Goal: Task Accomplishment & Management: Manage account settings

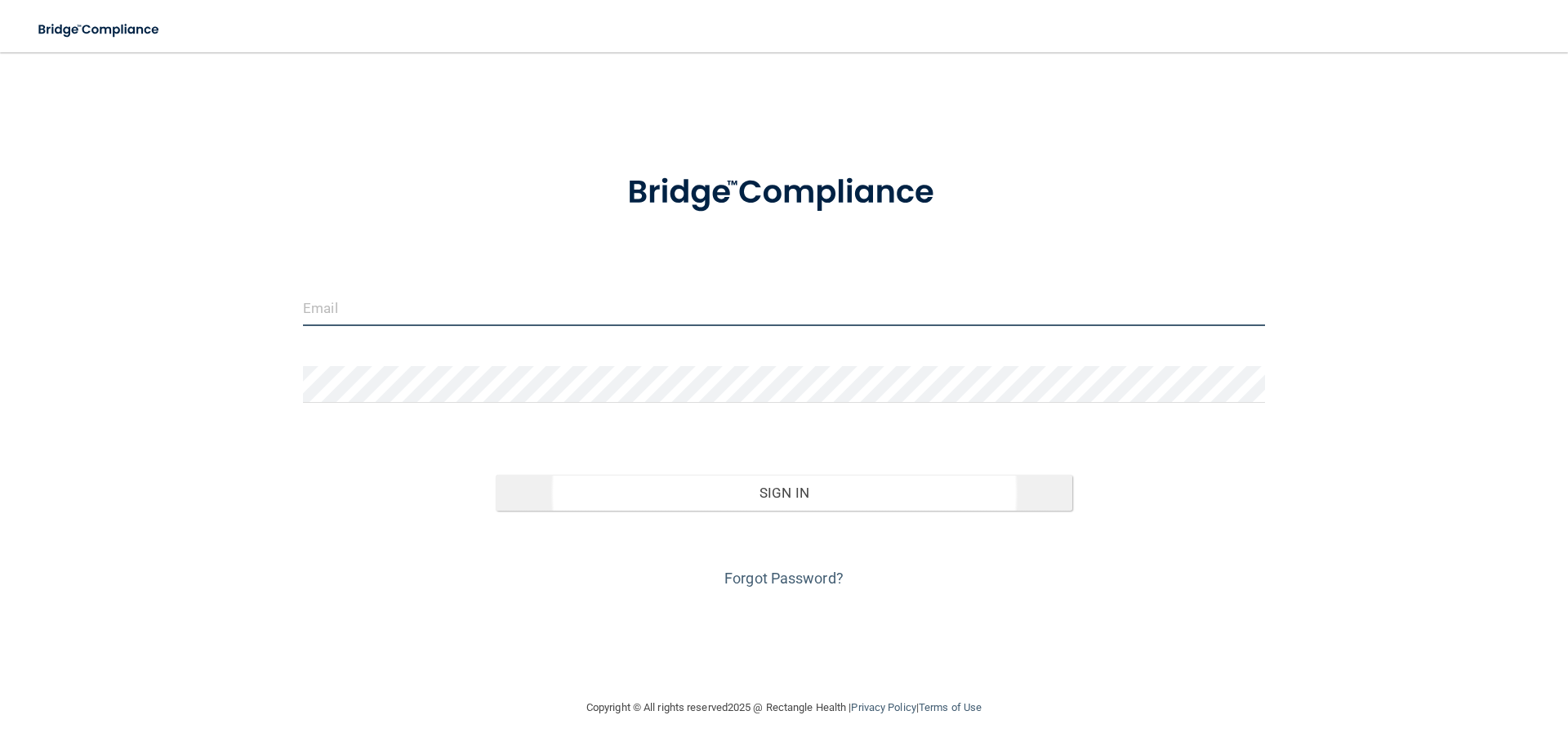
type input "[EMAIL_ADDRESS][DOMAIN_NAME]"
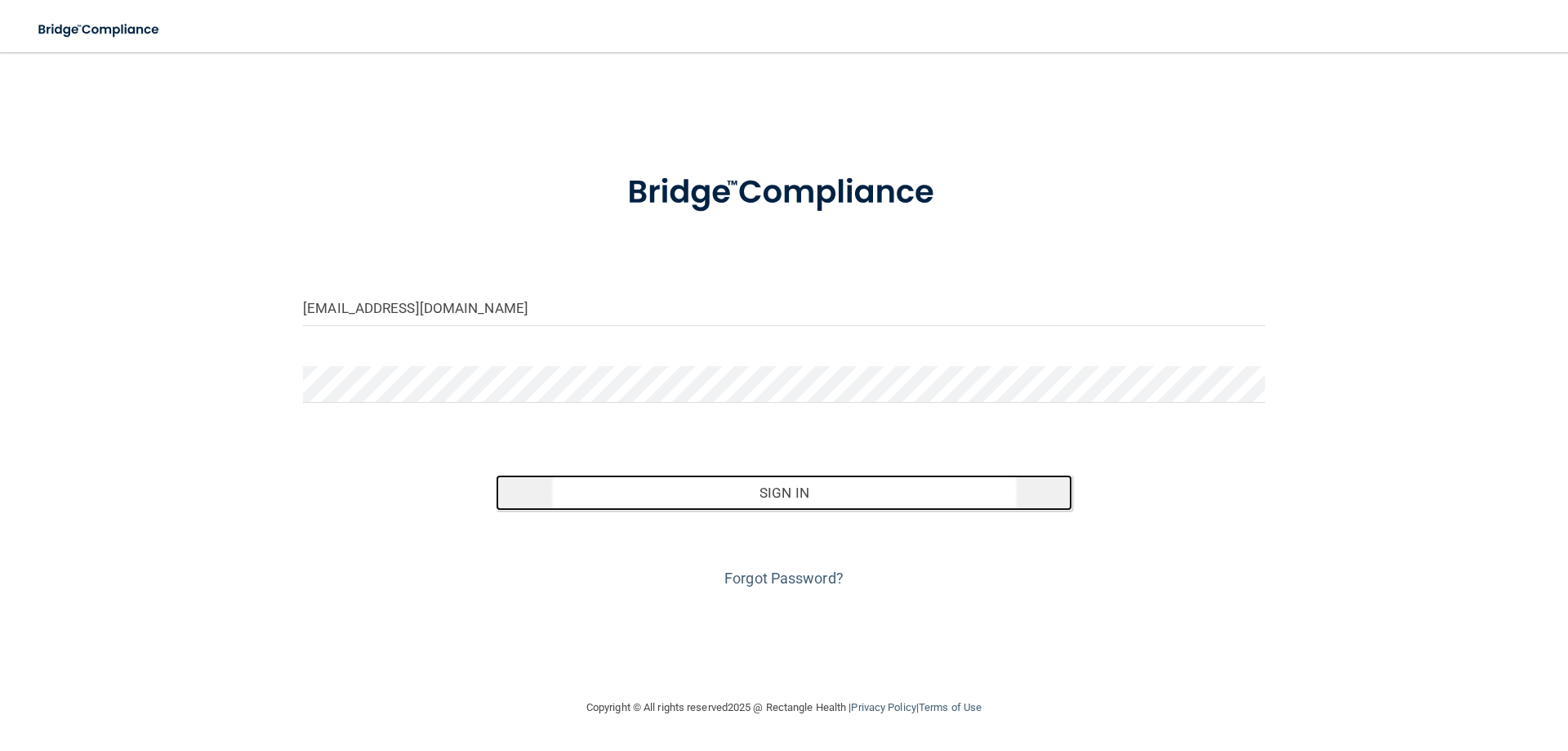
click at [788, 475] on button "Sign In" at bounding box center [785, 493] width 578 height 36
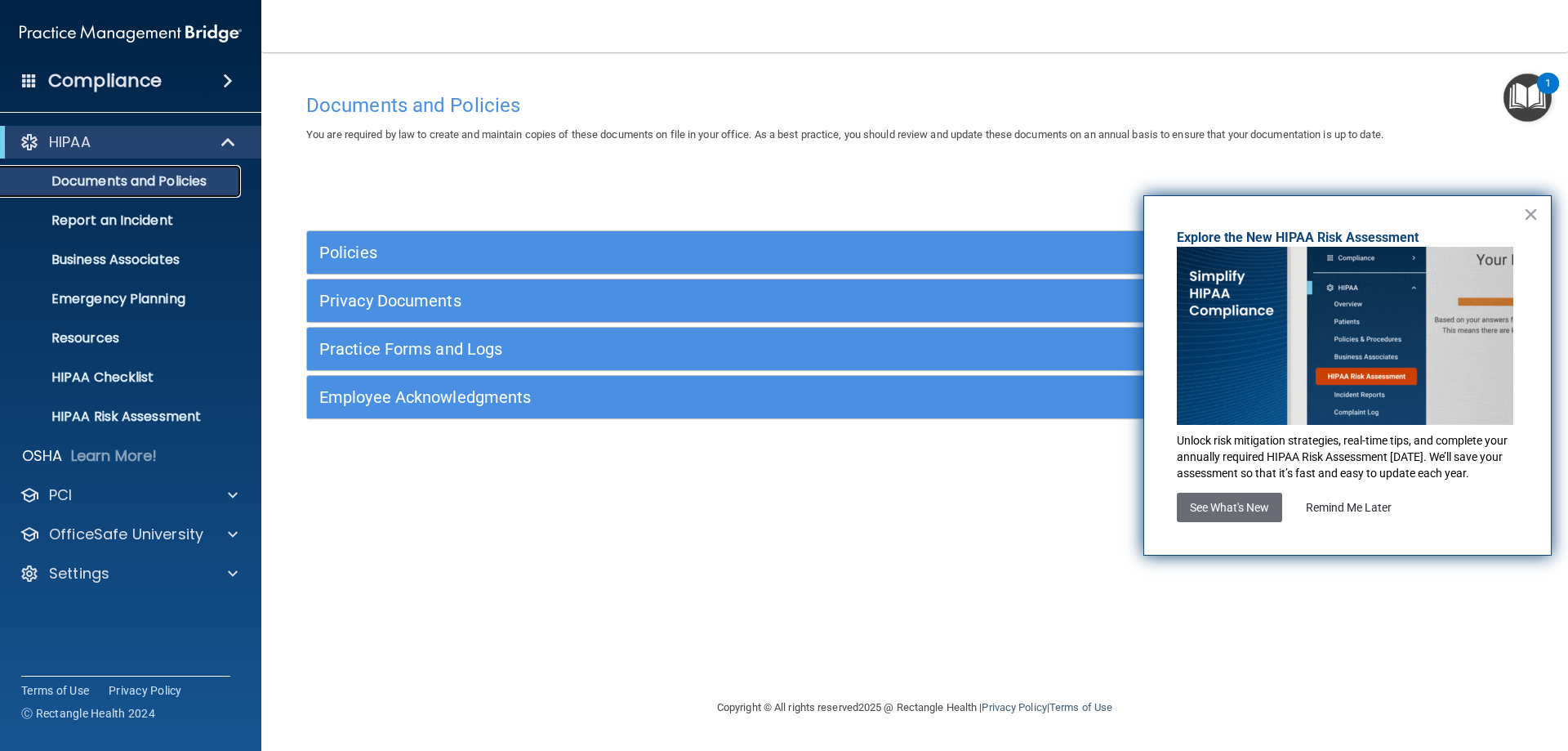
click at [145, 179] on p "Documents and Policies" at bounding box center [122, 181] width 223 height 16
click at [1531, 218] on button "×" at bounding box center [1531, 214] width 15 height 26
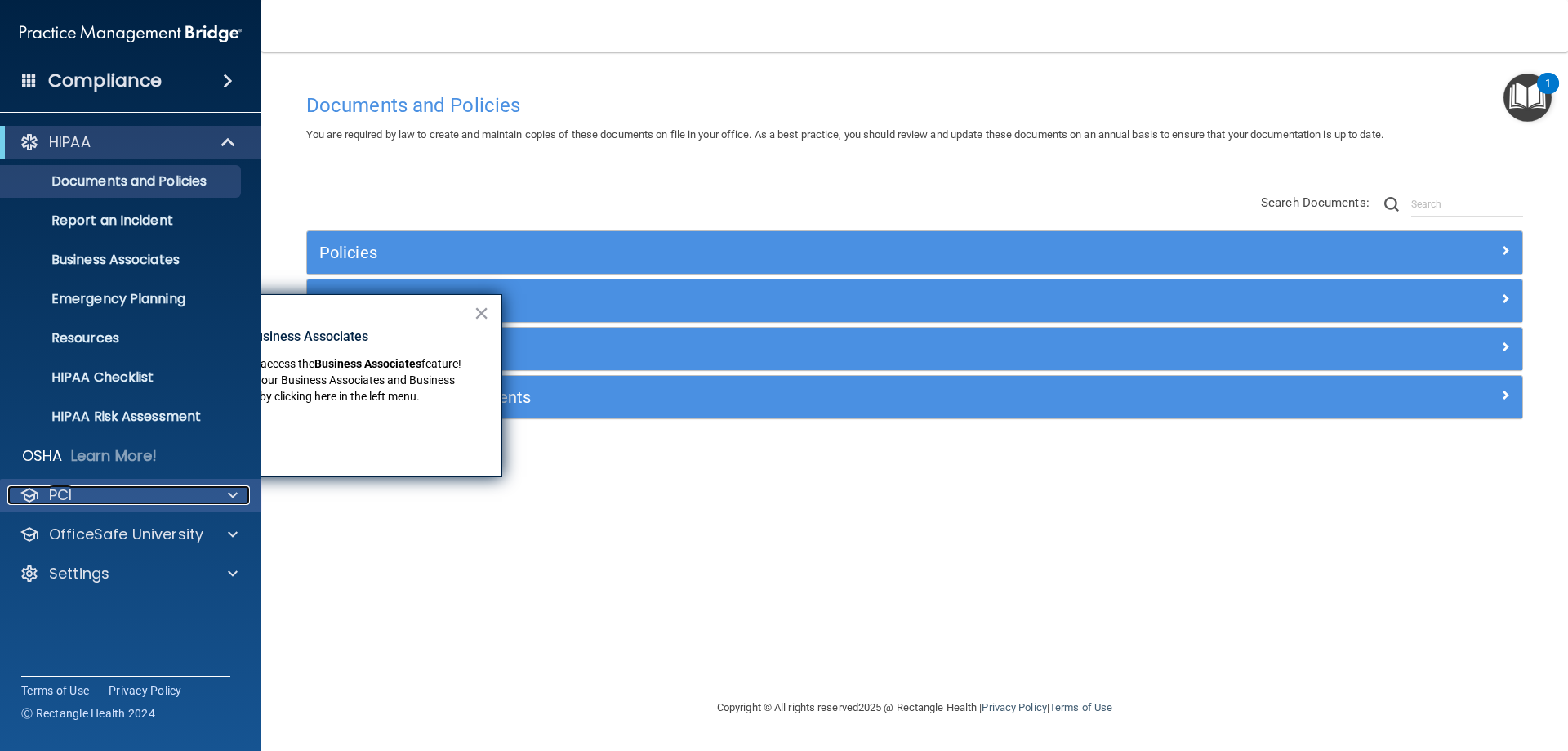
click at [132, 488] on div "PCI" at bounding box center [109, 494] width 202 height 20
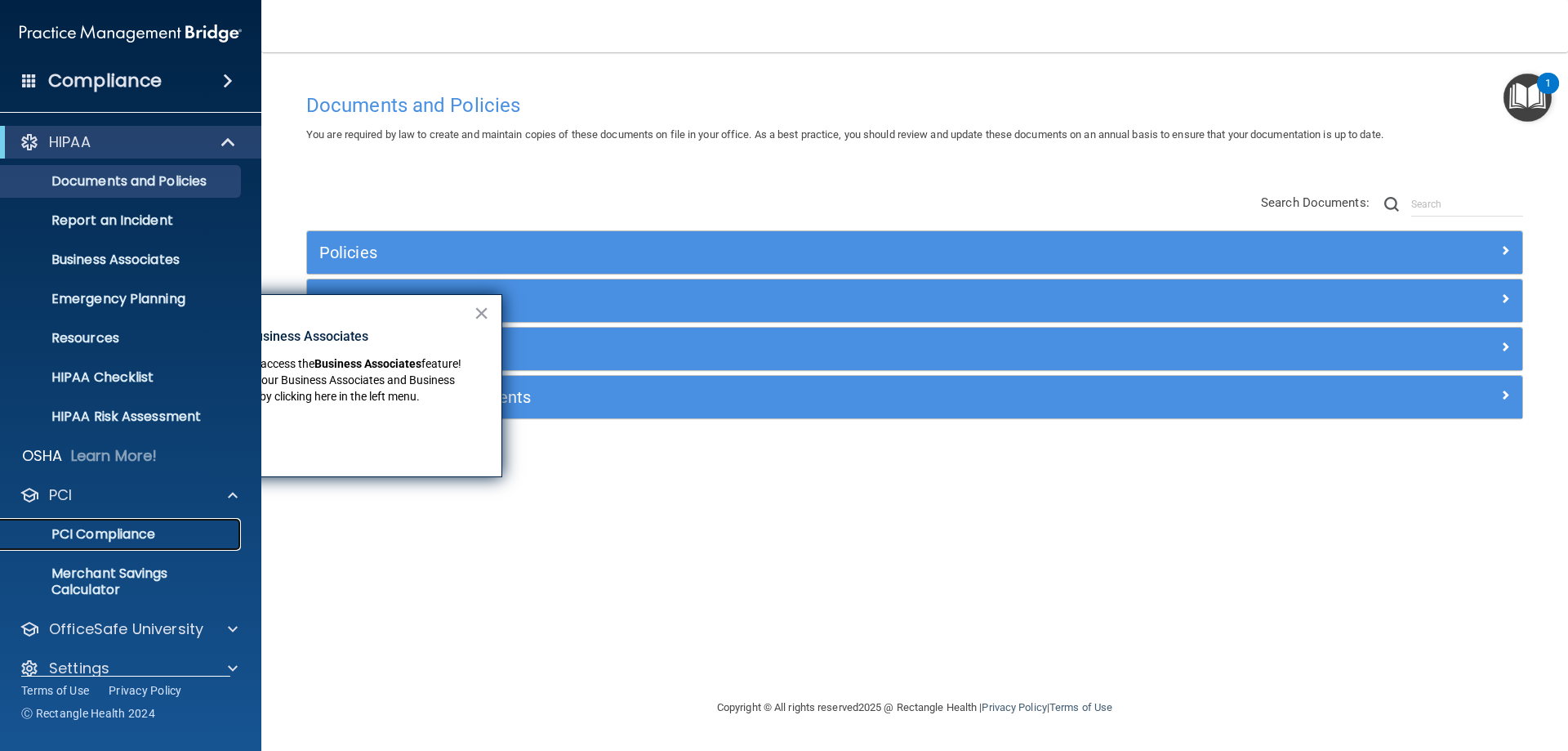
click at [121, 538] on p "PCI Compliance" at bounding box center [122, 534] width 223 height 16
click at [479, 306] on button "×" at bounding box center [482, 313] width 15 height 26
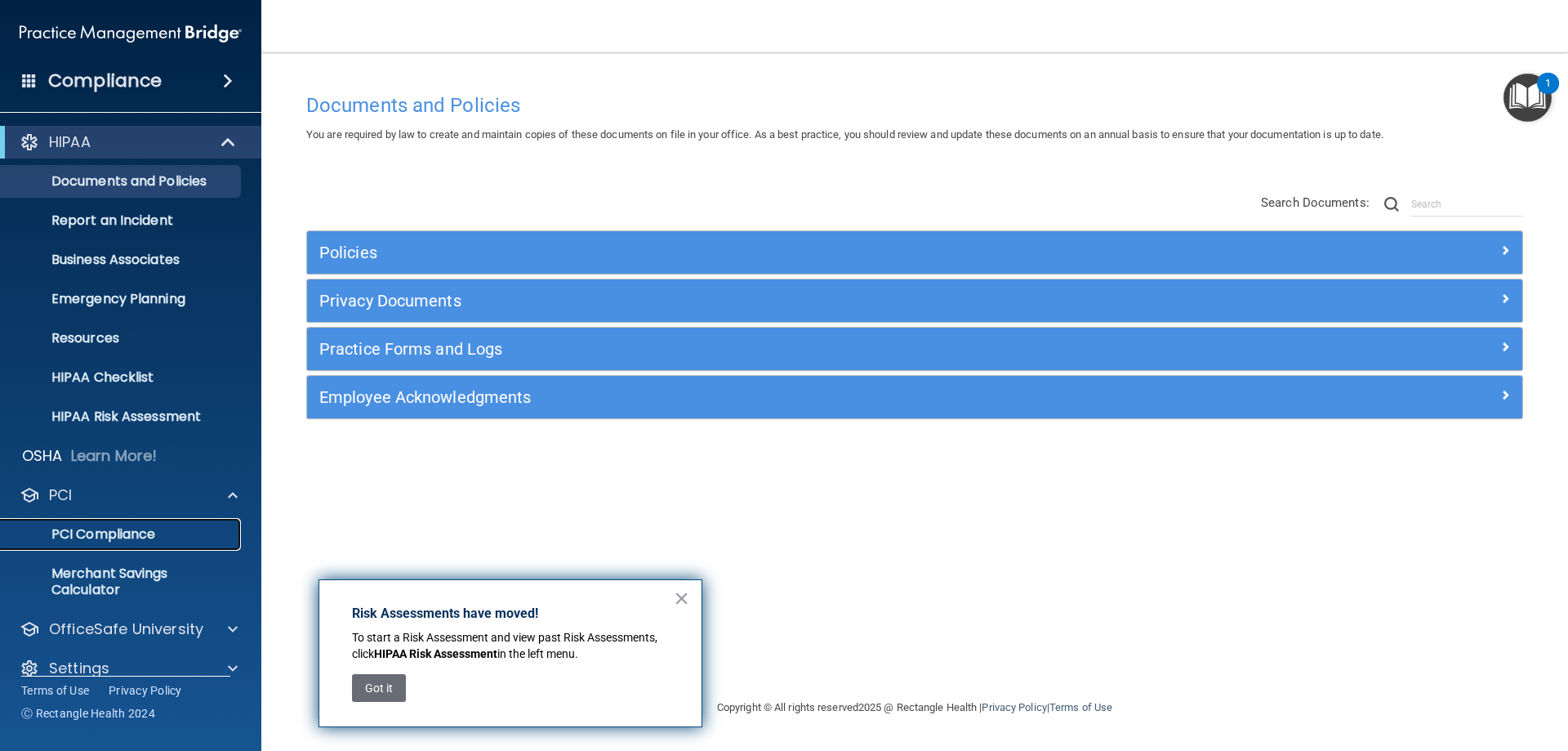
click at [132, 534] on p "PCI Compliance" at bounding box center [122, 534] width 223 height 16
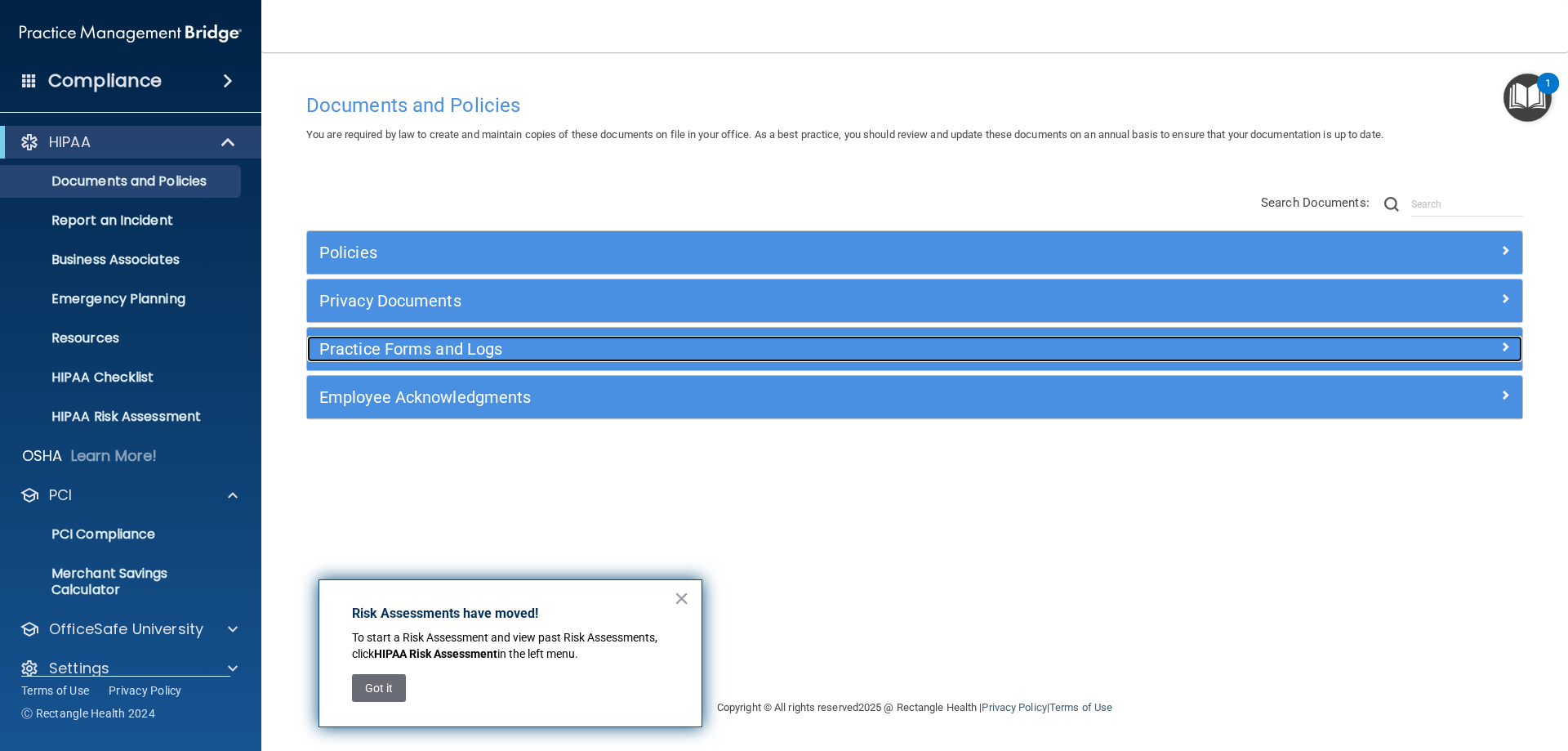
click at [453, 353] on h5 "Practice Forms and Logs" at bounding box center [763, 348] width 887 height 18
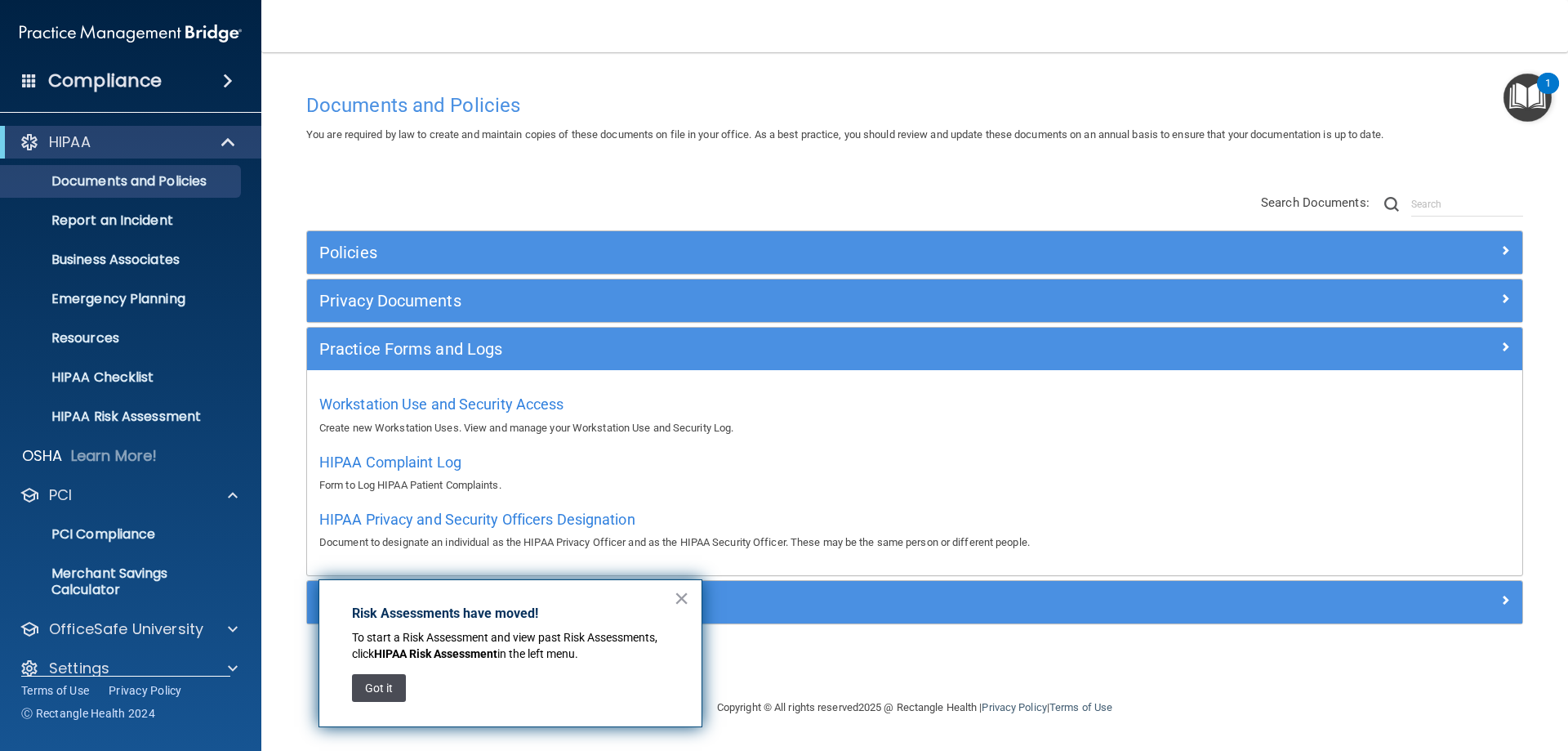
click at [361, 691] on button "Got it" at bounding box center [378, 687] width 54 height 28
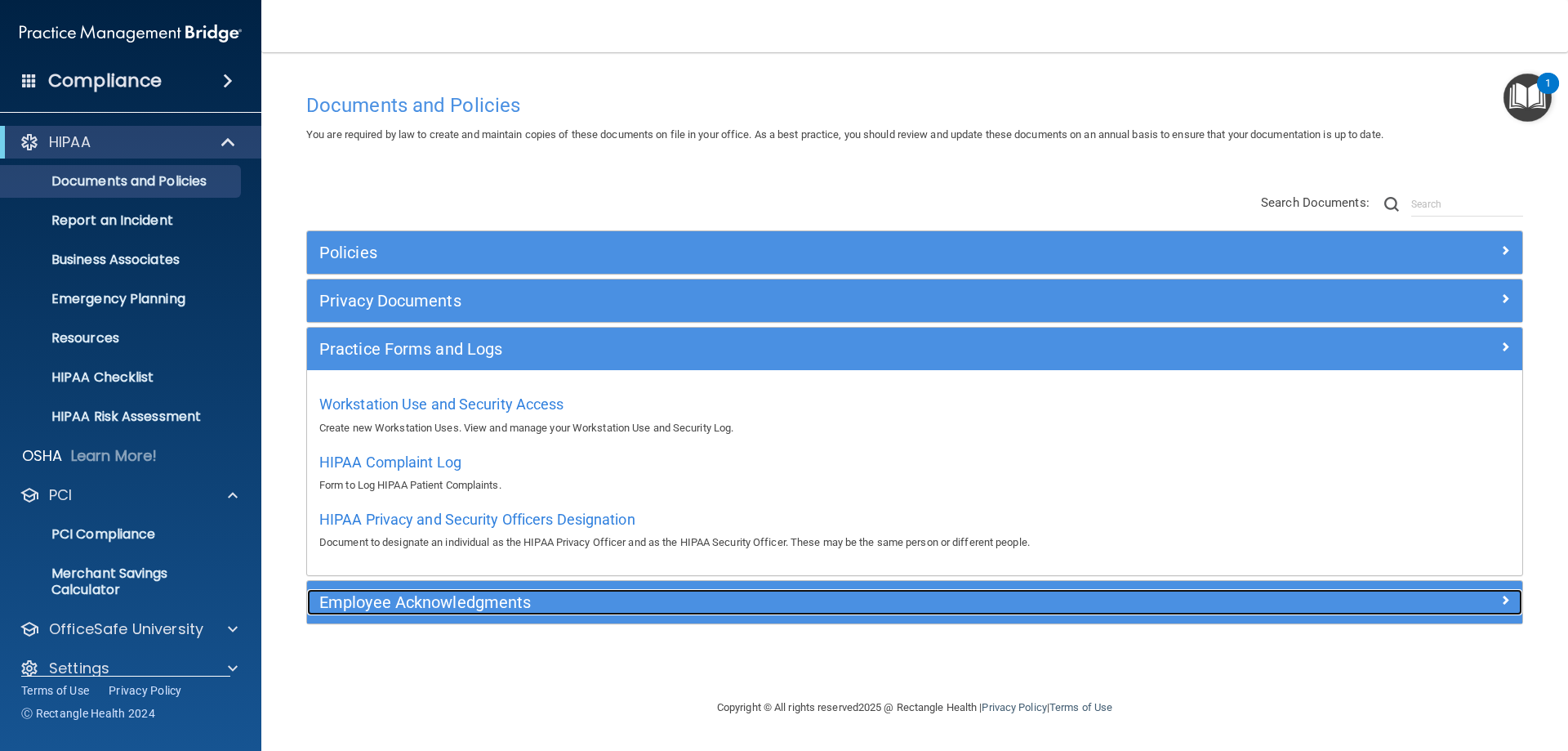
click at [478, 602] on h5 "Employee Acknowledgments" at bounding box center [763, 601] width 887 height 18
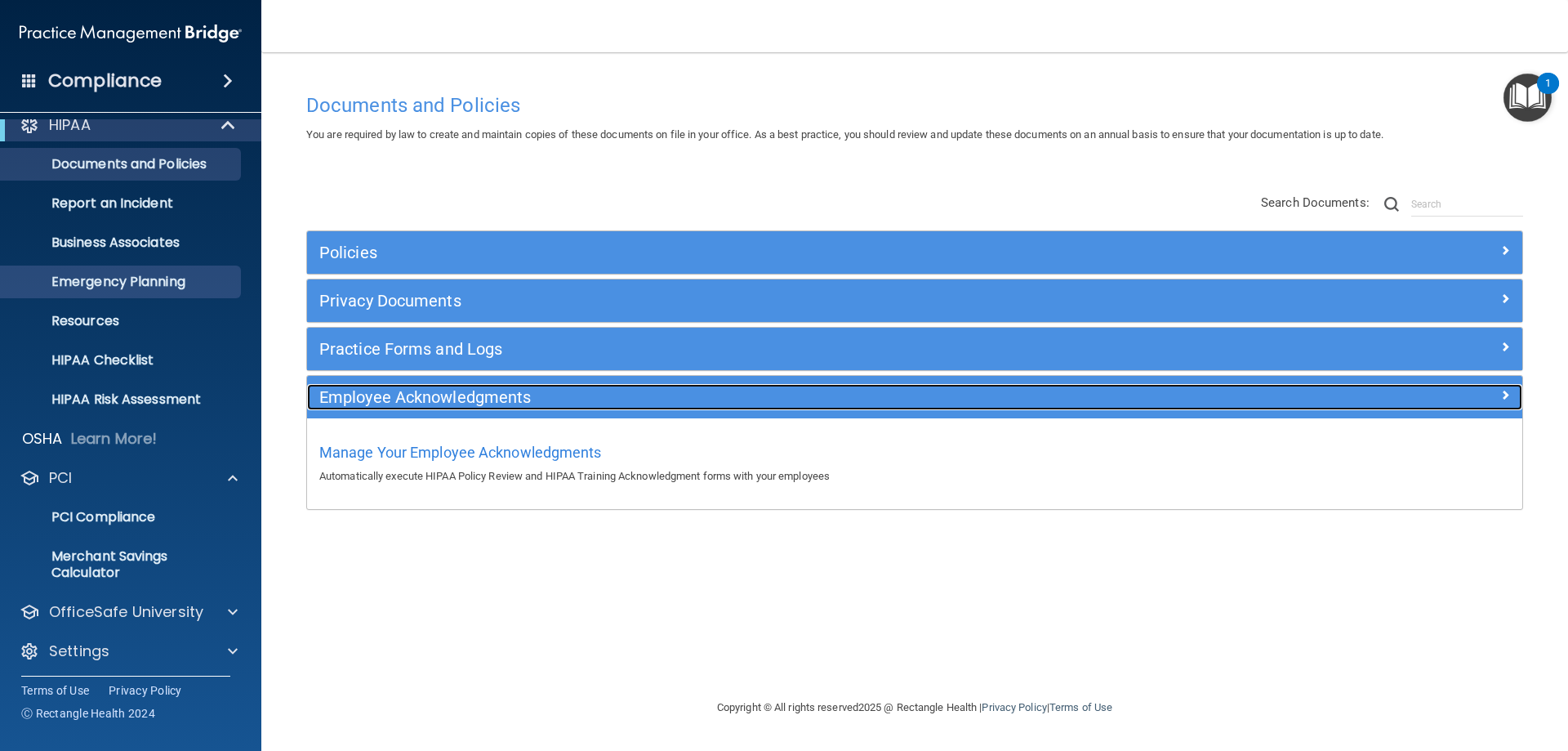
scroll to position [22, 0]
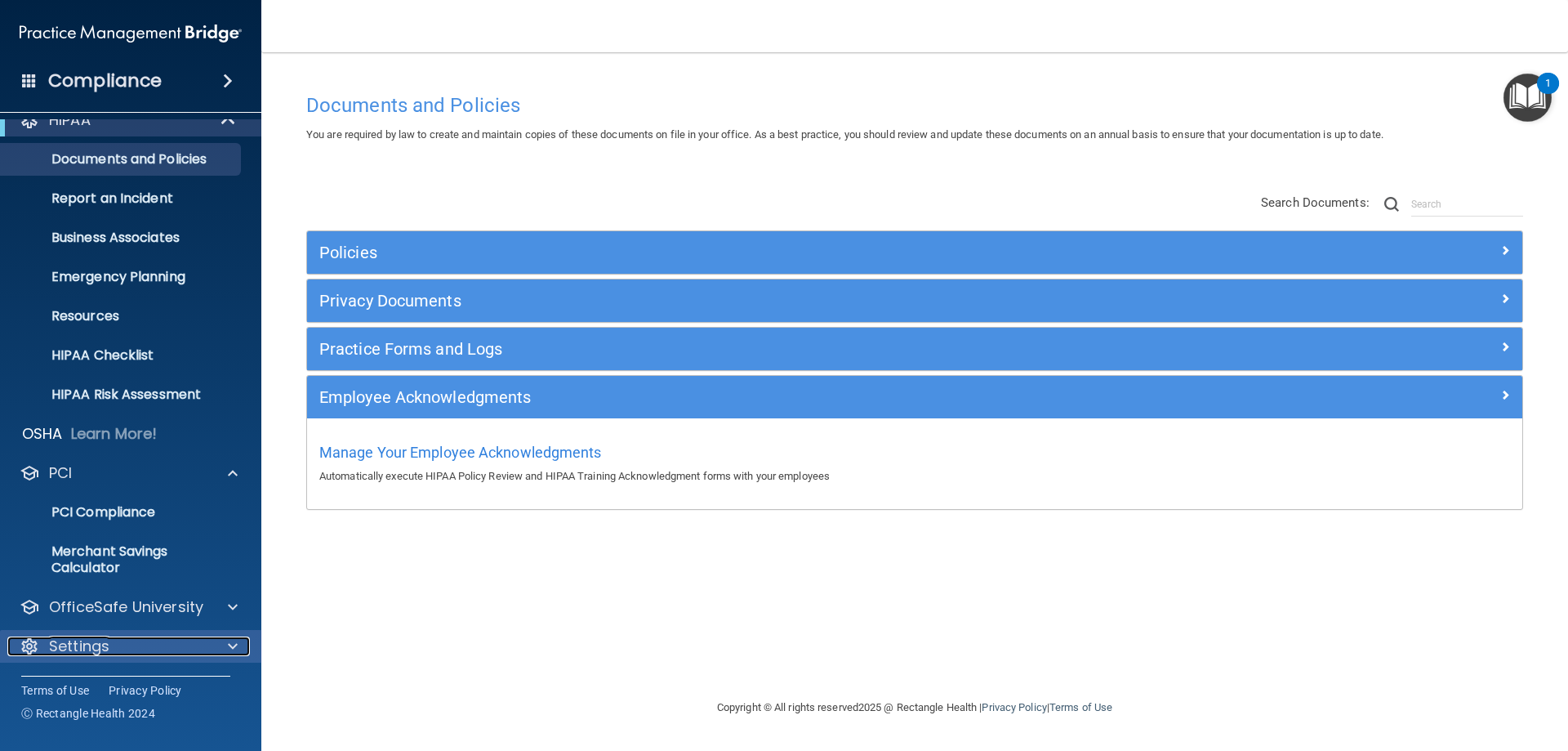
click at [149, 654] on div "Settings" at bounding box center [109, 646] width 202 height 20
click at [239, 641] on div at bounding box center [230, 646] width 41 height 20
click at [189, 644] on div "Settings" at bounding box center [109, 646] width 202 height 20
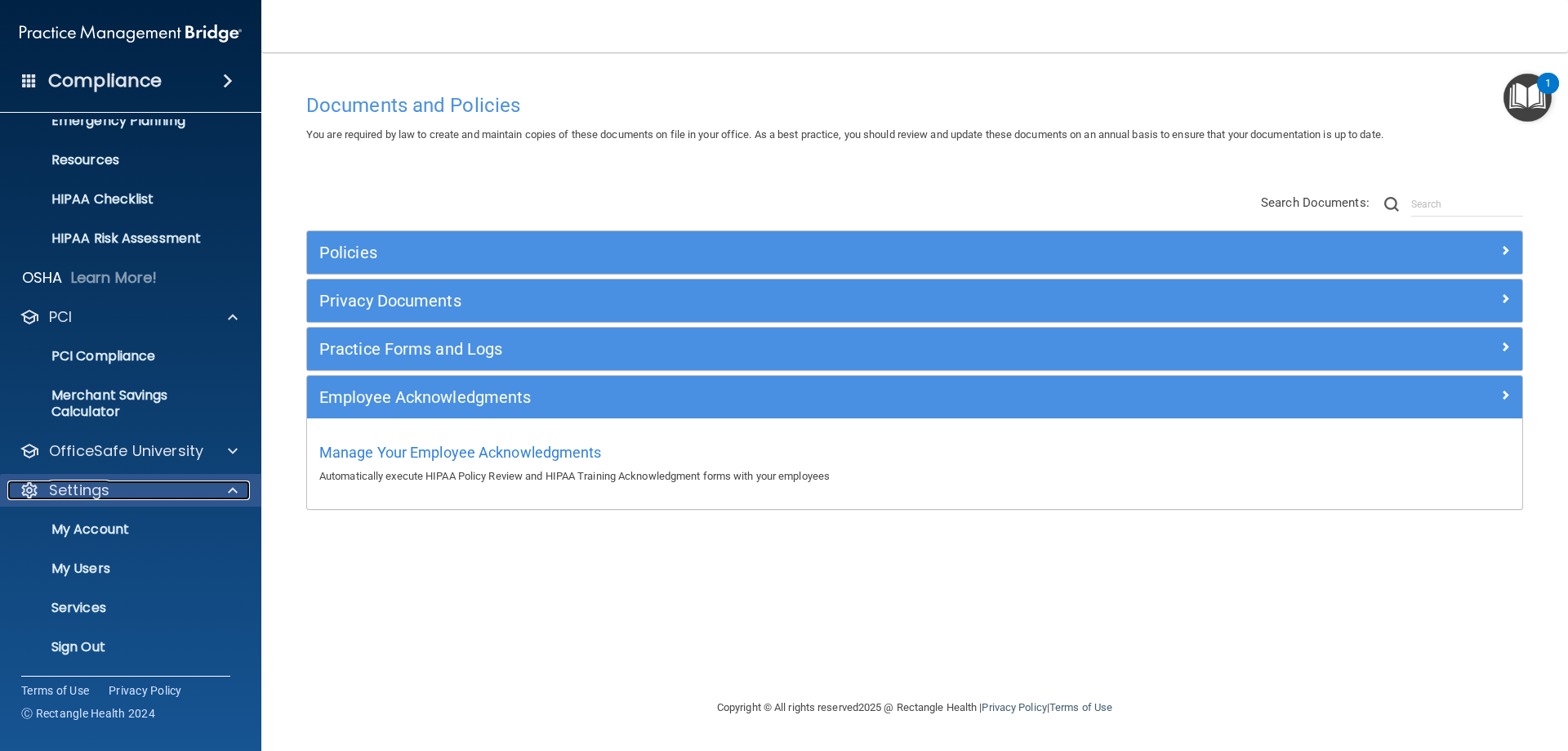
scroll to position [179, 0]
click at [87, 521] on p "My Account" at bounding box center [122, 528] width 223 height 16
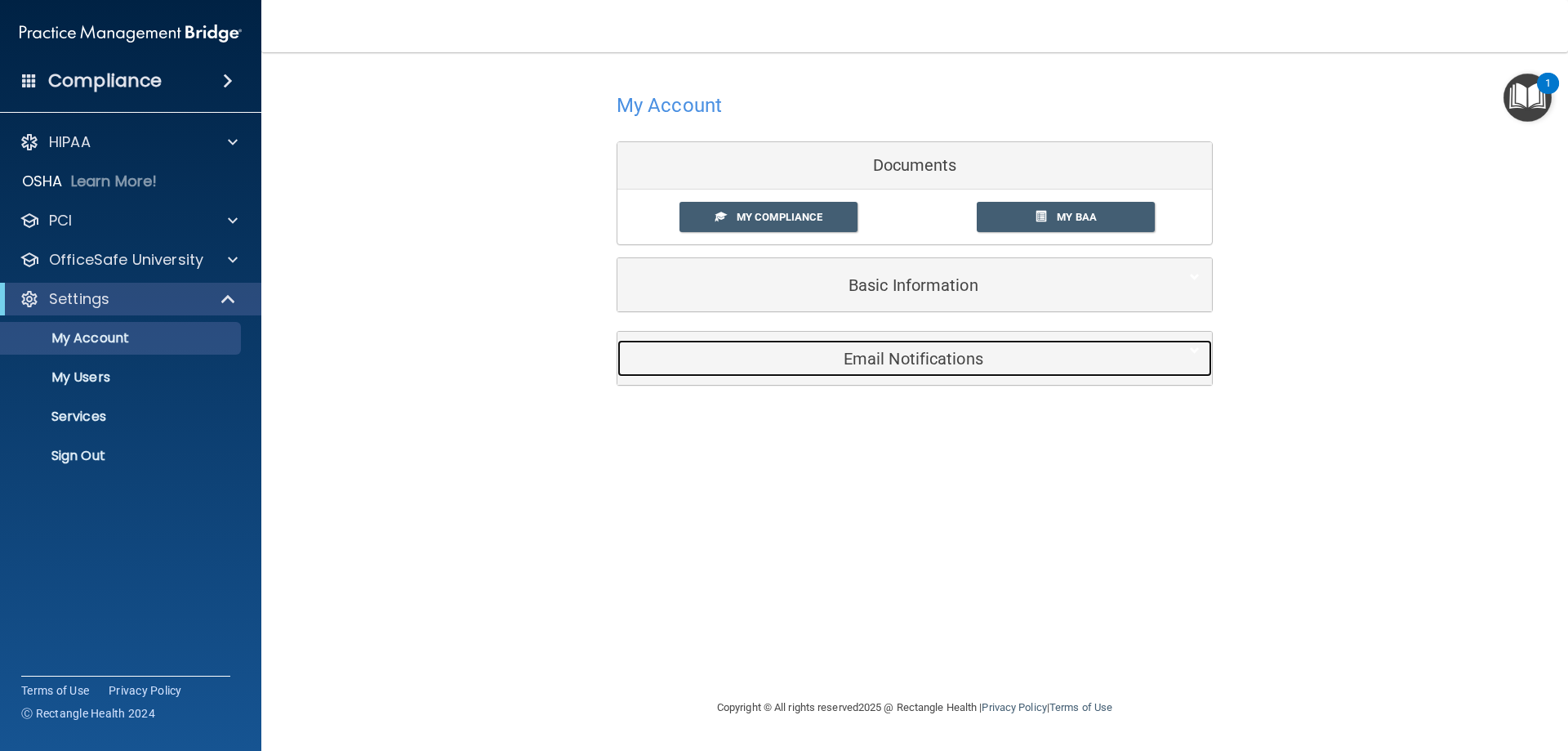
click at [921, 358] on h5 "Email Notifications" at bounding box center [889, 359] width 521 height 18
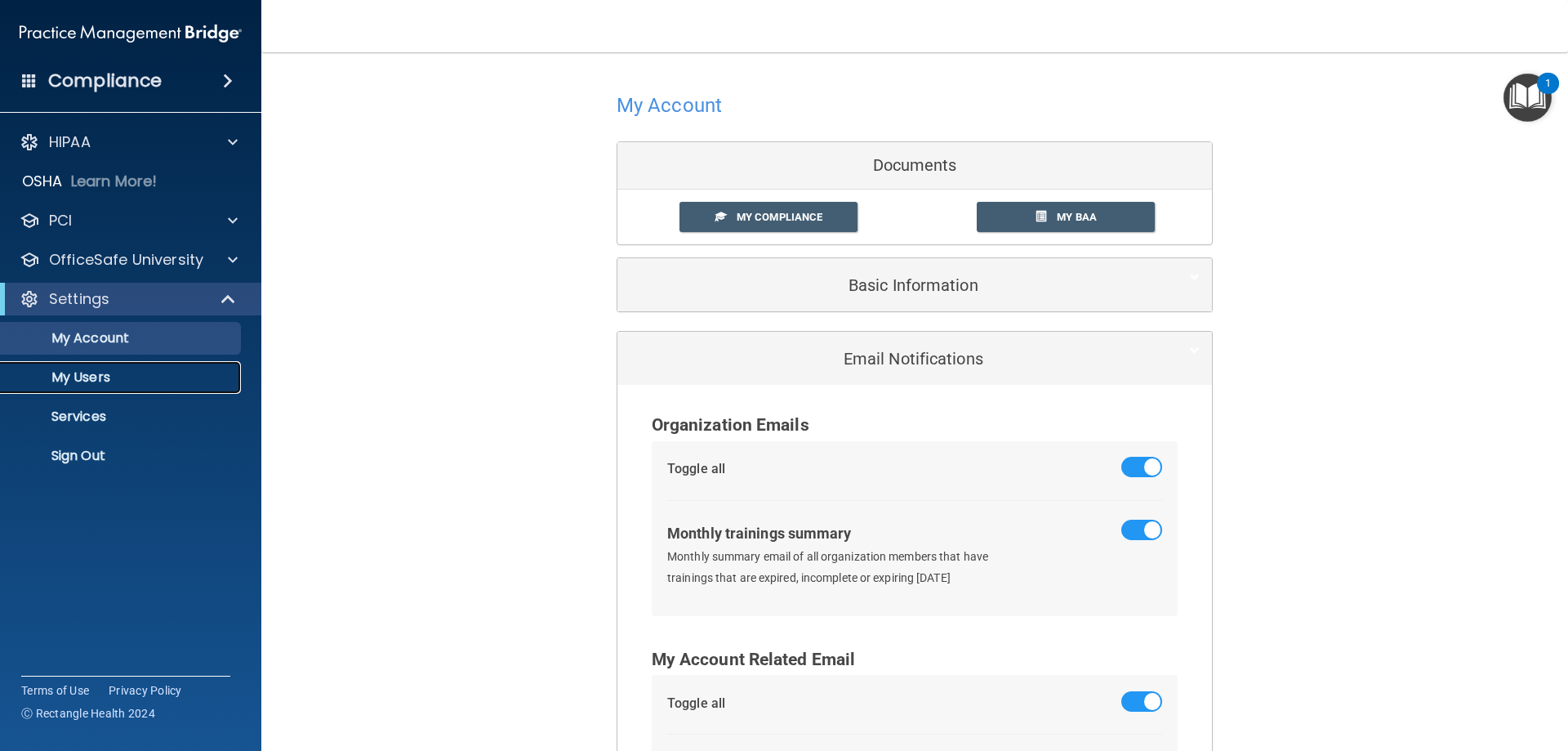
click at [108, 380] on p "My Users" at bounding box center [122, 377] width 223 height 16
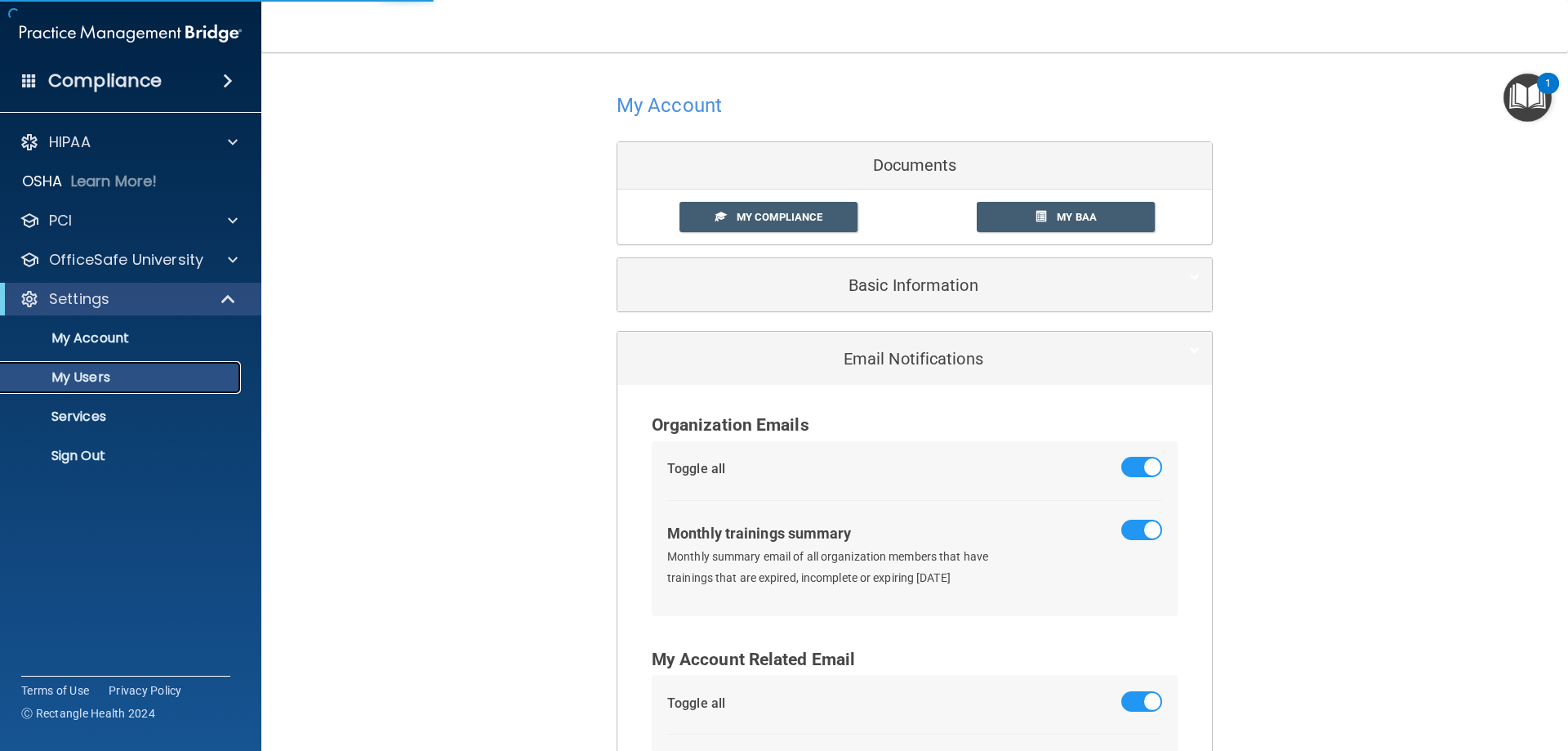
select select "20"
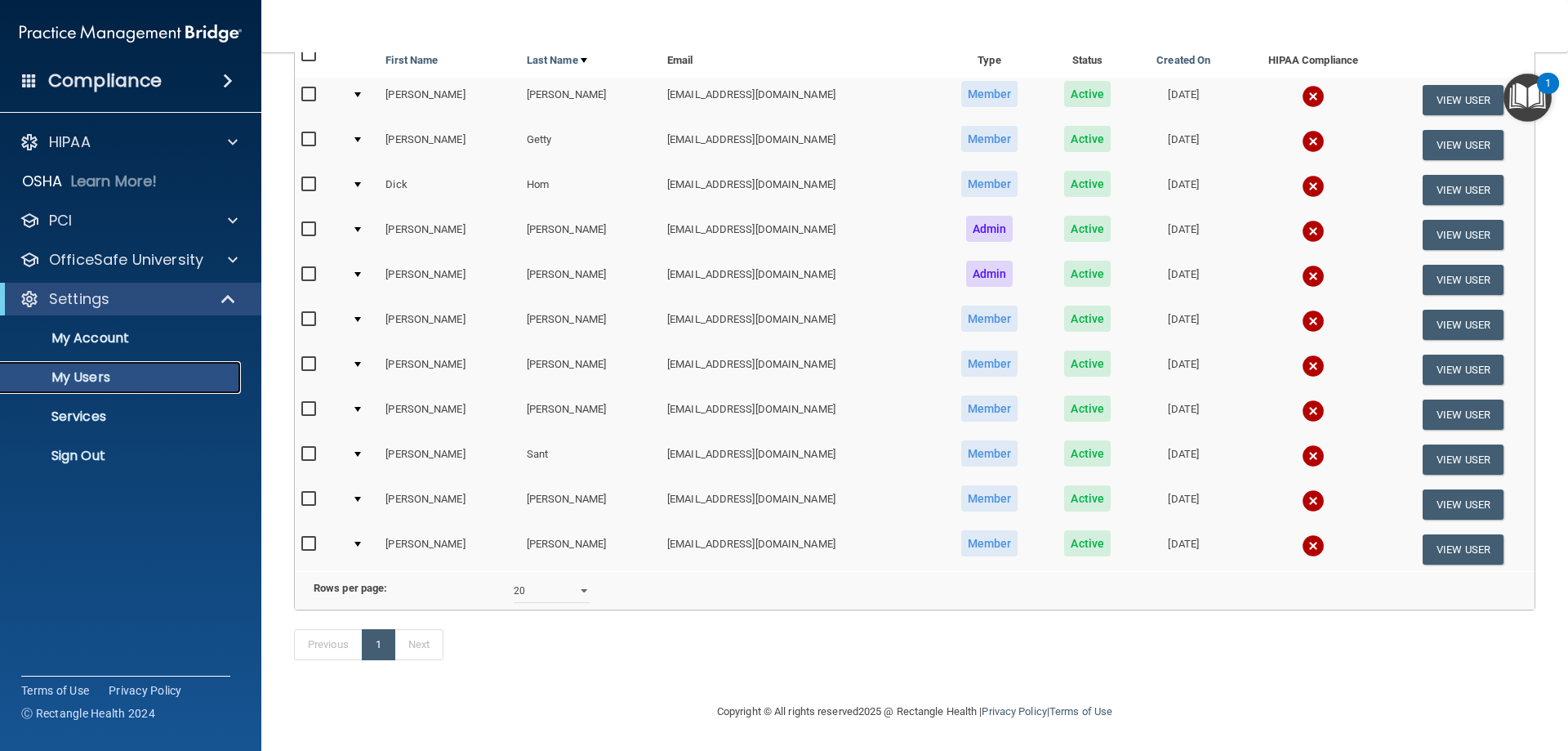
scroll to position [197, 0]
click at [91, 419] on p "Services" at bounding box center [122, 416] width 223 height 16
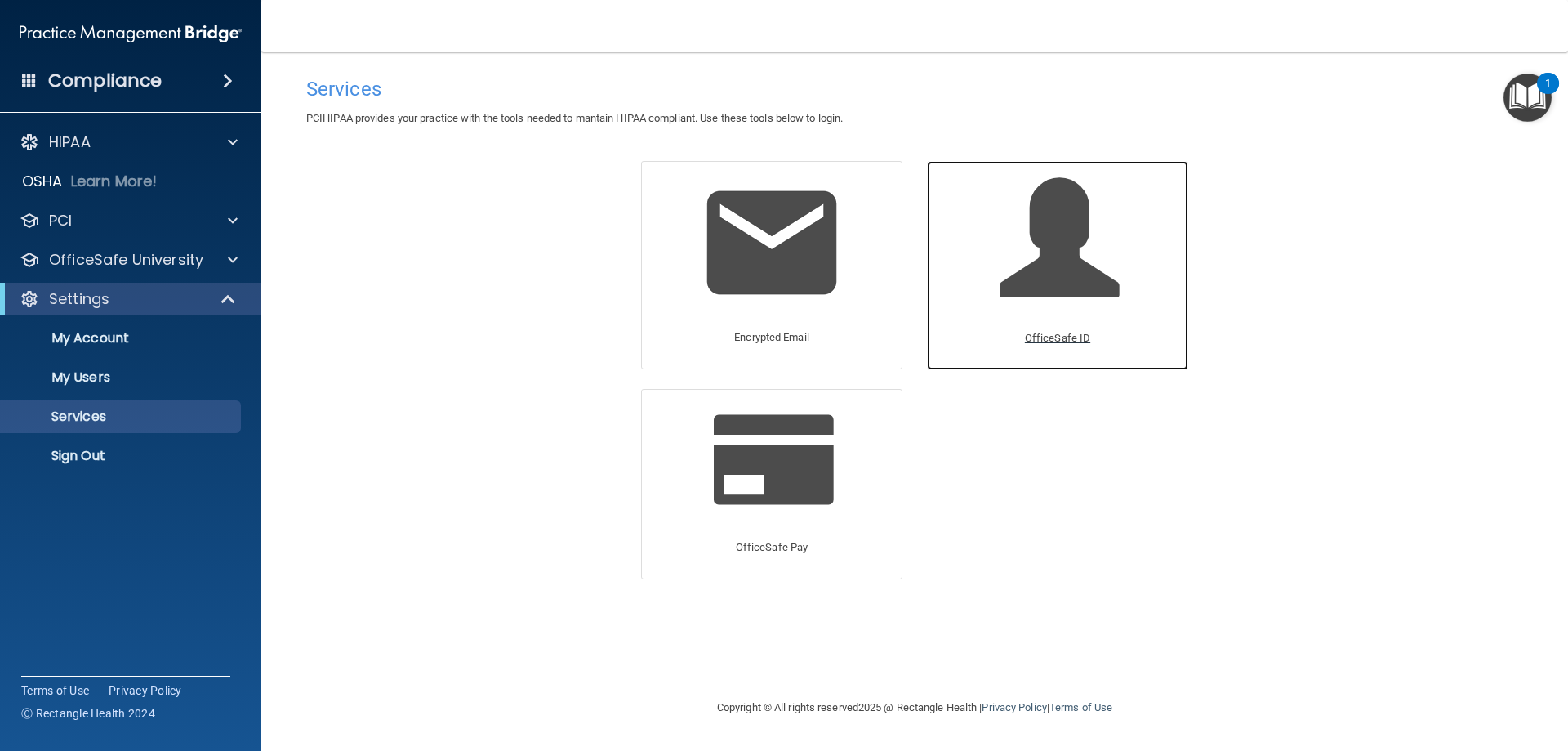
click at [1075, 334] on p "OfficeSafe ID" at bounding box center [1058, 338] width 65 height 20
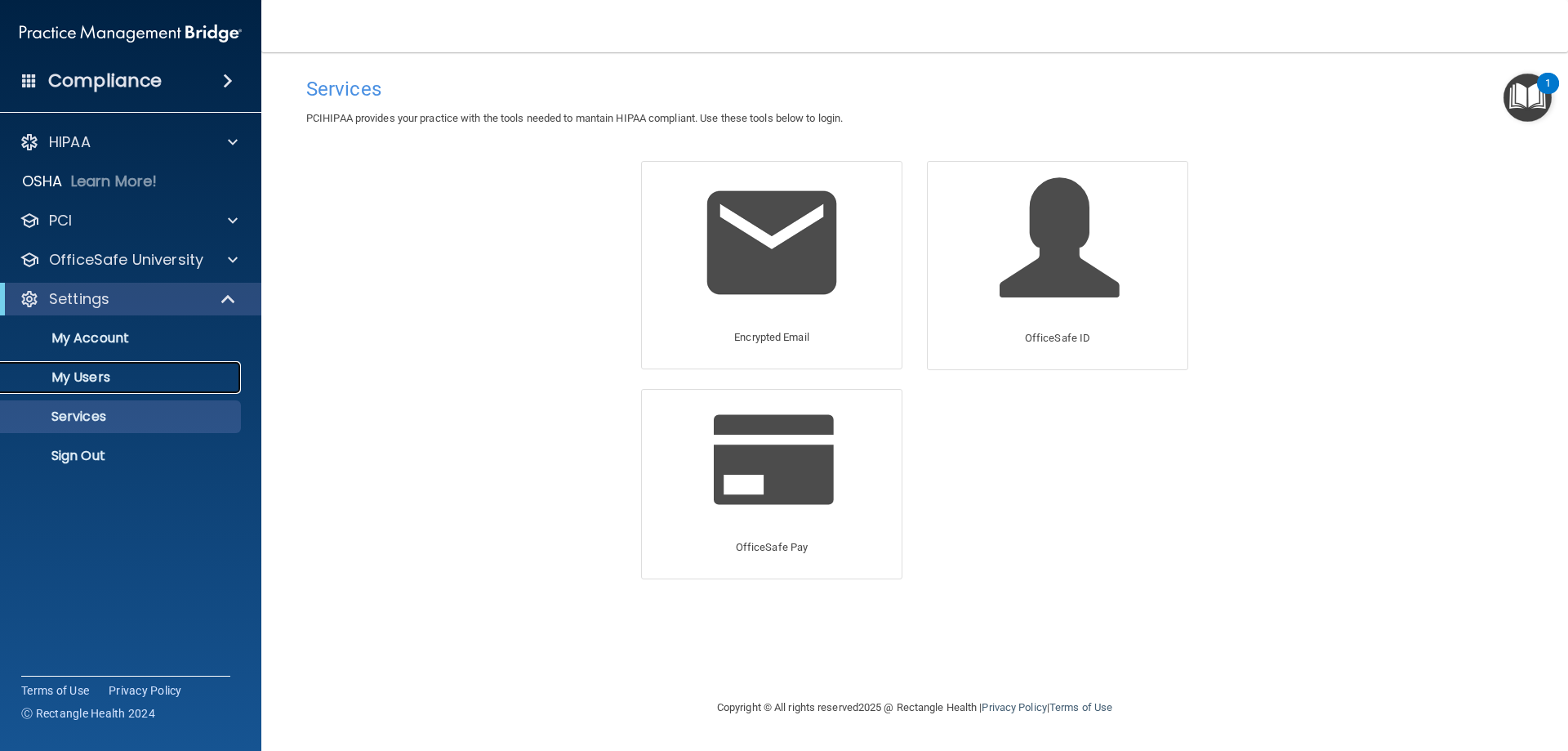
click at [76, 379] on p "My Users" at bounding box center [122, 377] width 223 height 16
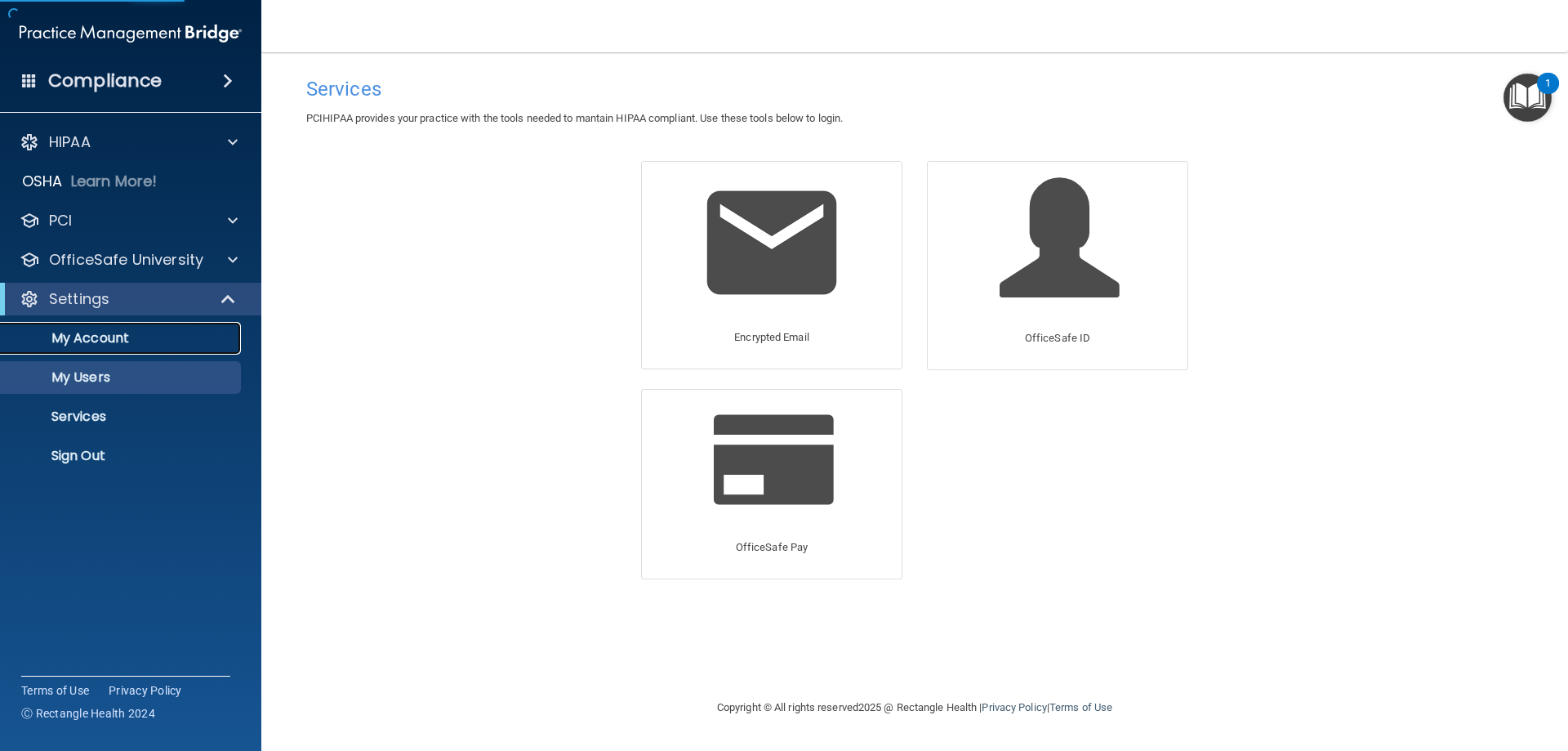
click at [90, 346] on p "My Account" at bounding box center [122, 337] width 223 height 16
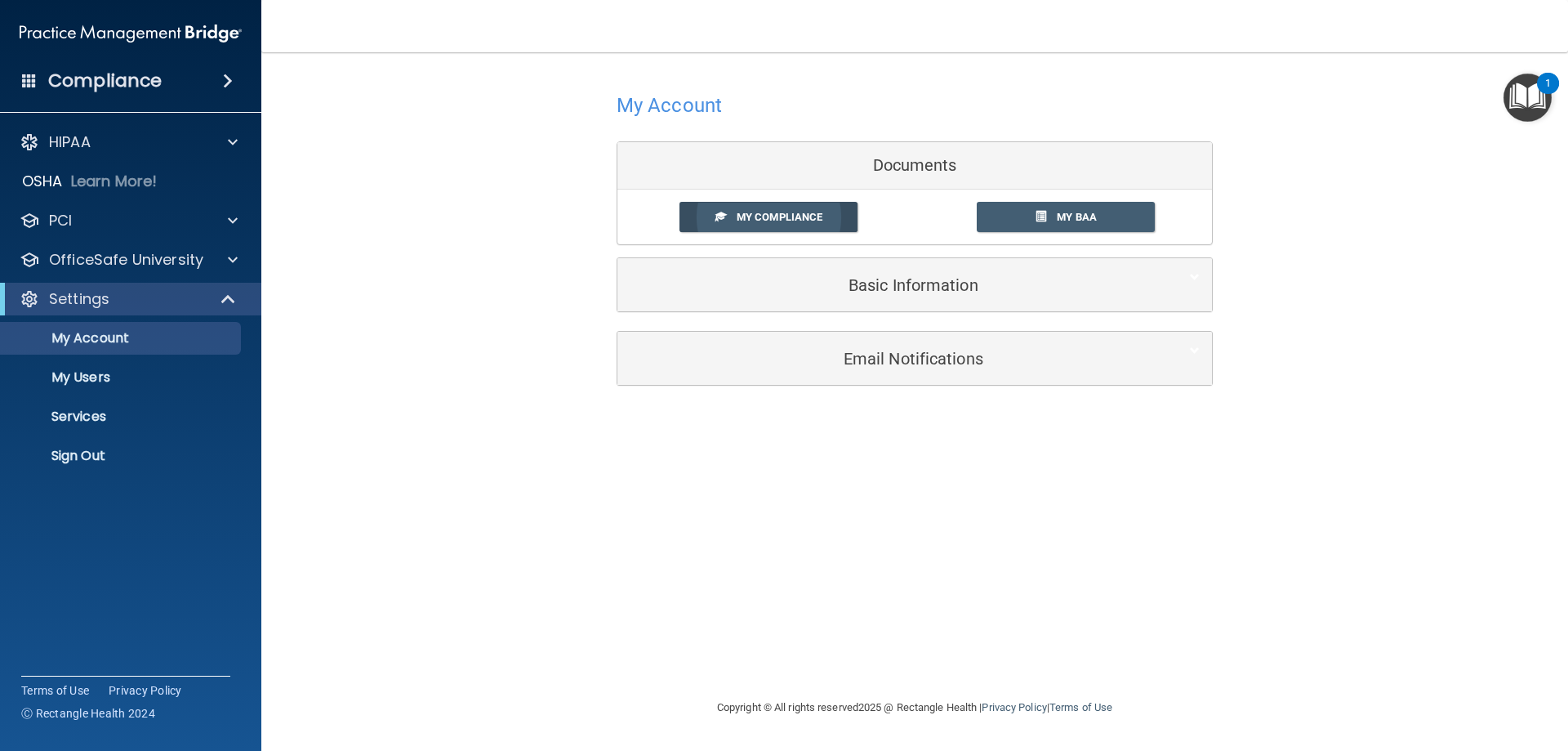
click at [824, 216] on link "My Compliance" at bounding box center [769, 217] width 179 height 31
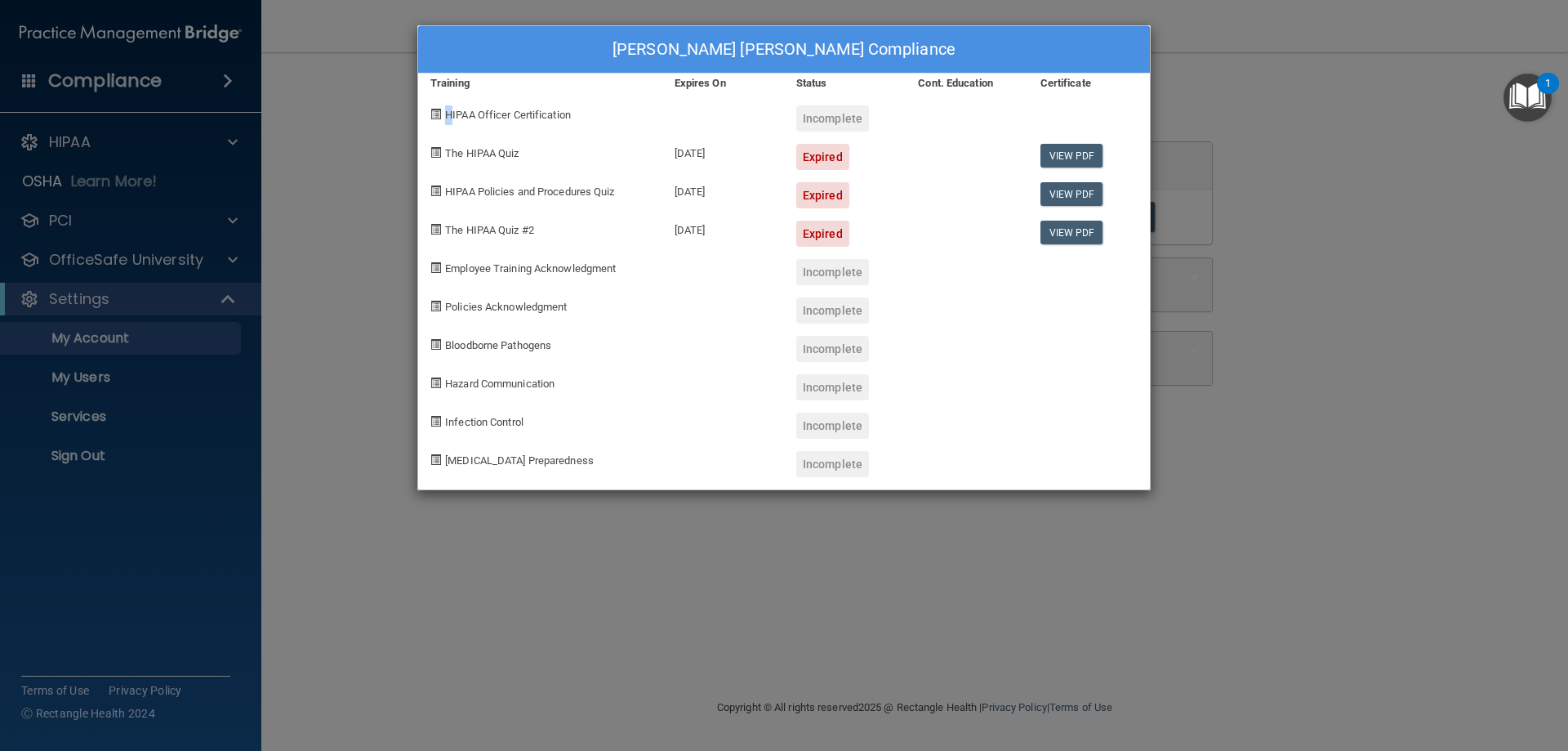
click at [449, 111] on span "HIPAA Officer Certification" at bounding box center [508, 115] width 126 height 12
click at [1079, 158] on link "View PDF" at bounding box center [1072, 155] width 63 height 24
click at [457, 151] on span "The HIPAA Quiz" at bounding box center [482, 153] width 74 height 12
click at [433, 151] on span at bounding box center [436, 152] width 11 height 11
click at [533, 198] on div "HIPAA Policies and Procedures Quiz" at bounding box center [540, 189] width 245 height 38
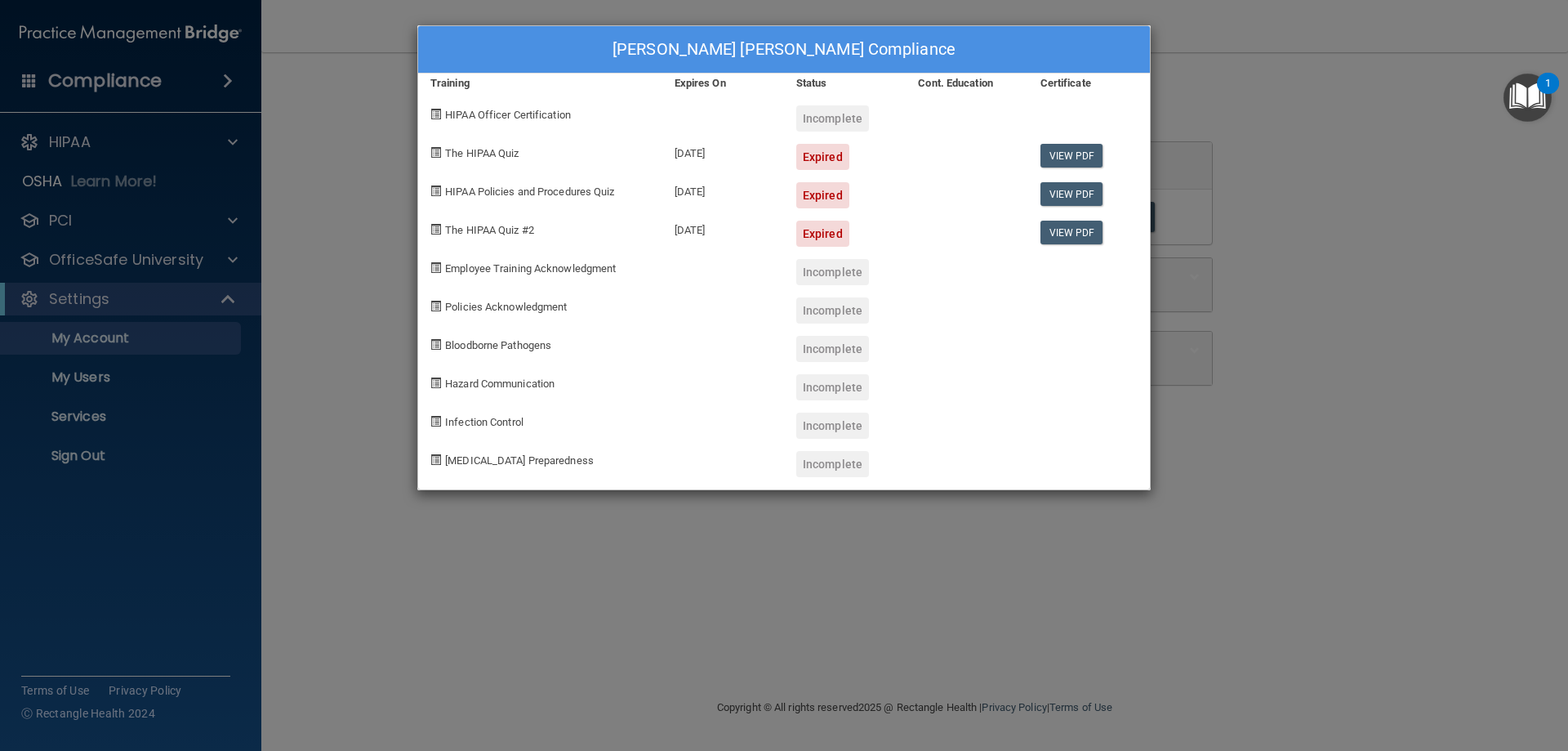
click at [542, 192] on span "HIPAA Policies and Procedures Quiz" at bounding box center [529, 191] width 169 height 12
click at [836, 278] on div "Incomplete" at bounding box center [833, 272] width 73 height 26
click at [93, 144] on div "[PERSON_NAME] [PERSON_NAME] Compliance Training Expires On Status Cont. Educati…" at bounding box center [784, 376] width 1568 height 751
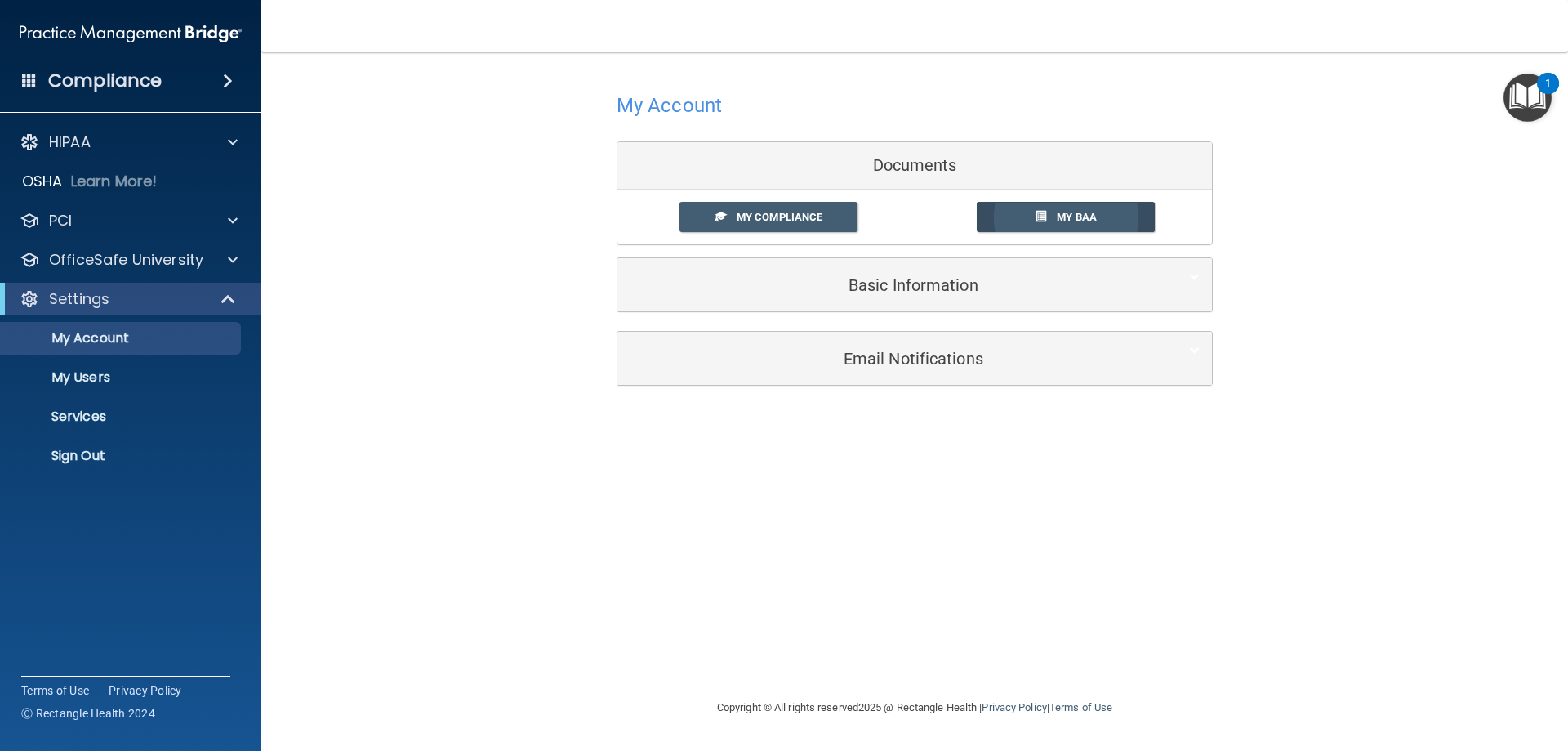
click at [1081, 213] on span "My BAA" at bounding box center [1076, 217] width 40 height 12
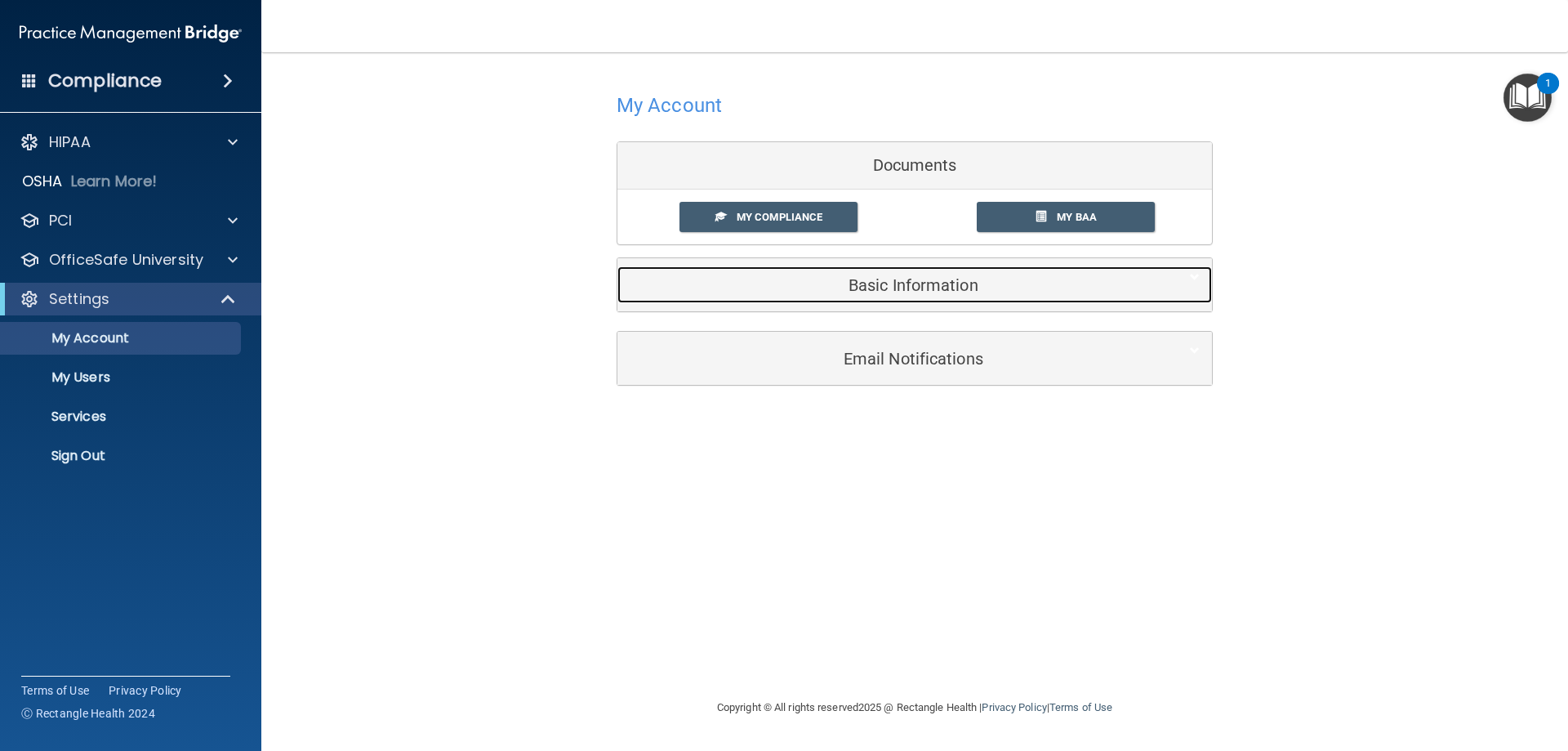
click at [940, 285] on h5 "Basic Information" at bounding box center [889, 285] width 521 height 18
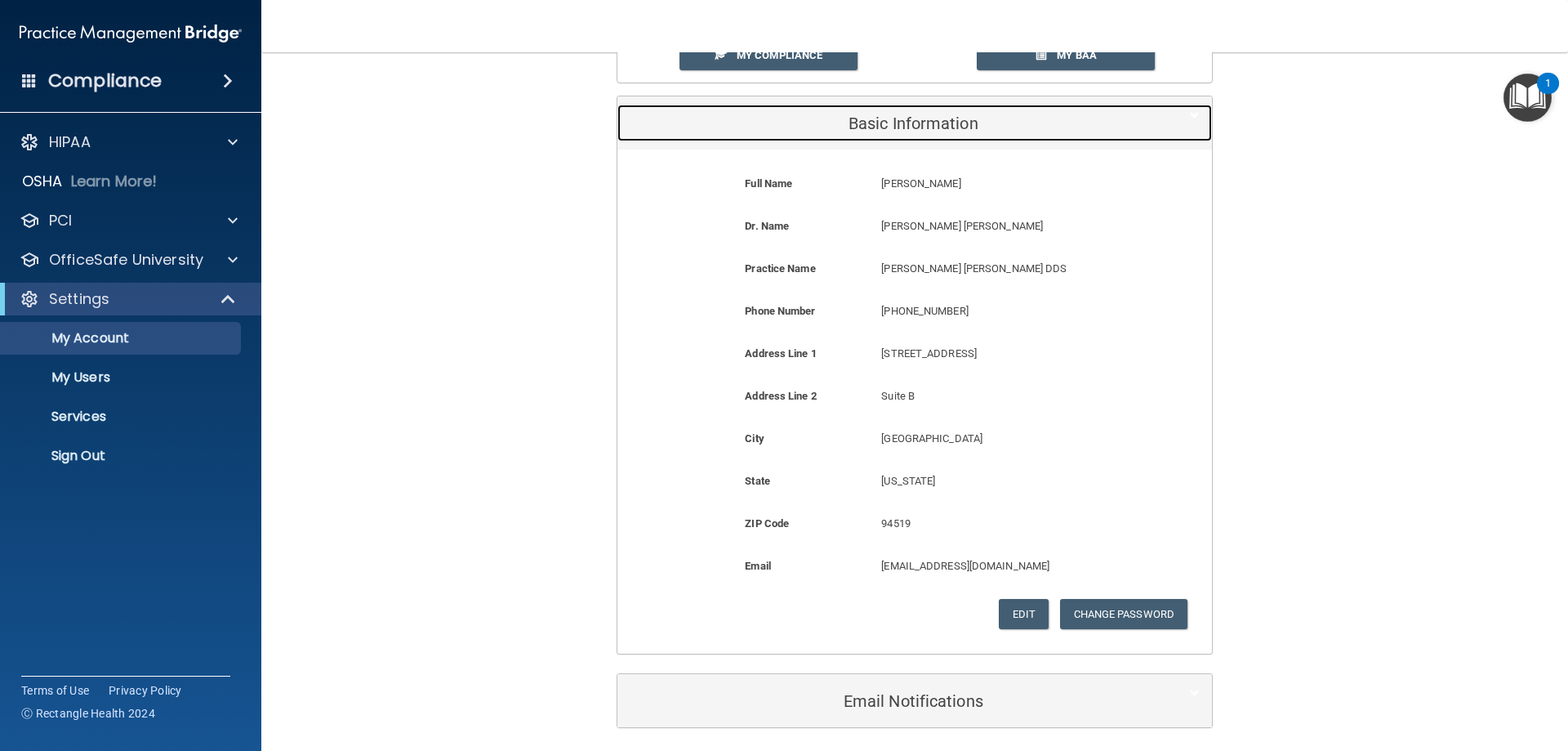
scroll to position [163, 0]
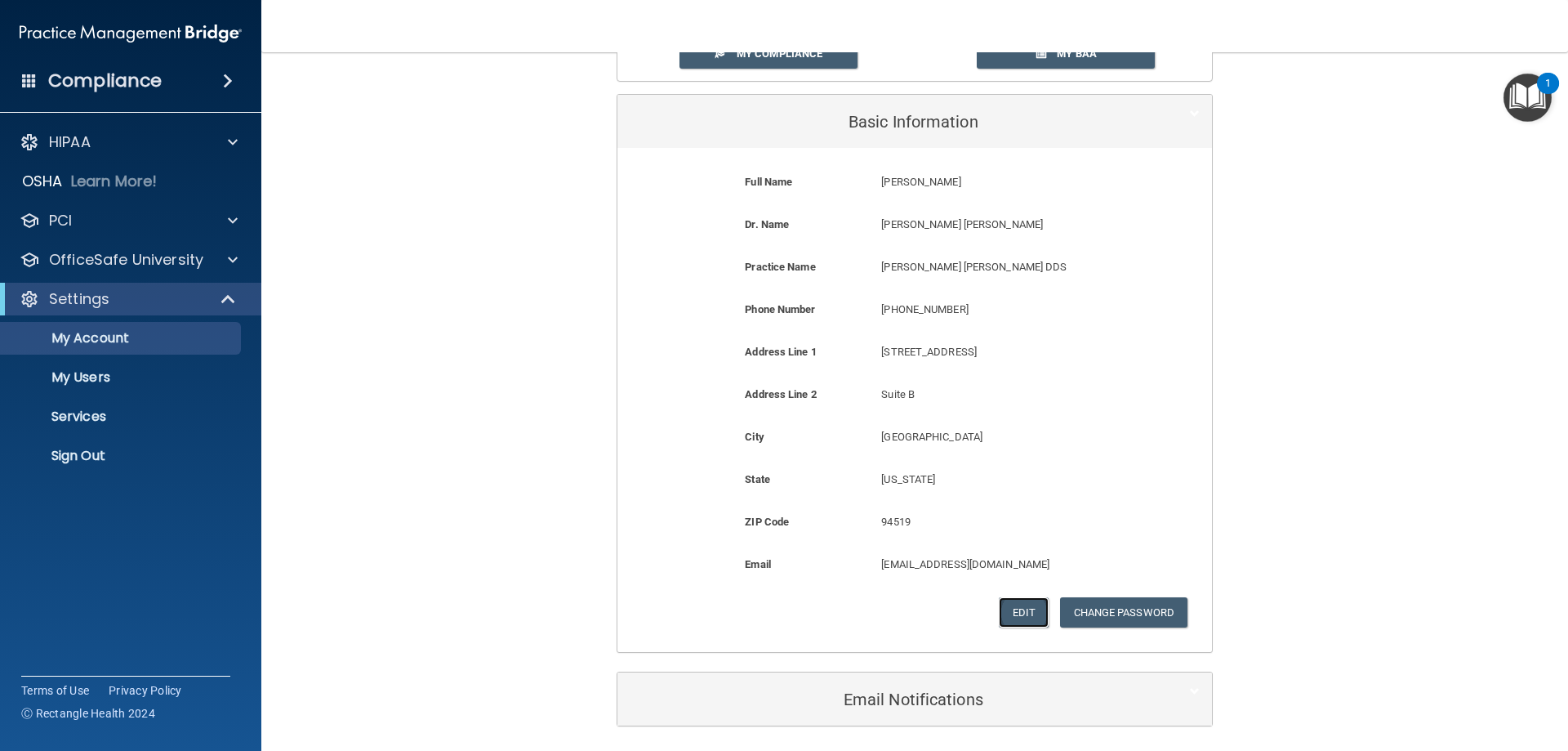
click at [1010, 617] on button "Edit" at bounding box center [1024, 613] width 50 height 31
select select "4"
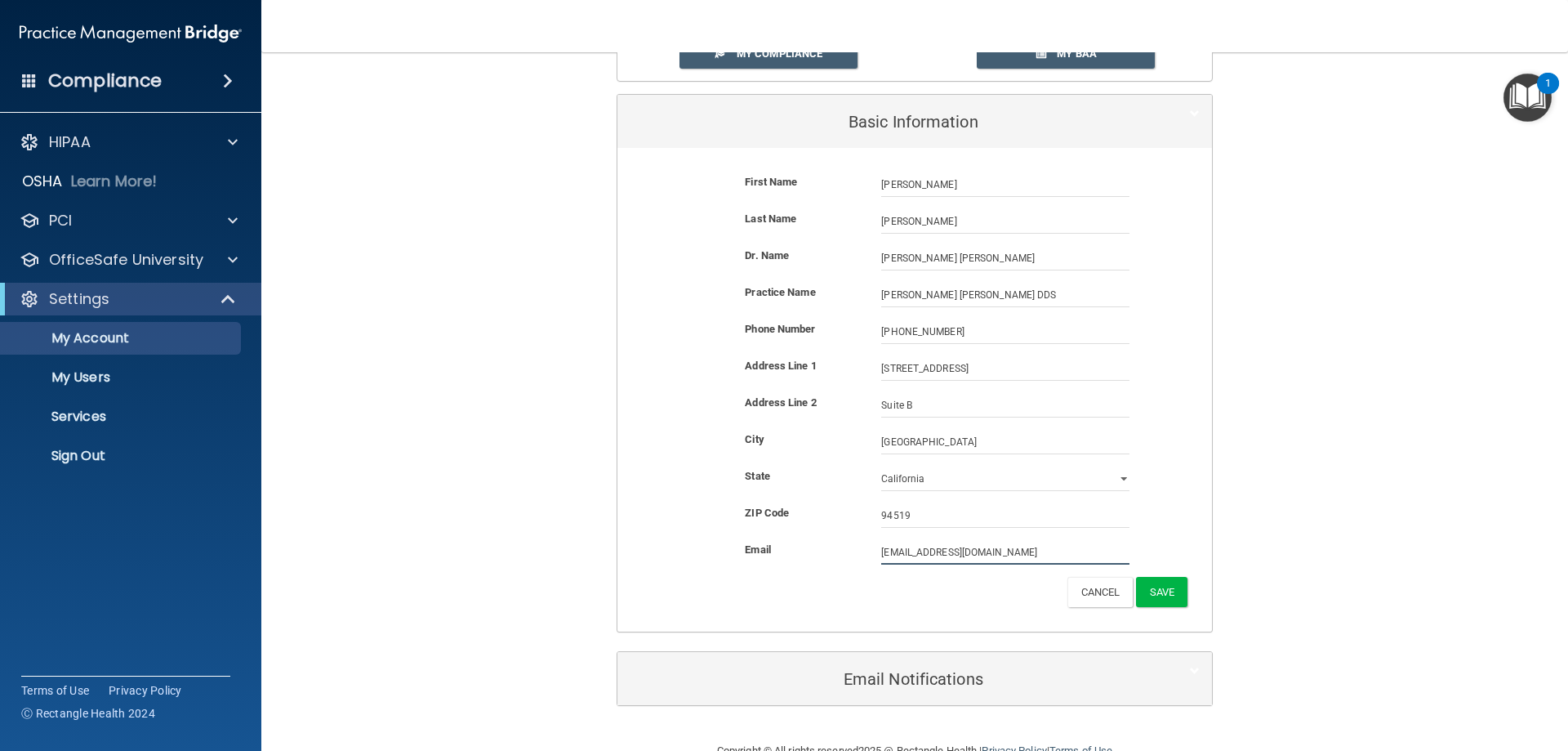
click at [1009, 540] on input "[EMAIL_ADDRESS][DOMAIN_NAME]" at bounding box center [1006, 552] width 248 height 25
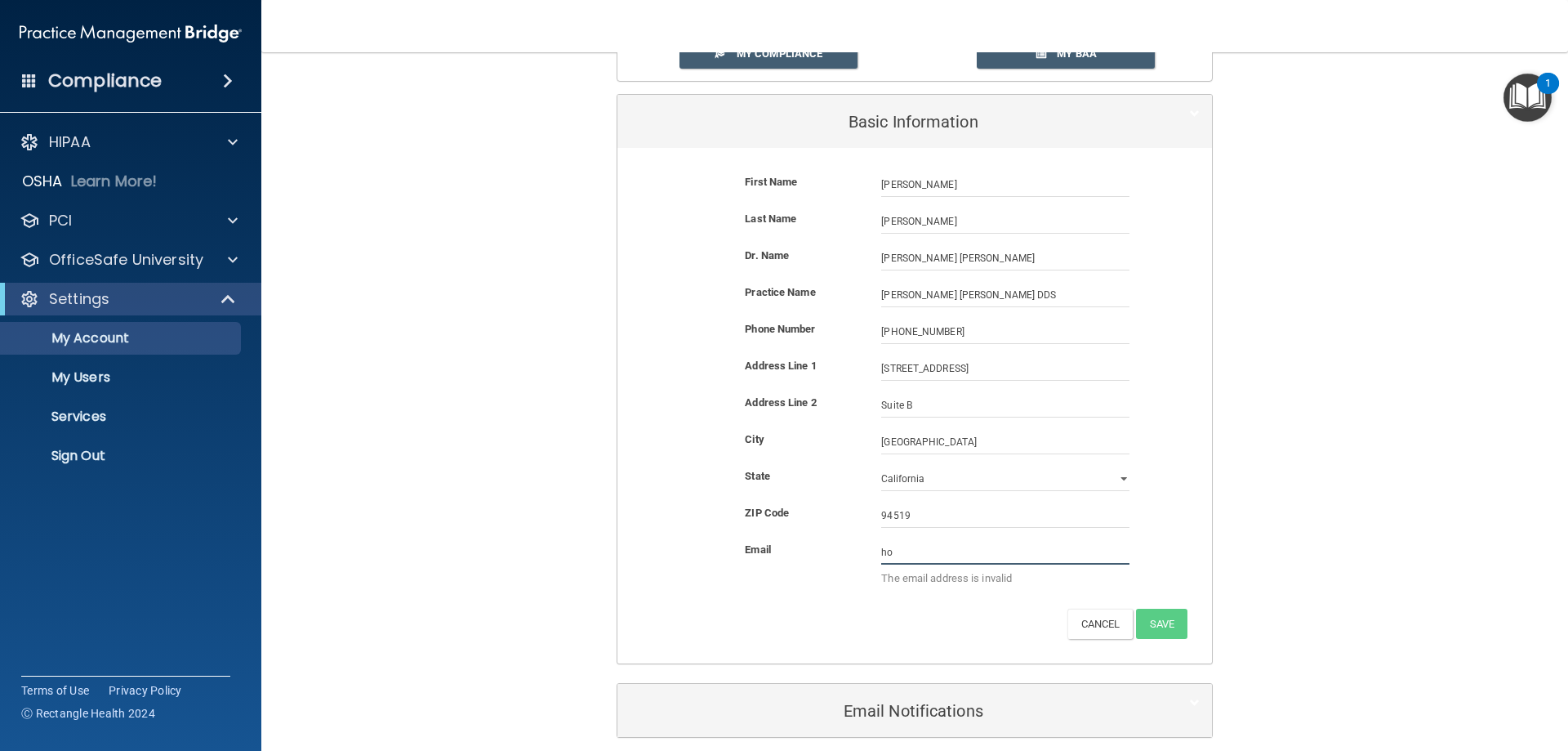
type input "h"
type input "[EMAIL_ADDRESS][DOMAIN_NAME]"
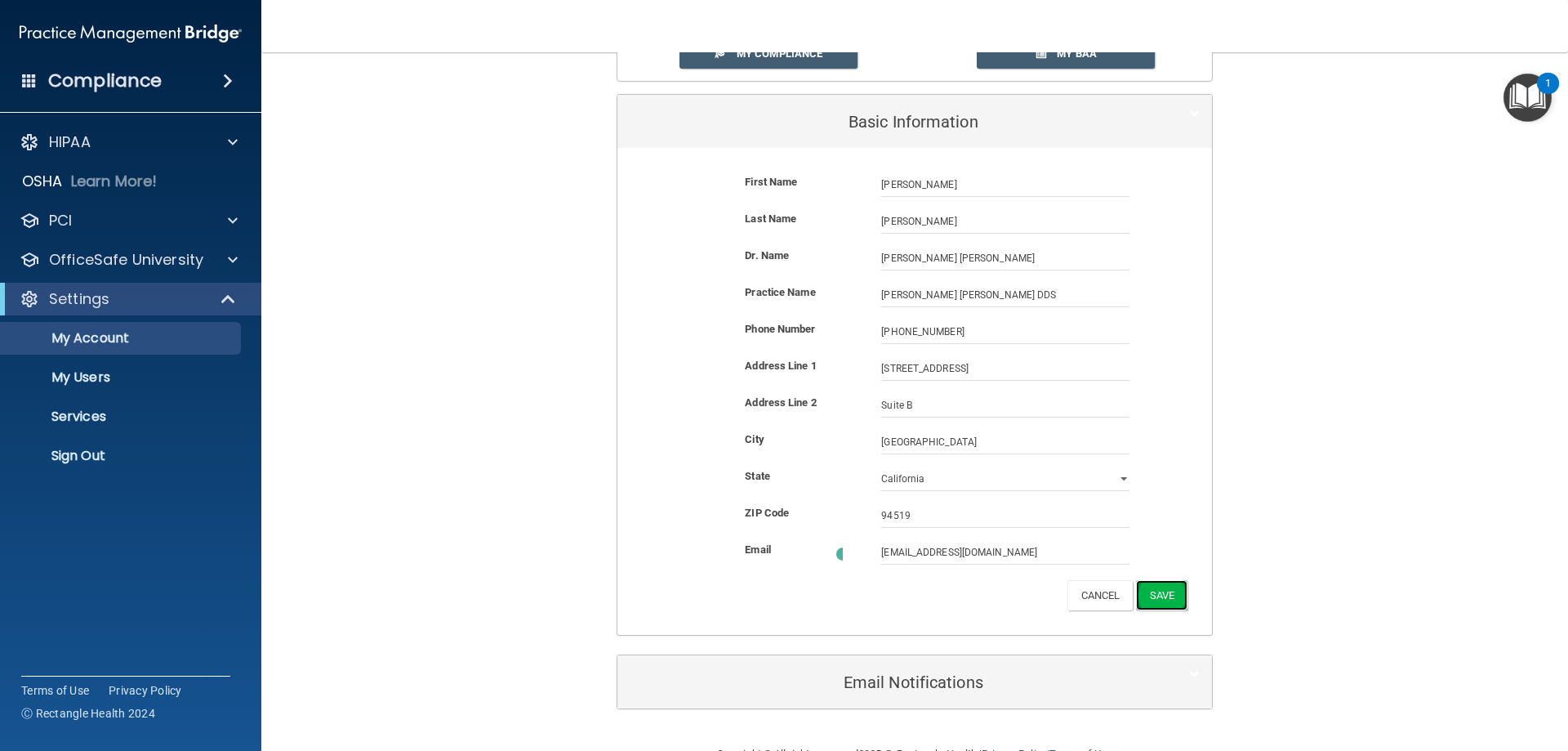
click at [1159, 590] on button "Save" at bounding box center [1162, 596] width 52 height 31
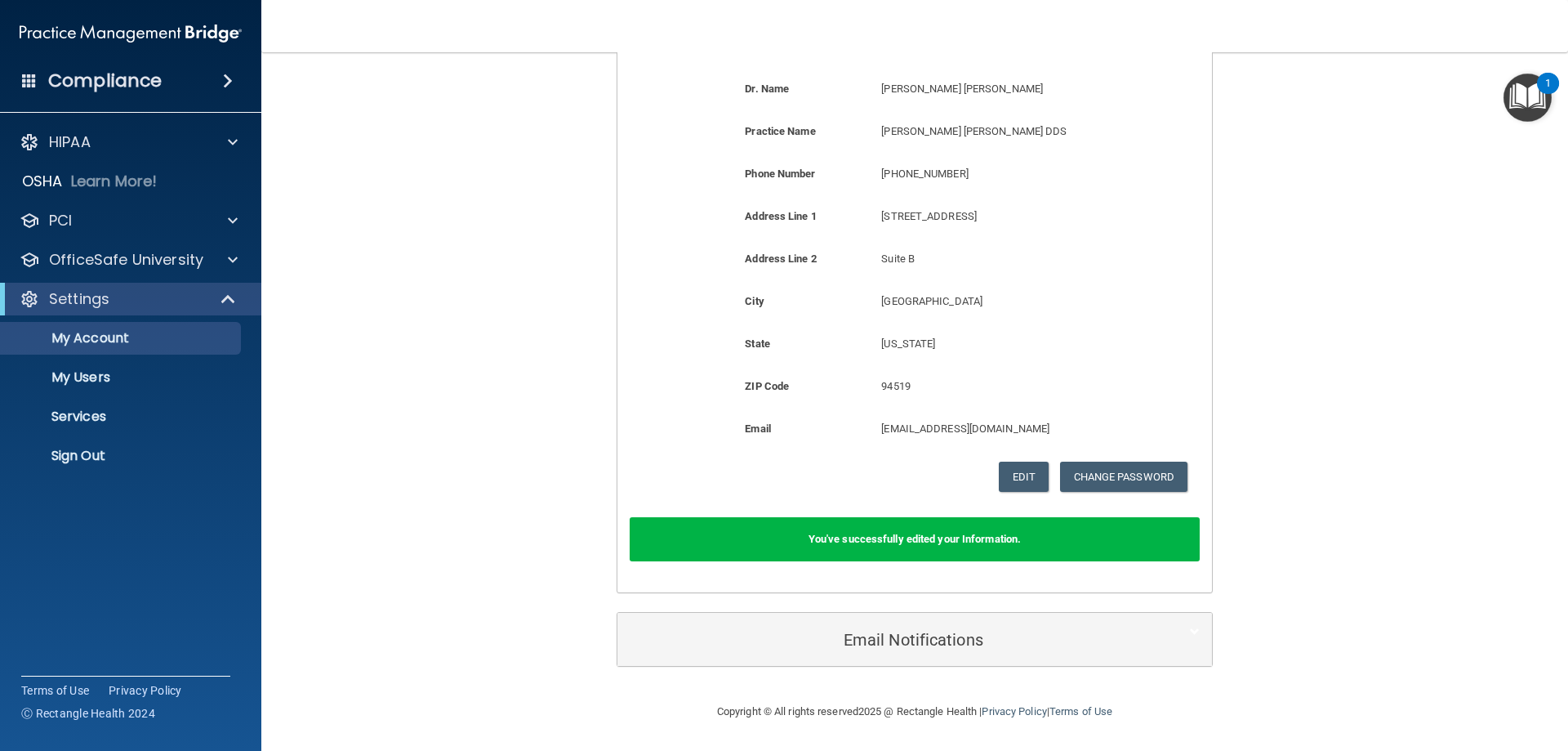
scroll to position [223, 0]
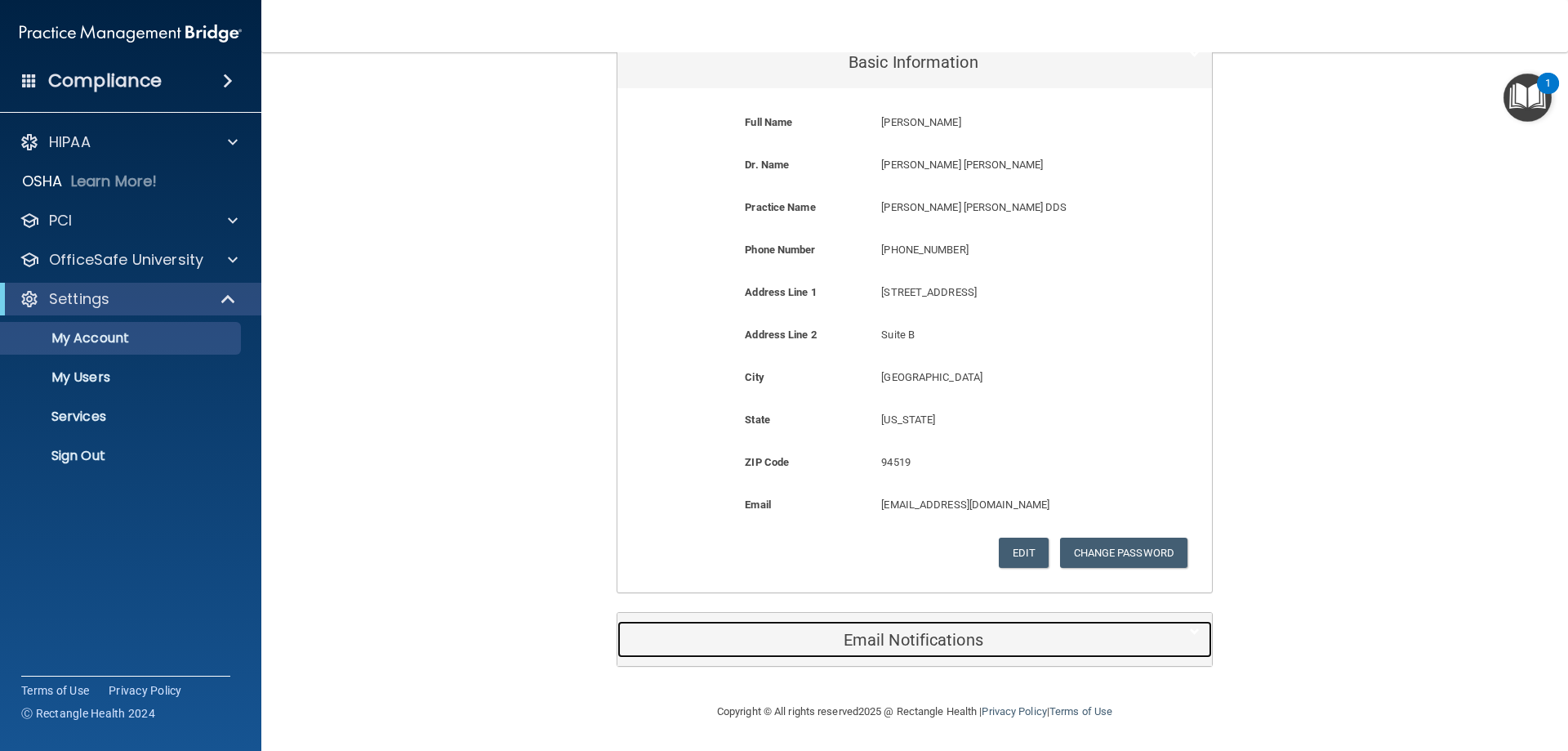
click at [973, 646] on h5 "Email Notifications" at bounding box center [889, 639] width 521 height 18
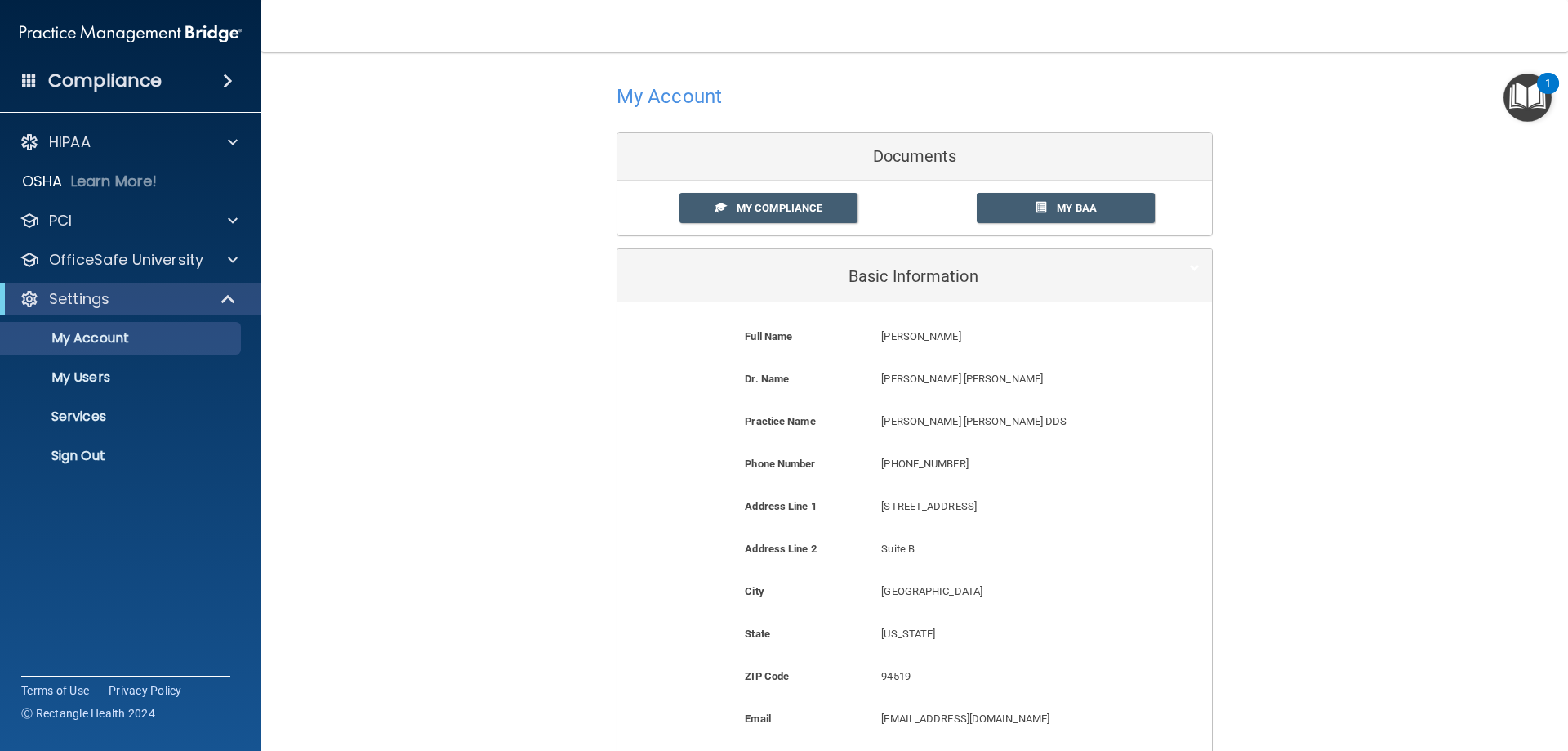
scroll to position [6, 0]
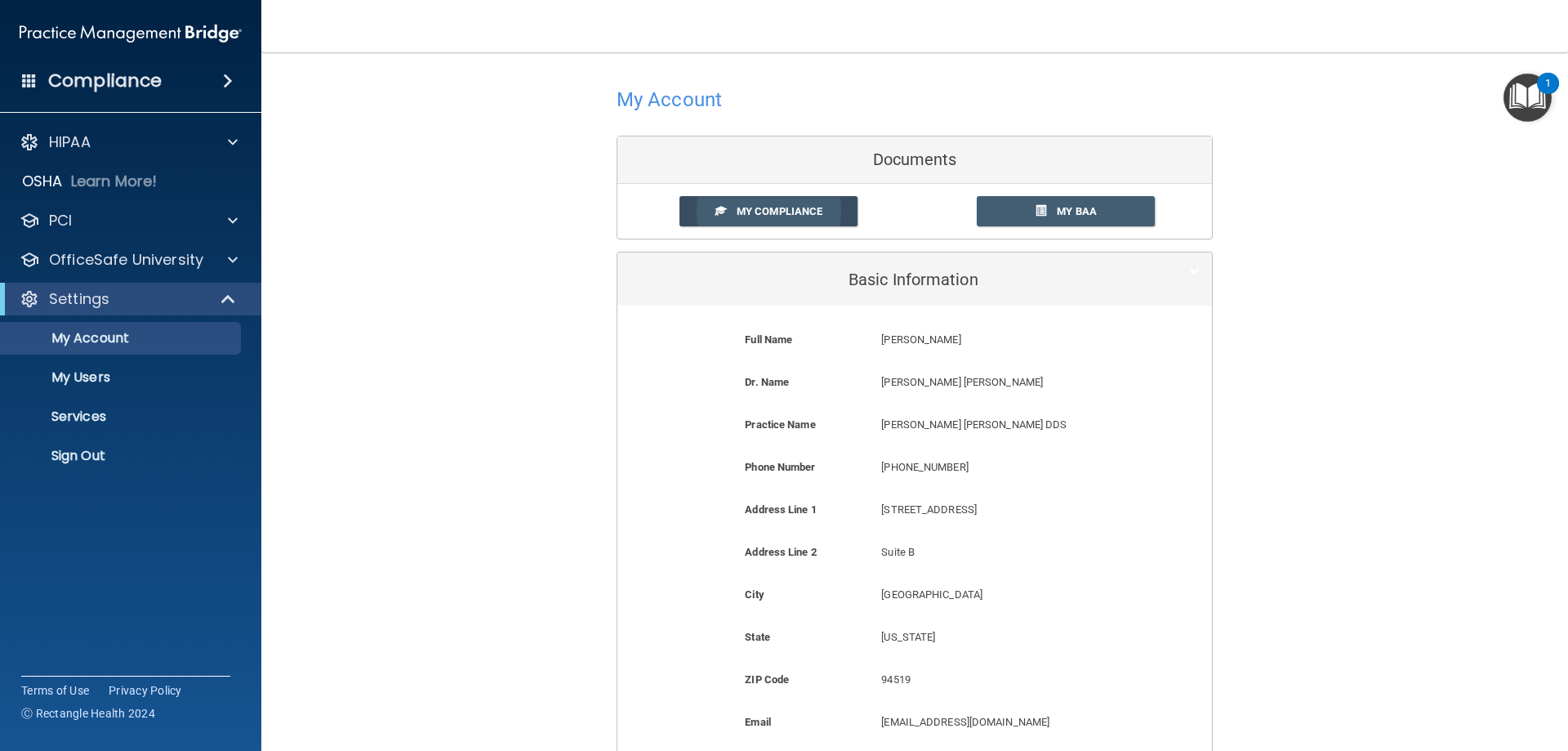
click at [759, 207] on span "My Compliance" at bounding box center [779, 211] width 86 height 12
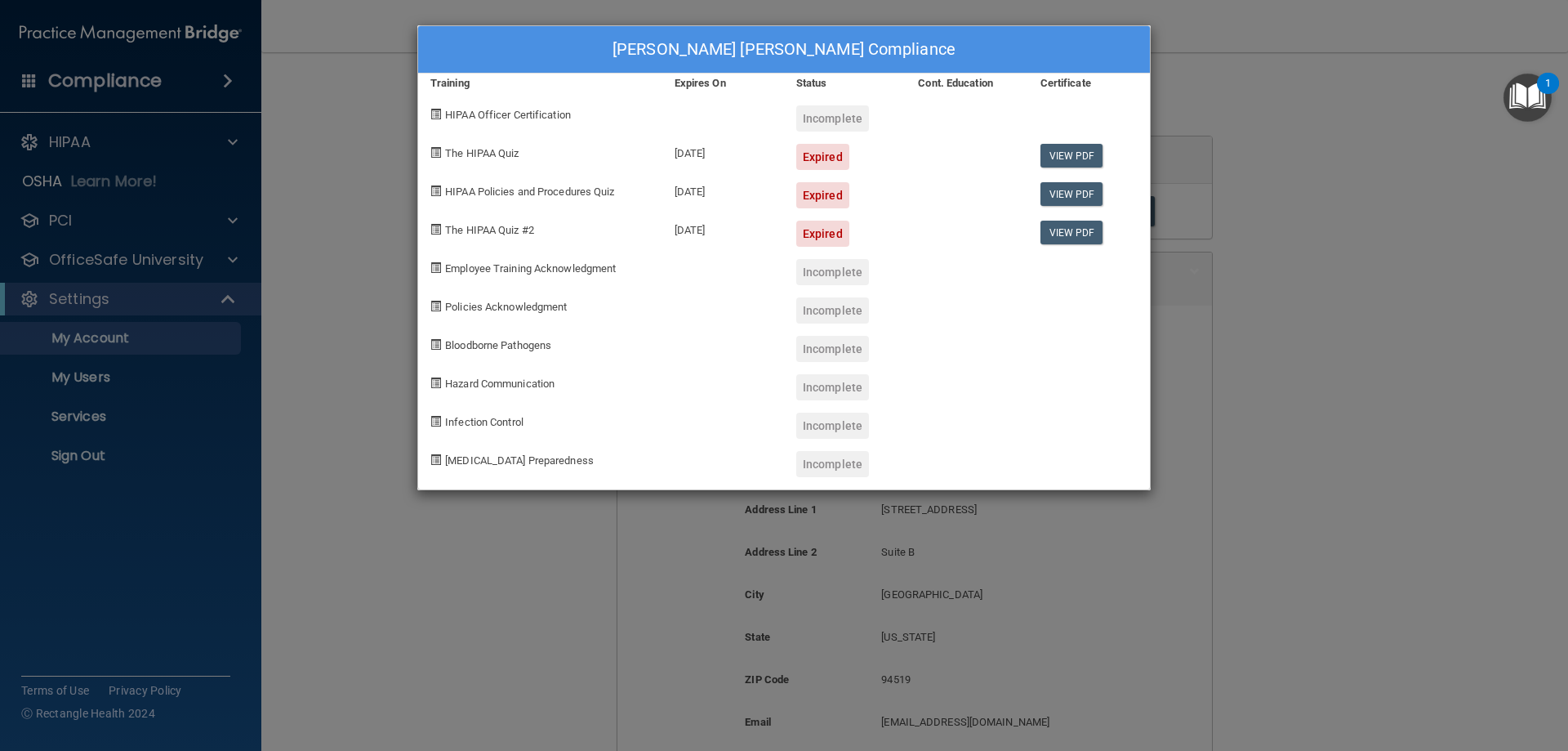
click at [87, 418] on div "[PERSON_NAME] [PERSON_NAME] Compliance Training Expires On Status Cont. Educati…" at bounding box center [784, 376] width 1568 height 751
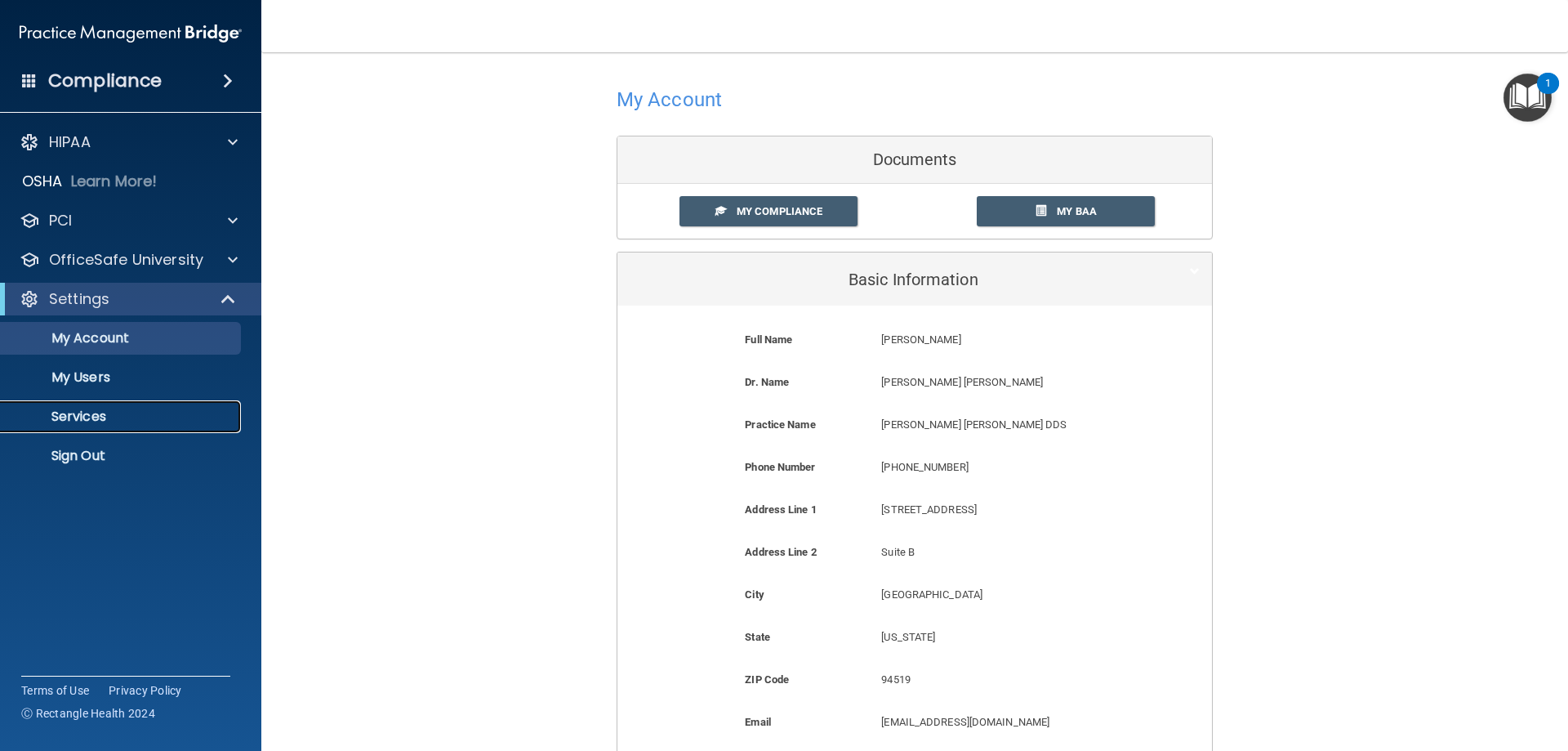
click at [85, 417] on p "Services" at bounding box center [122, 416] width 223 height 16
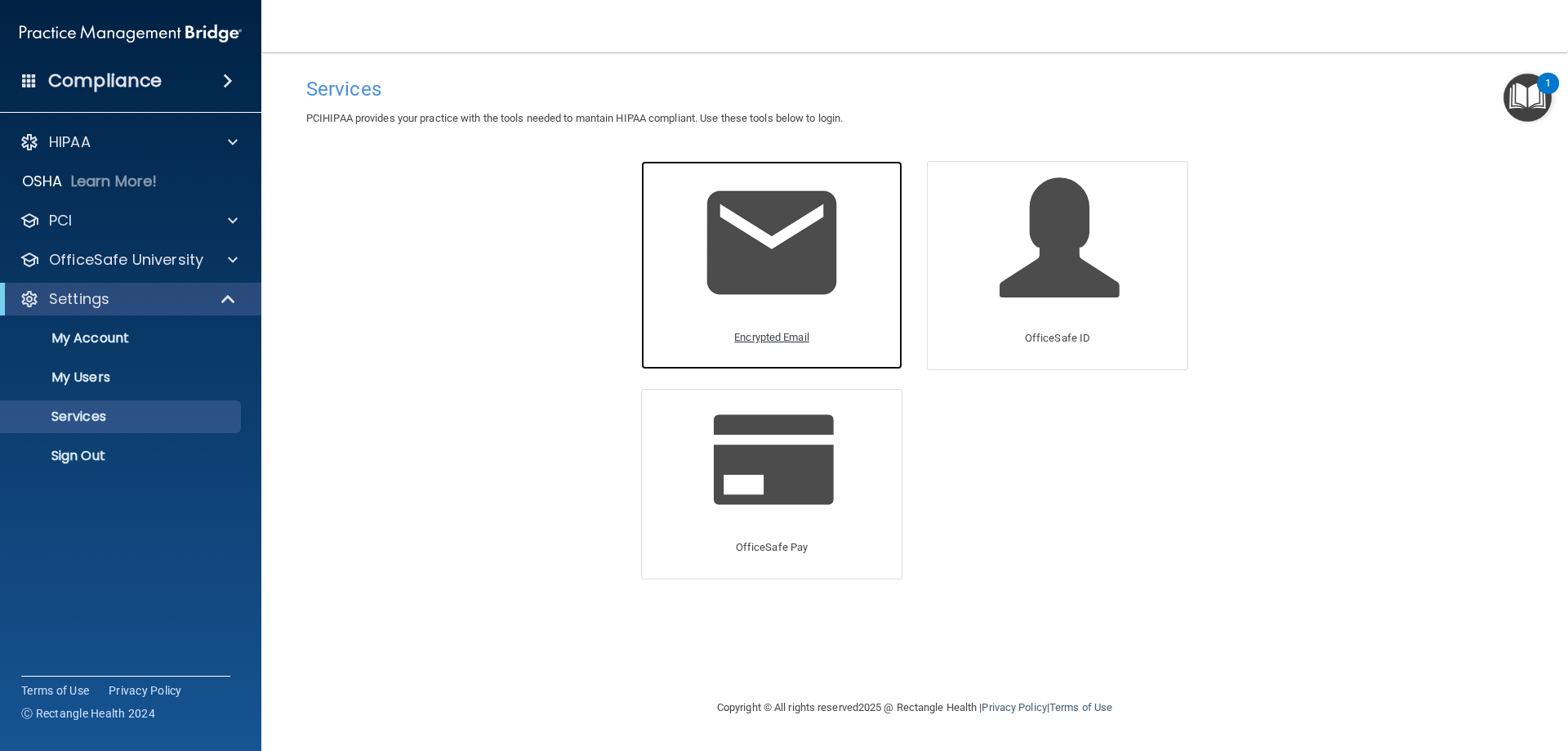
click at [775, 341] on p "Encrypted Email" at bounding box center [771, 337] width 75 height 20
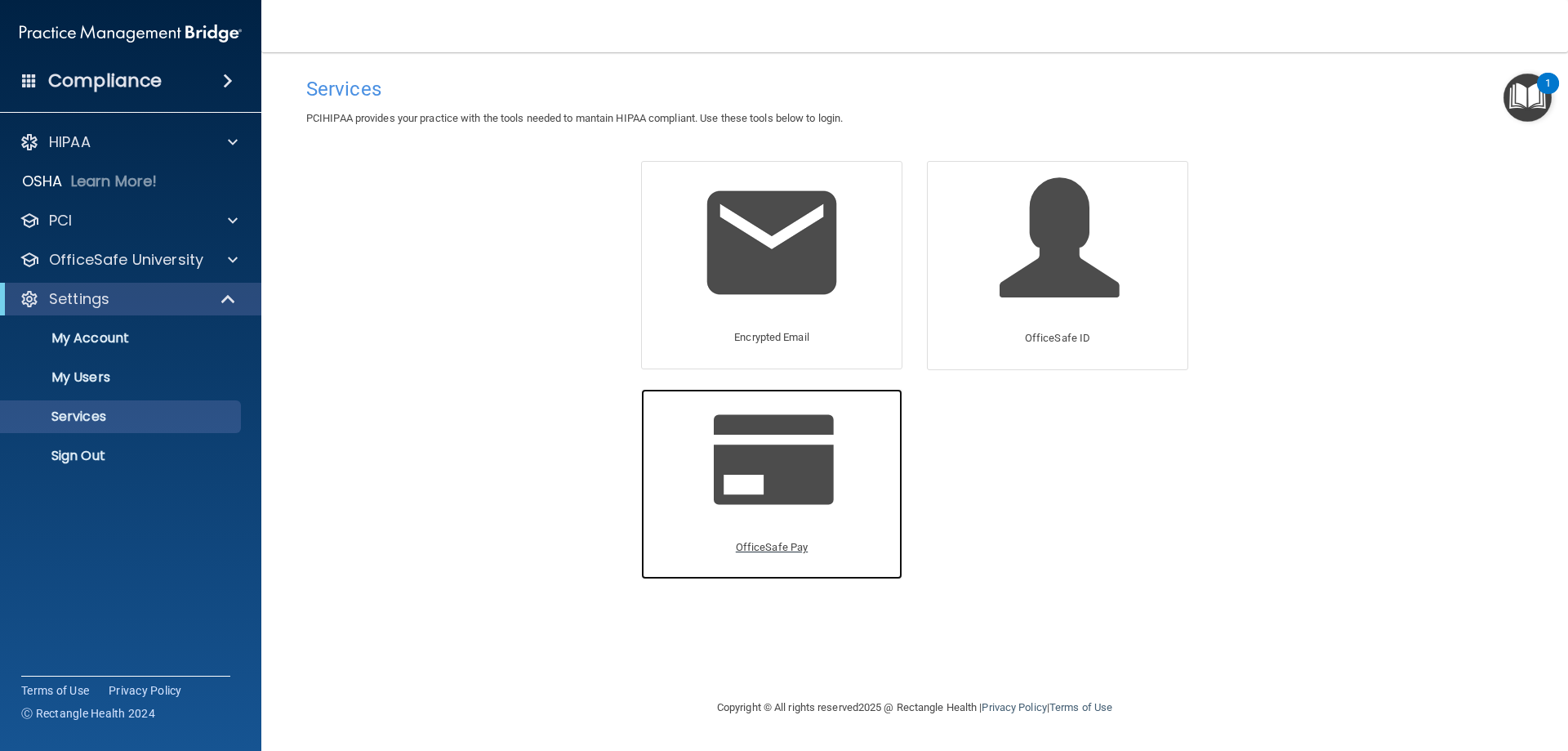
click at [776, 542] on p "OfficeSafe Pay" at bounding box center [771, 547] width 72 height 20
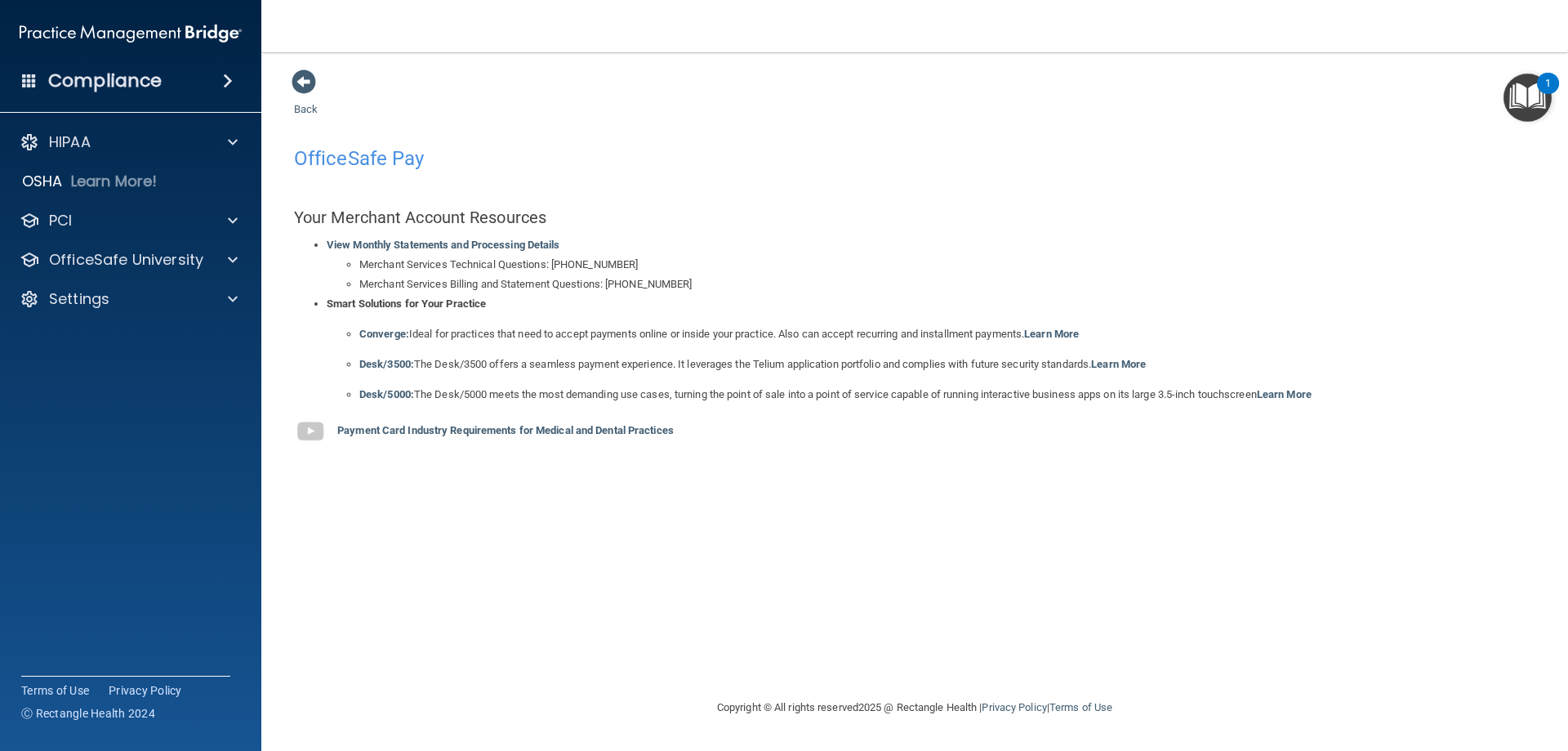
click at [1535, 83] on img "Open Resource Center, 1 new notification" at bounding box center [1527, 98] width 48 height 48
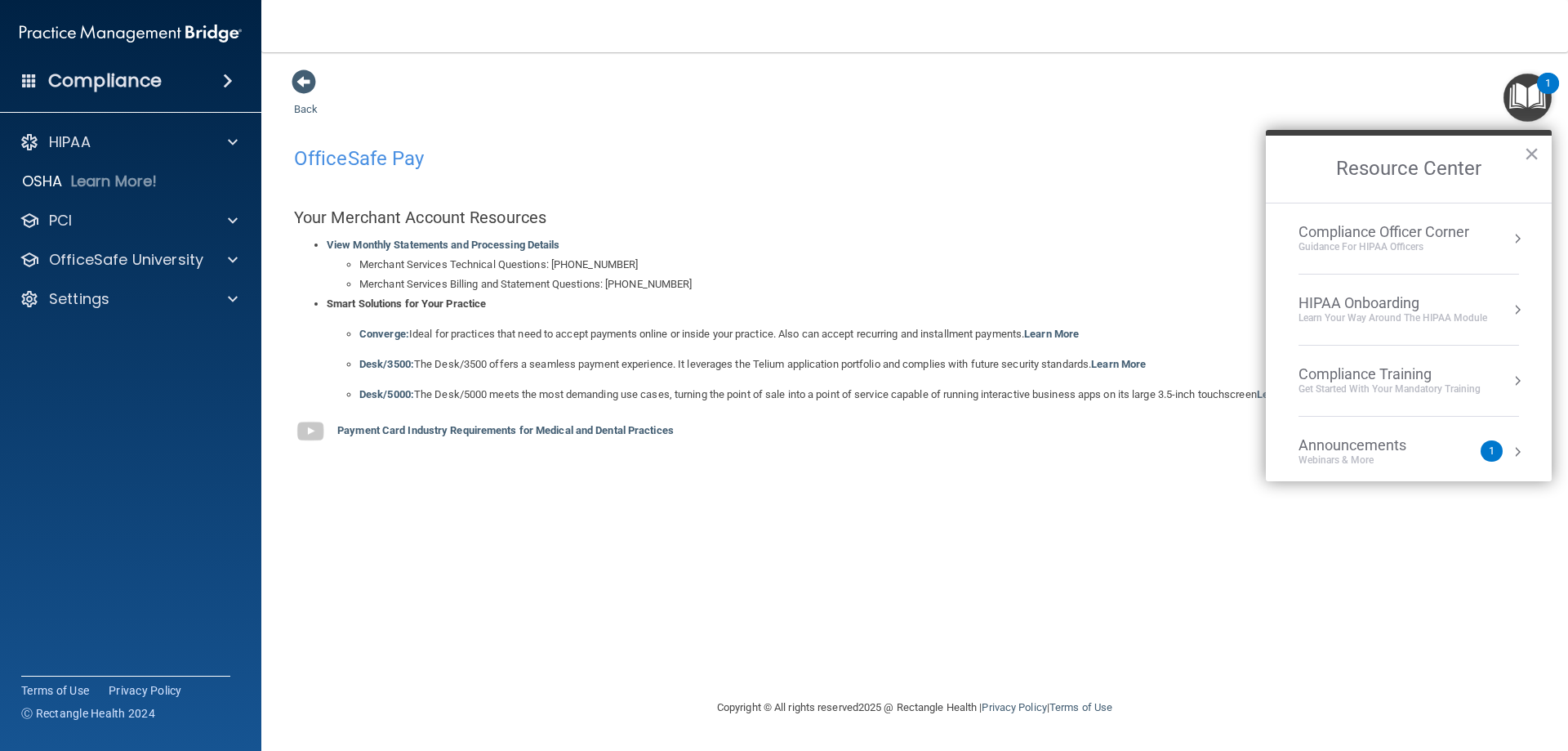
click at [1483, 453] on div "1" at bounding box center [1492, 450] width 22 height 21
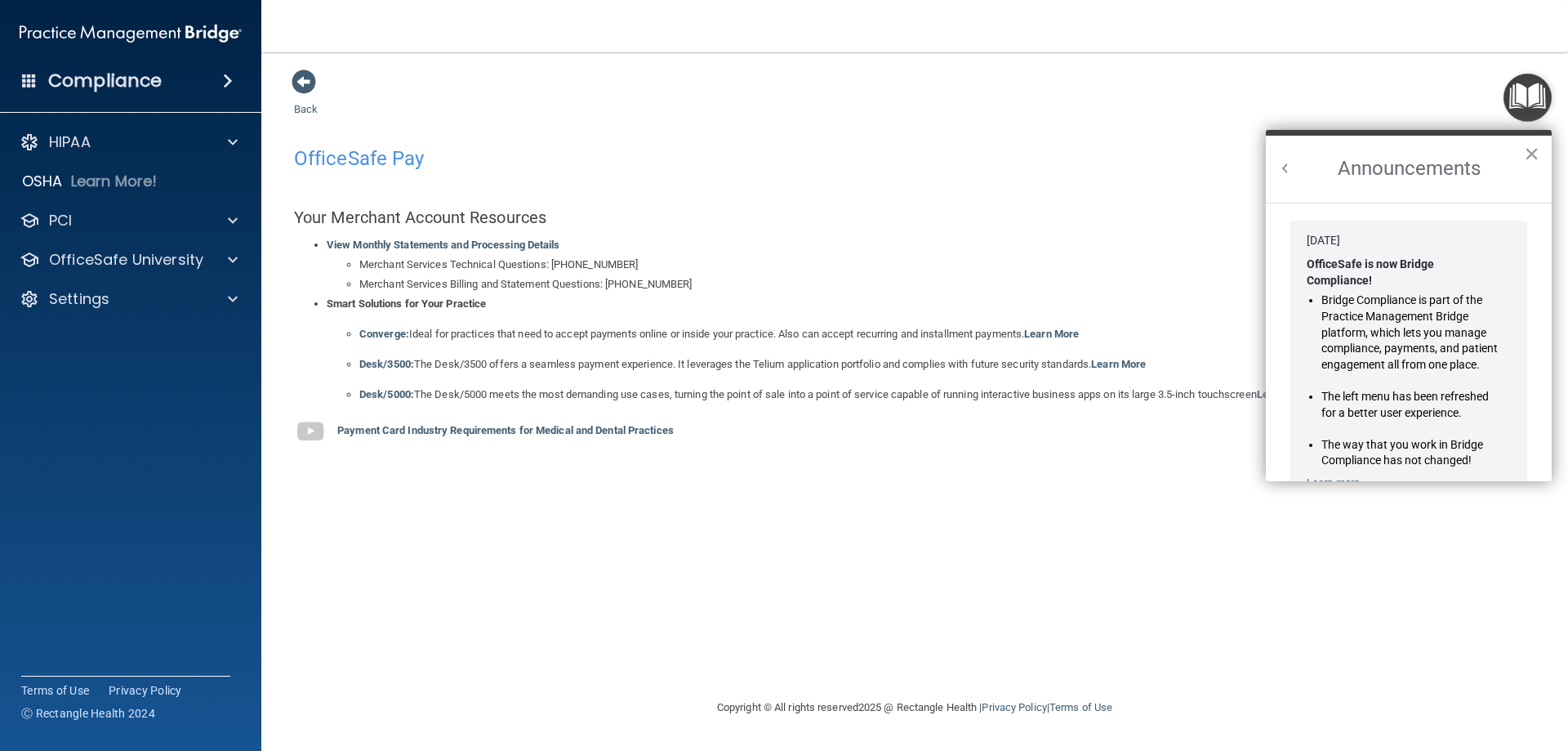
click at [1531, 153] on button "×" at bounding box center [1531, 153] width 15 height 26
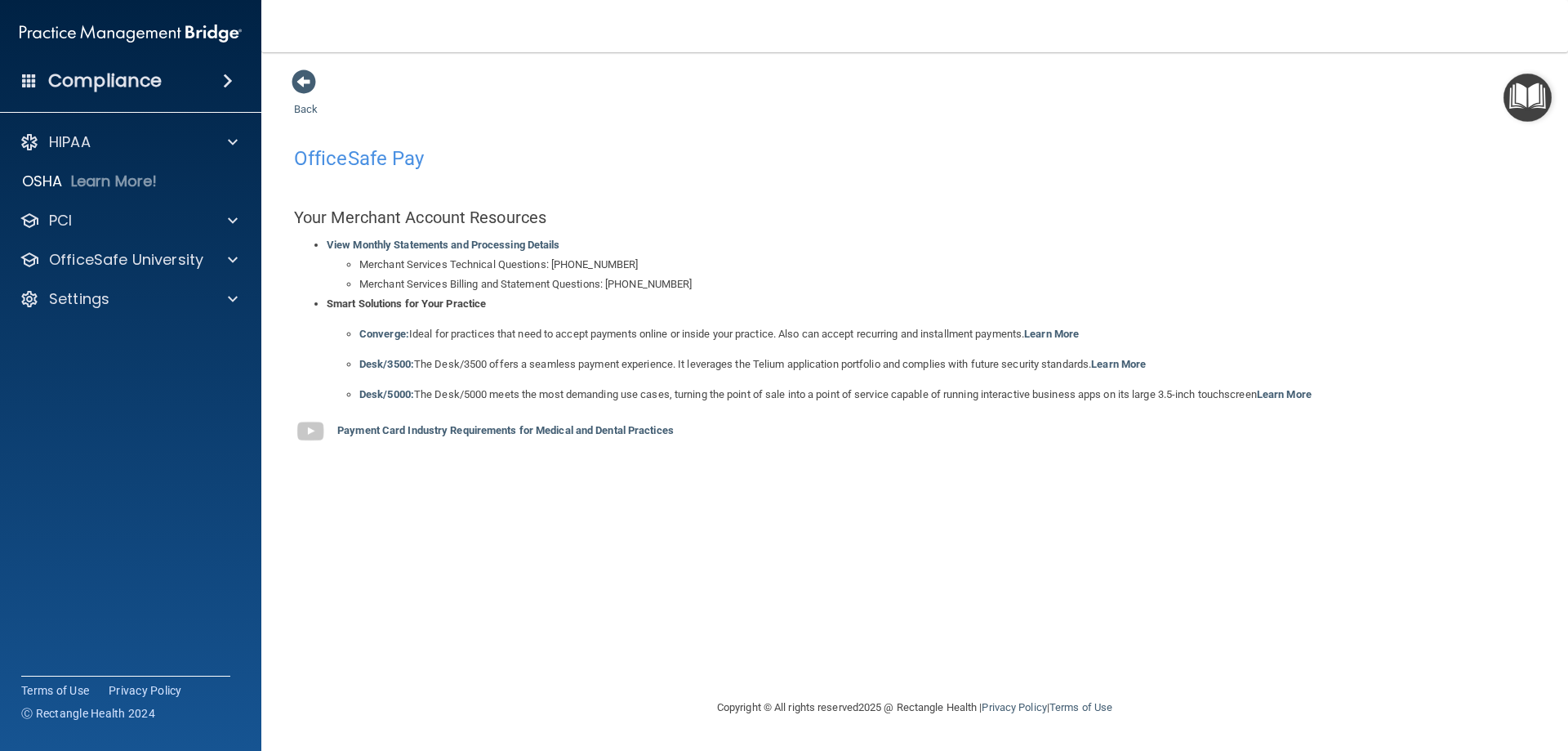
click at [313, 433] on img at bounding box center [310, 431] width 32 height 32
click at [381, 428] on strong "Payment Card Industry Requirements for Medical and Dental Practices" at bounding box center [505, 431] width 336 height 12
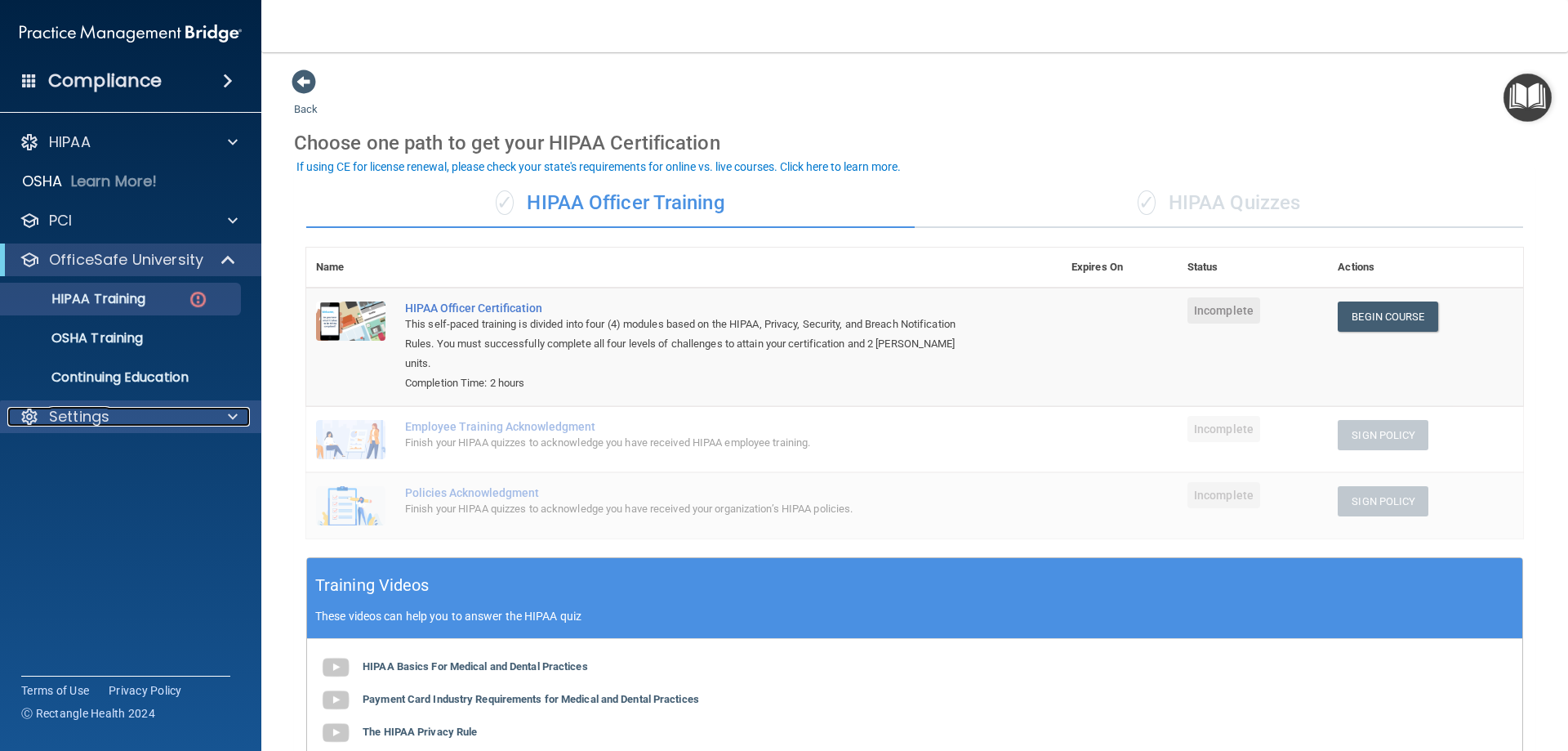
click at [213, 418] on div at bounding box center [230, 416] width 41 height 20
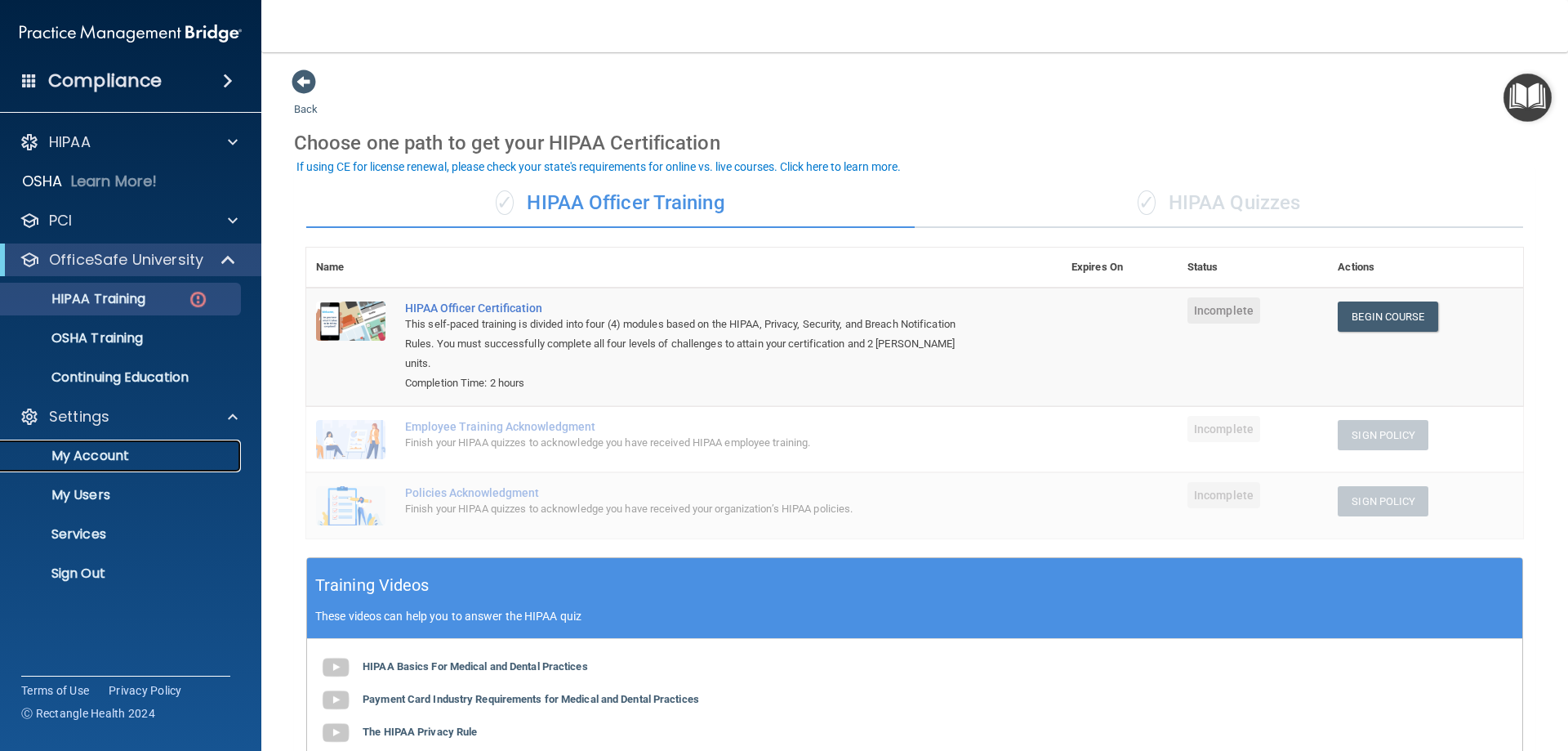
click at [182, 455] on p "My Account" at bounding box center [122, 455] width 223 height 16
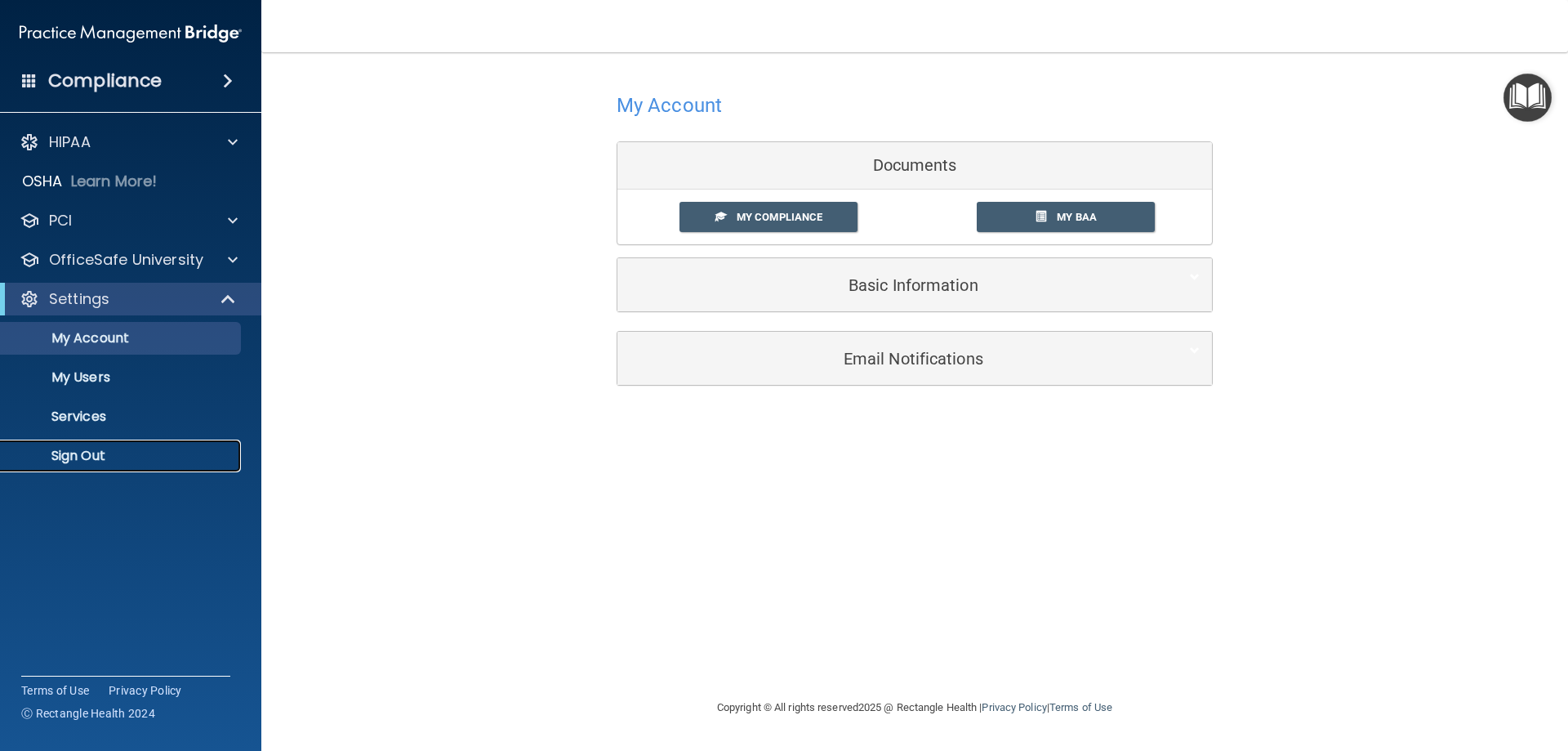
click at [142, 468] on link "Sign Out" at bounding box center [112, 455] width 257 height 32
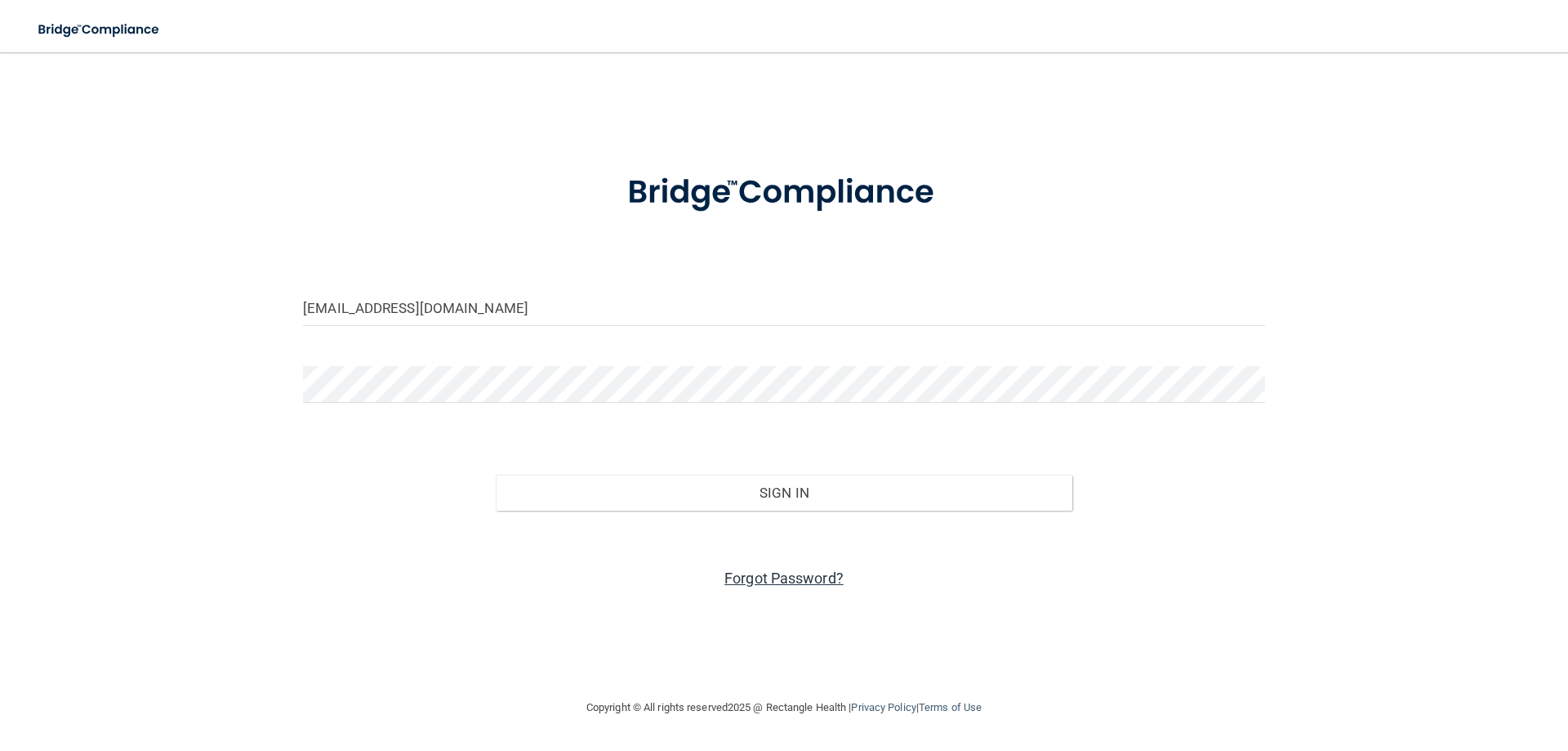
click at [807, 569] on link "Forgot Password?" at bounding box center [784, 578] width 119 height 17
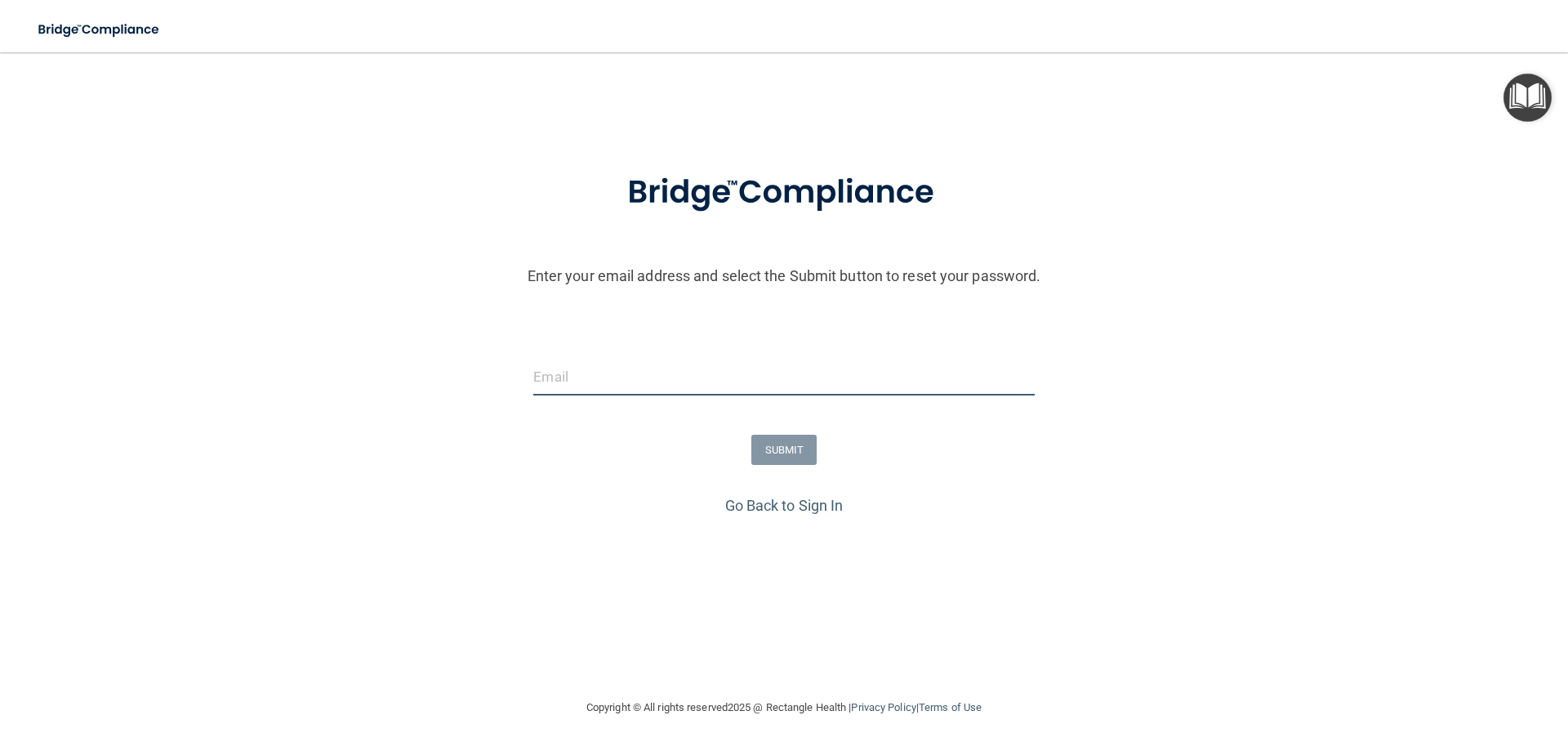
click at [663, 359] on input "email" at bounding box center [783, 376] width 500 height 37
type input "[EMAIL_ADDRESS][DOMAIN_NAME]"
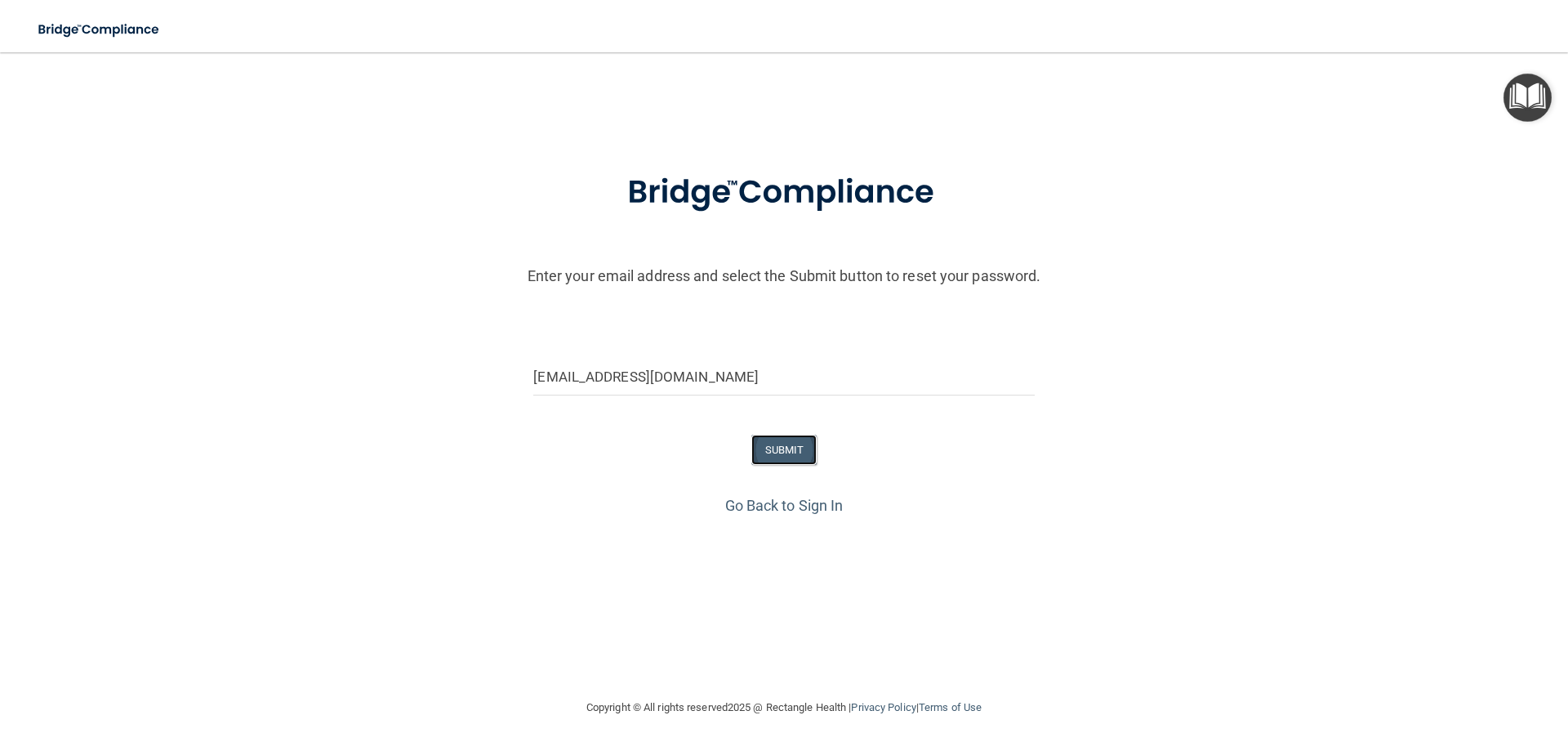
click at [770, 435] on button "SUBMIT" at bounding box center [785, 450] width 66 height 31
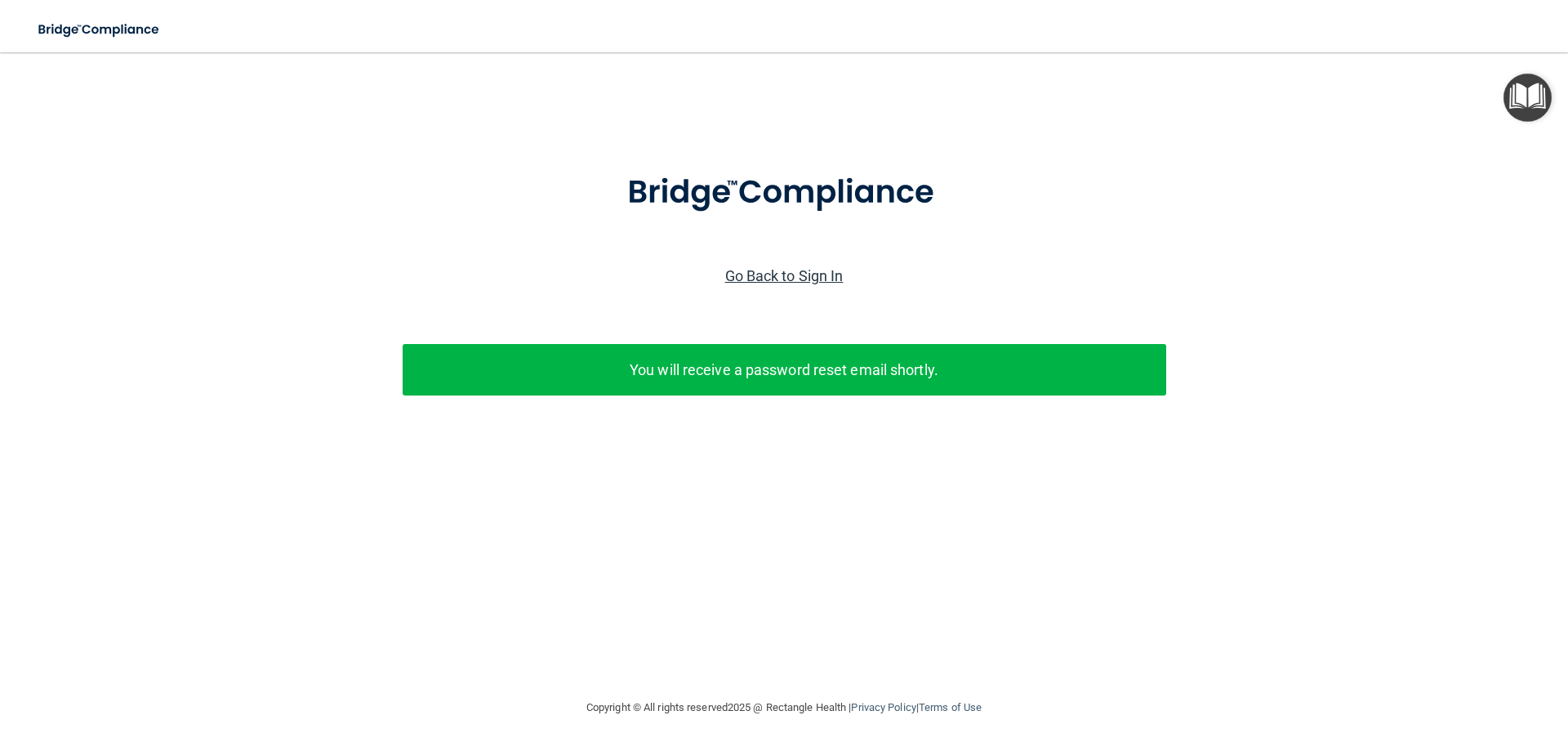
click at [807, 267] on link "Go Back to Sign In" at bounding box center [784, 275] width 118 height 17
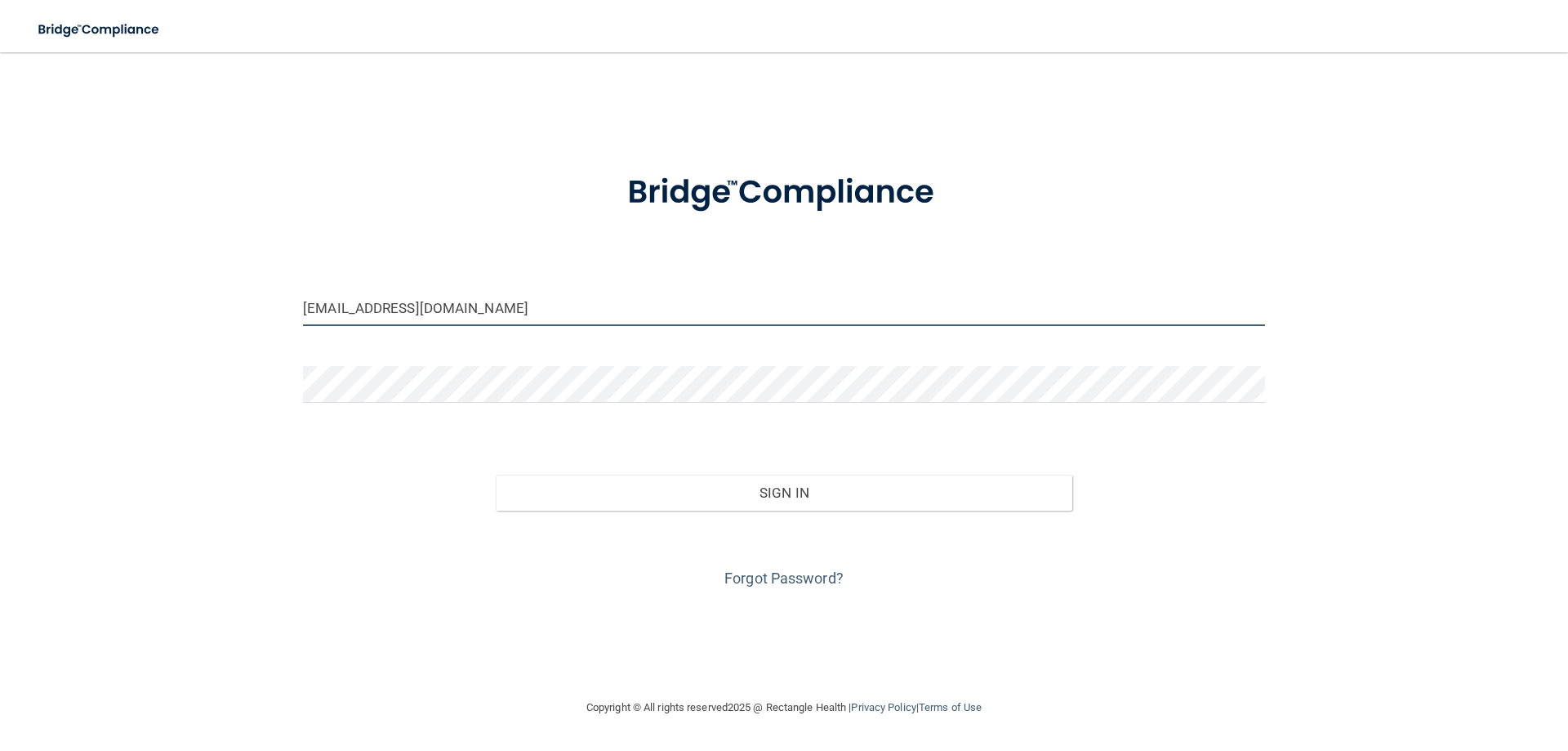
click at [498, 294] on input "[EMAIL_ADDRESS][DOMAIN_NAME]" at bounding box center [784, 307] width 962 height 37
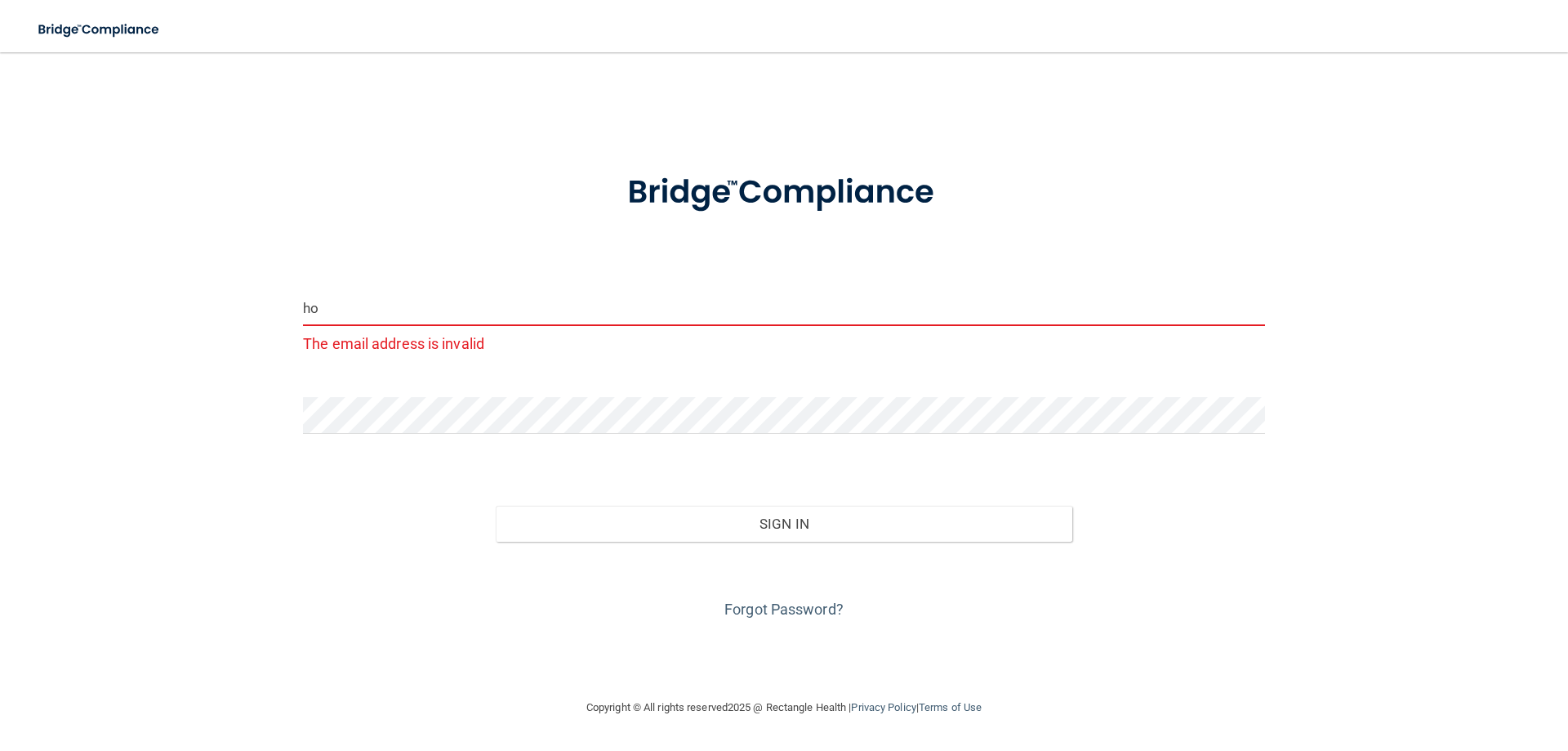
type input "h"
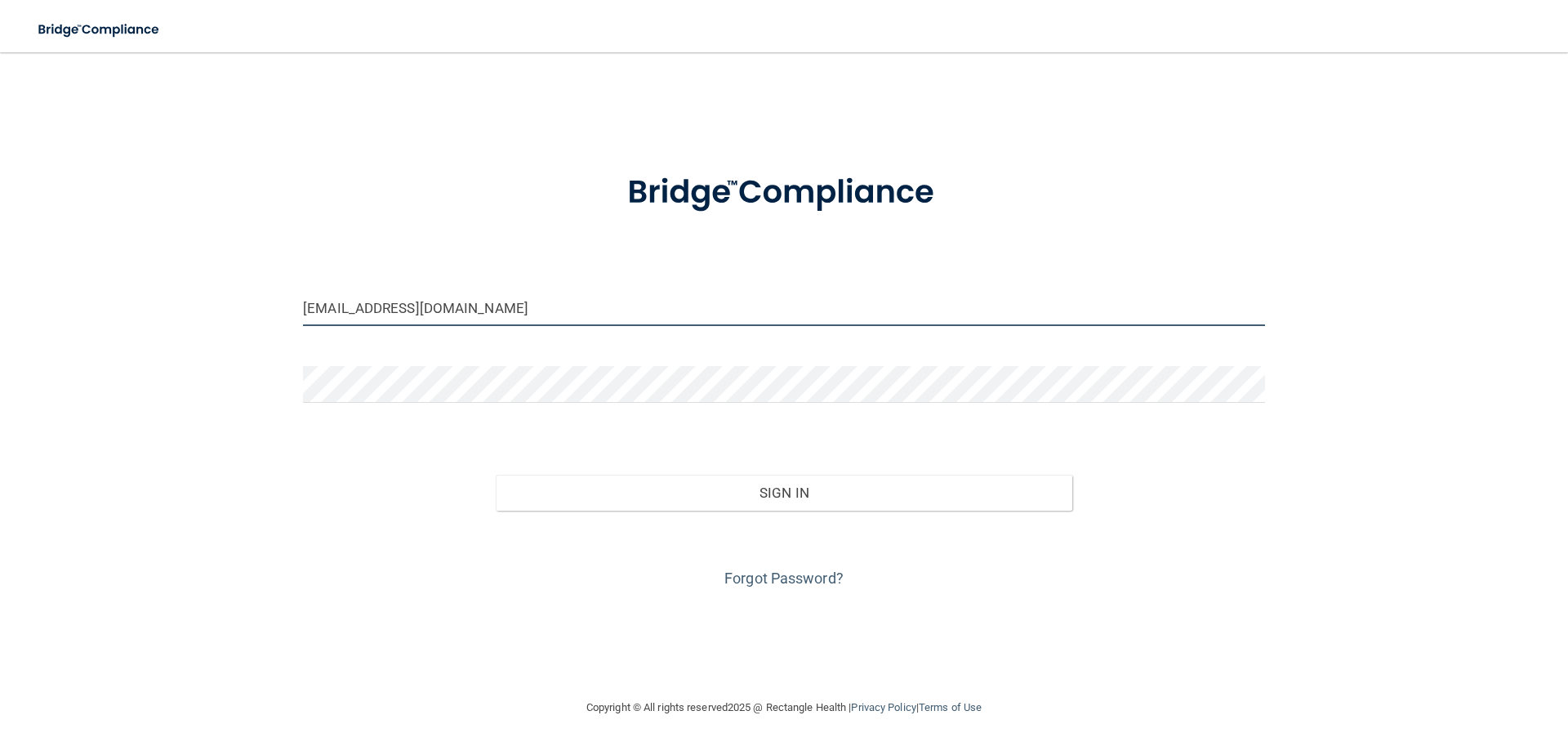
type input "[EMAIL_ADDRESS][DOMAIN_NAME]"
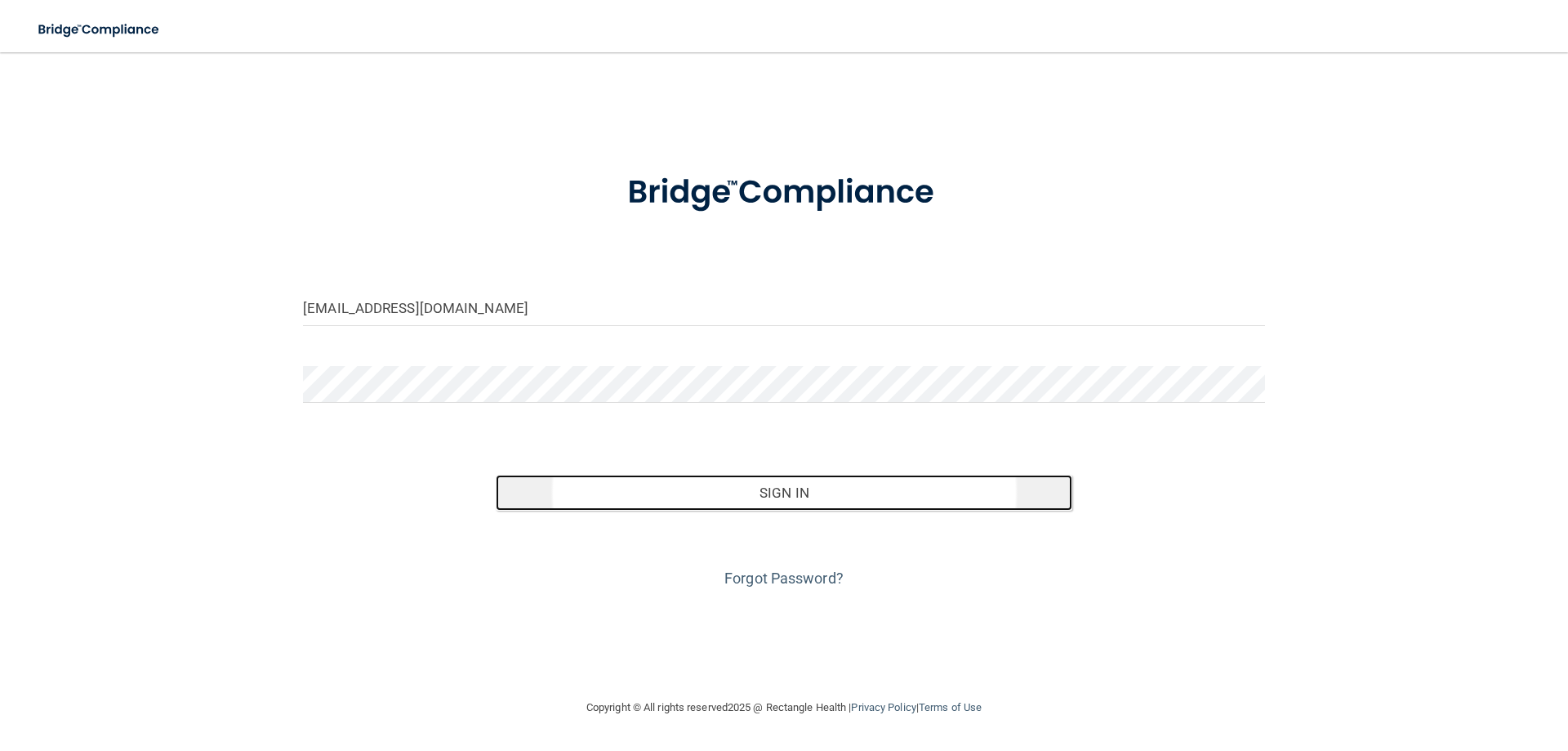
click at [798, 475] on button "Sign In" at bounding box center [785, 493] width 578 height 36
click at [809, 475] on button "Sign In" at bounding box center [785, 493] width 578 height 36
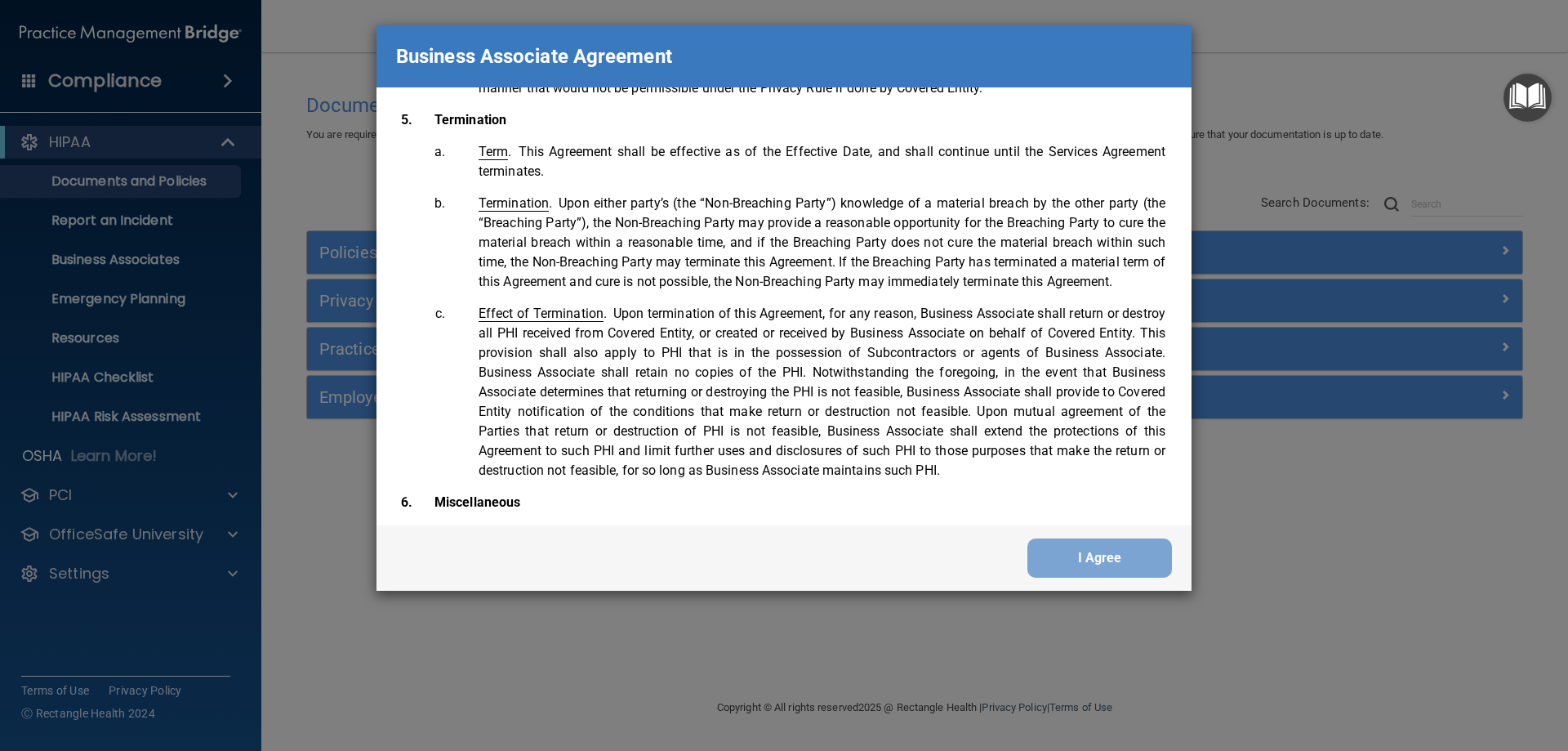
scroll to position [3331, 0]
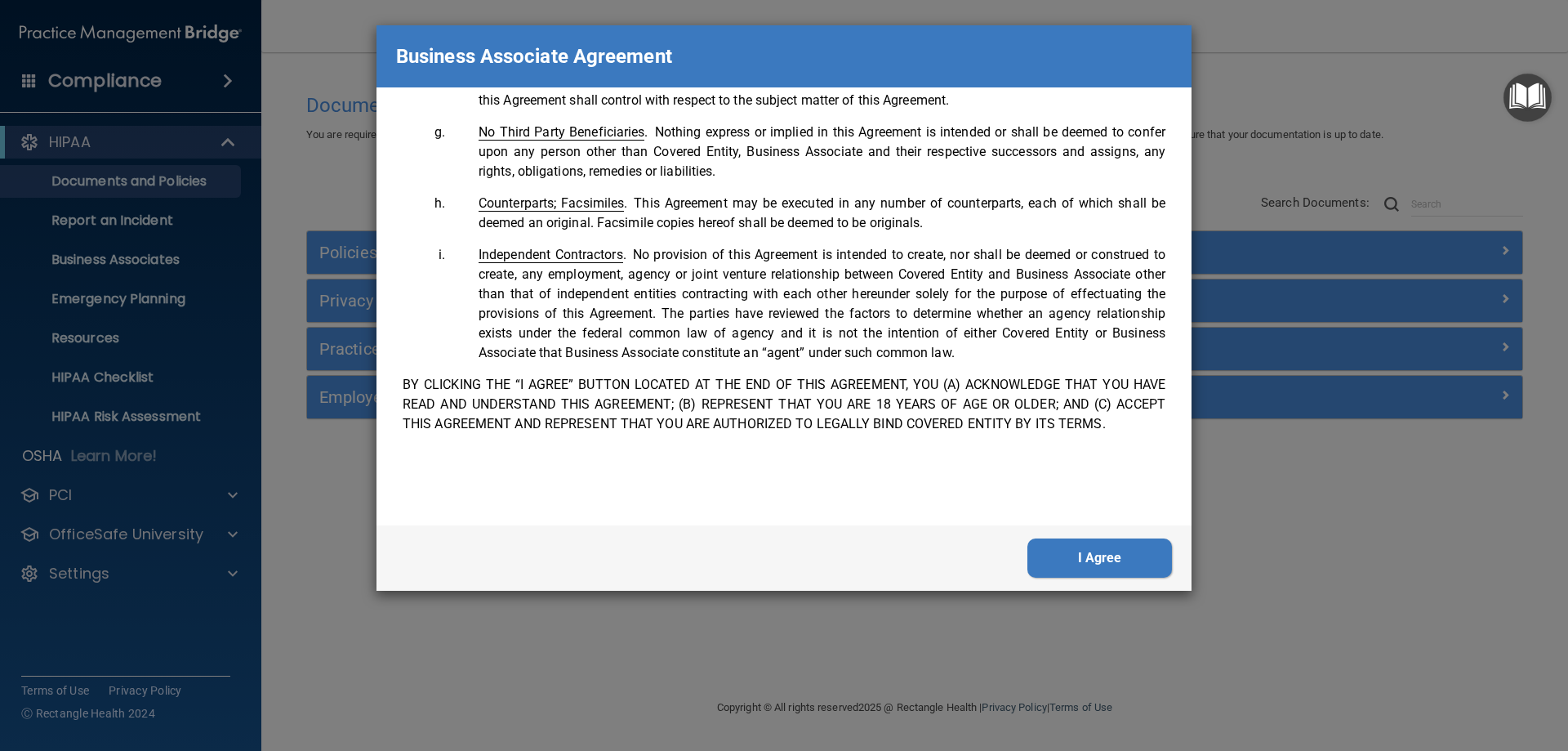
click at [1094, 561] on button "I Agree" at bounding box center [1100, 558] width 144 height 39
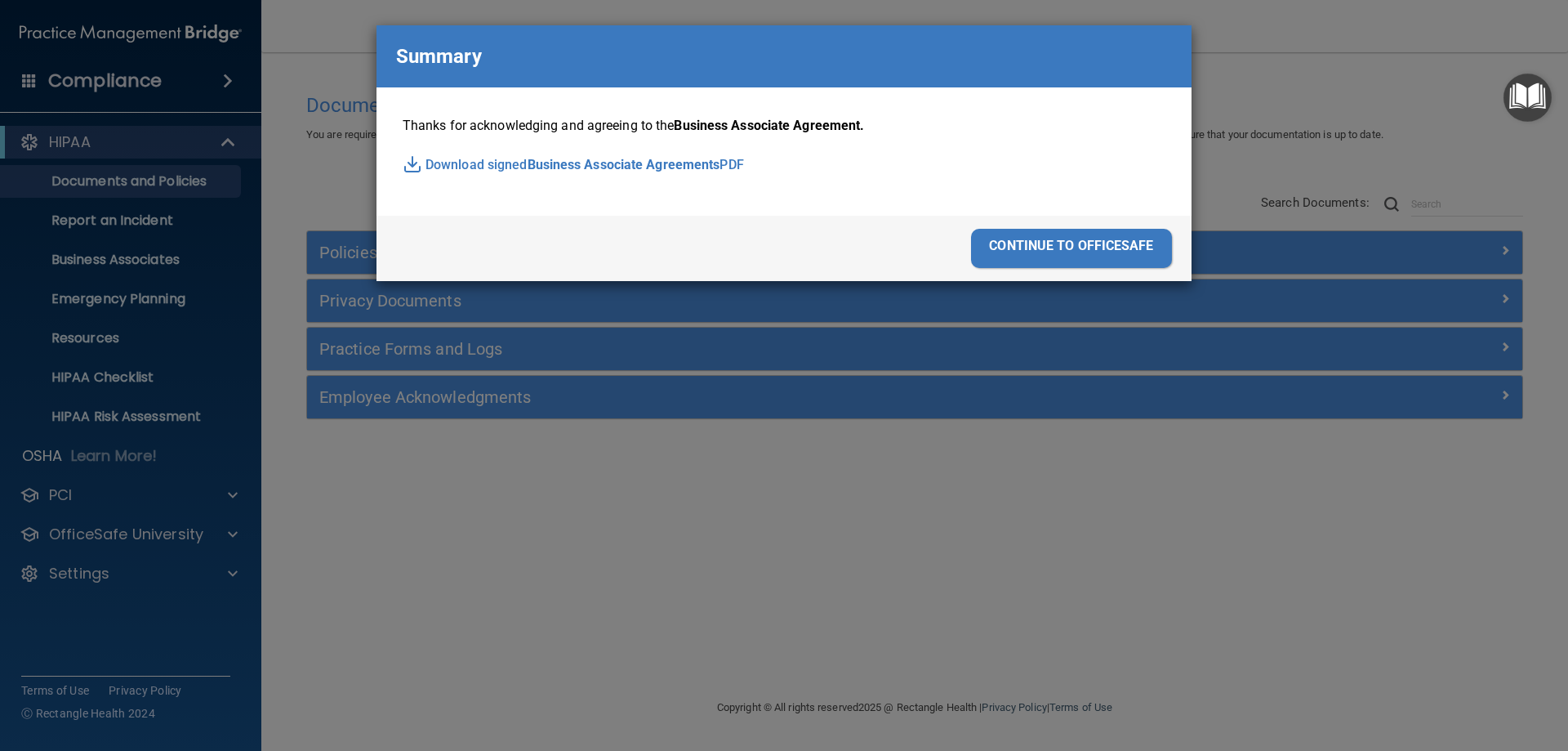
click at [1112, 241] on div "continue to officesafe" at bounding box center [1071, 248] width 201 height 39
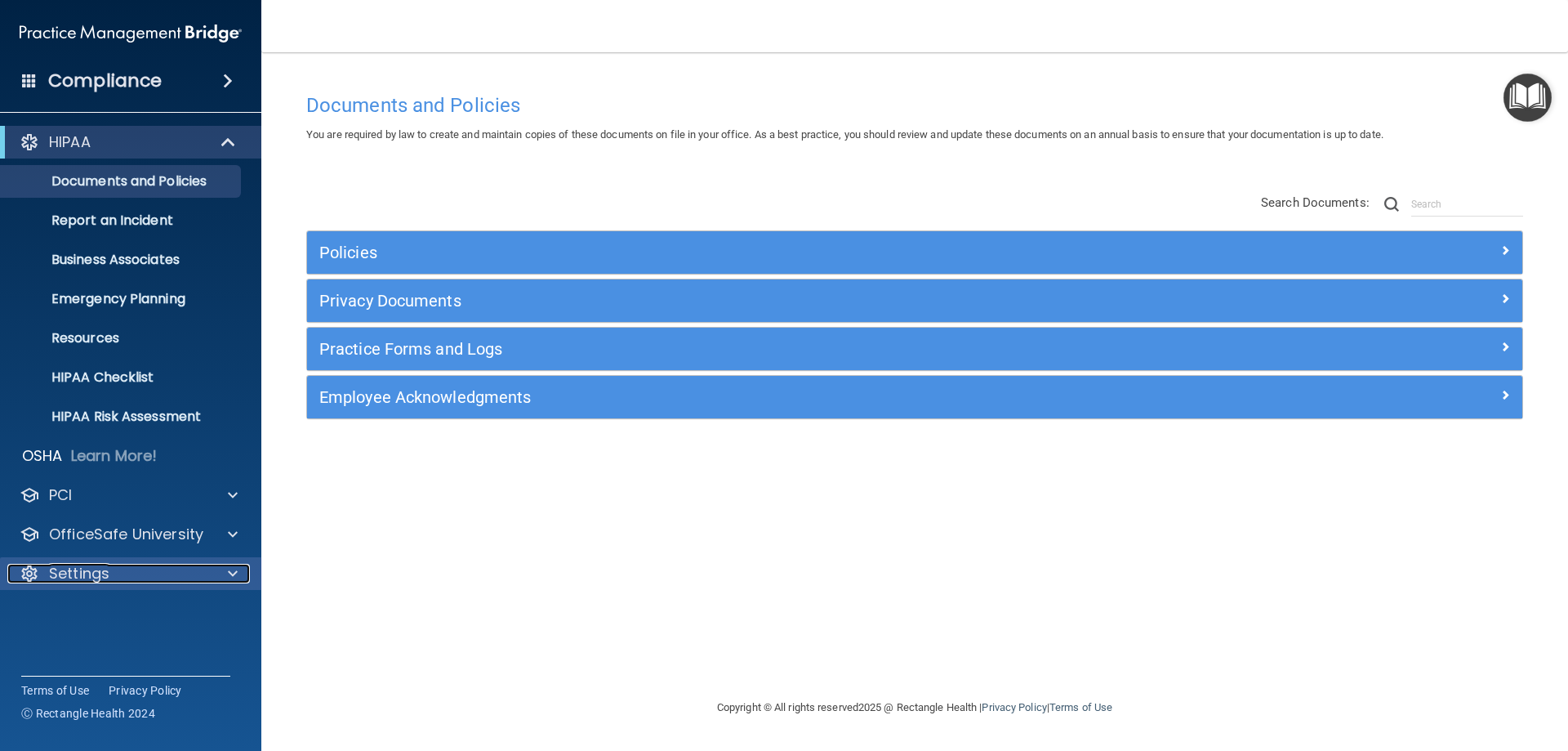
click at [52, 569] on p "Settings" at bounding box center [79, 573] width 60 height 20
click at [65, 610] on p "My Account" at bounding box center [122, 613] width 223 height 16
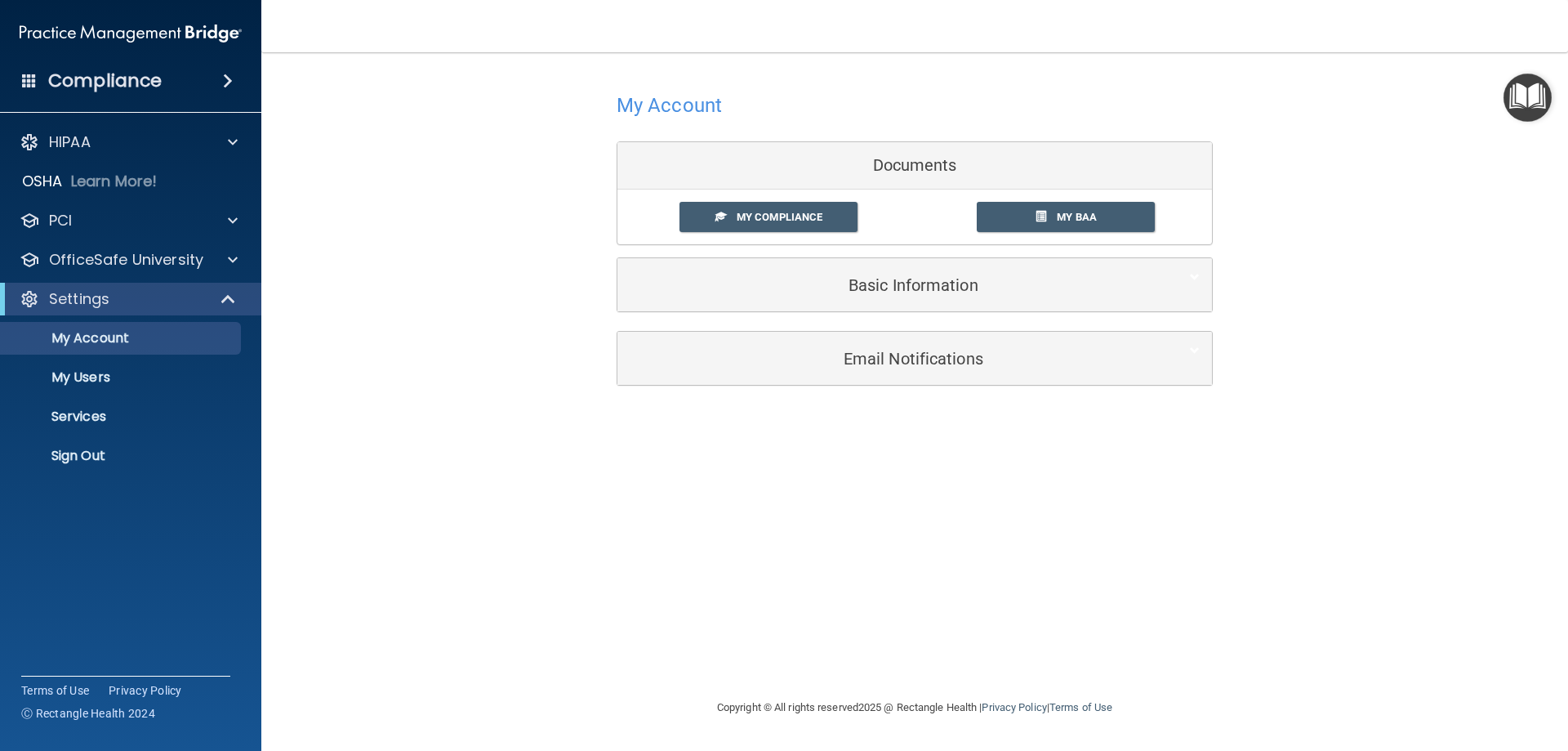
click at [935, 304] on div "Basic Information" at bounding box center [915, 285] width 595 height 54
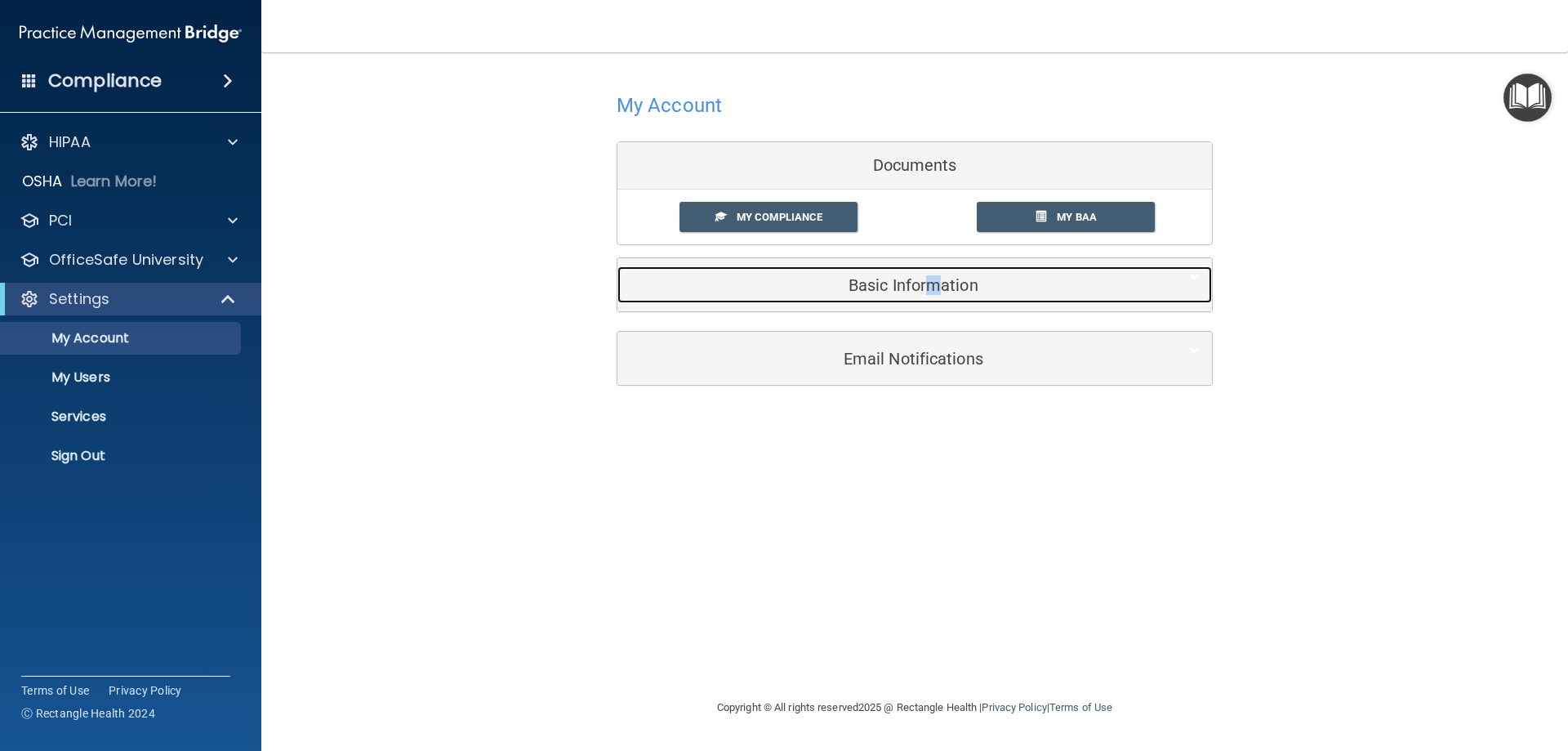
click at [872, 282] on h5 "Basic Information" at bounding box center [889, 285] width 521 height 18
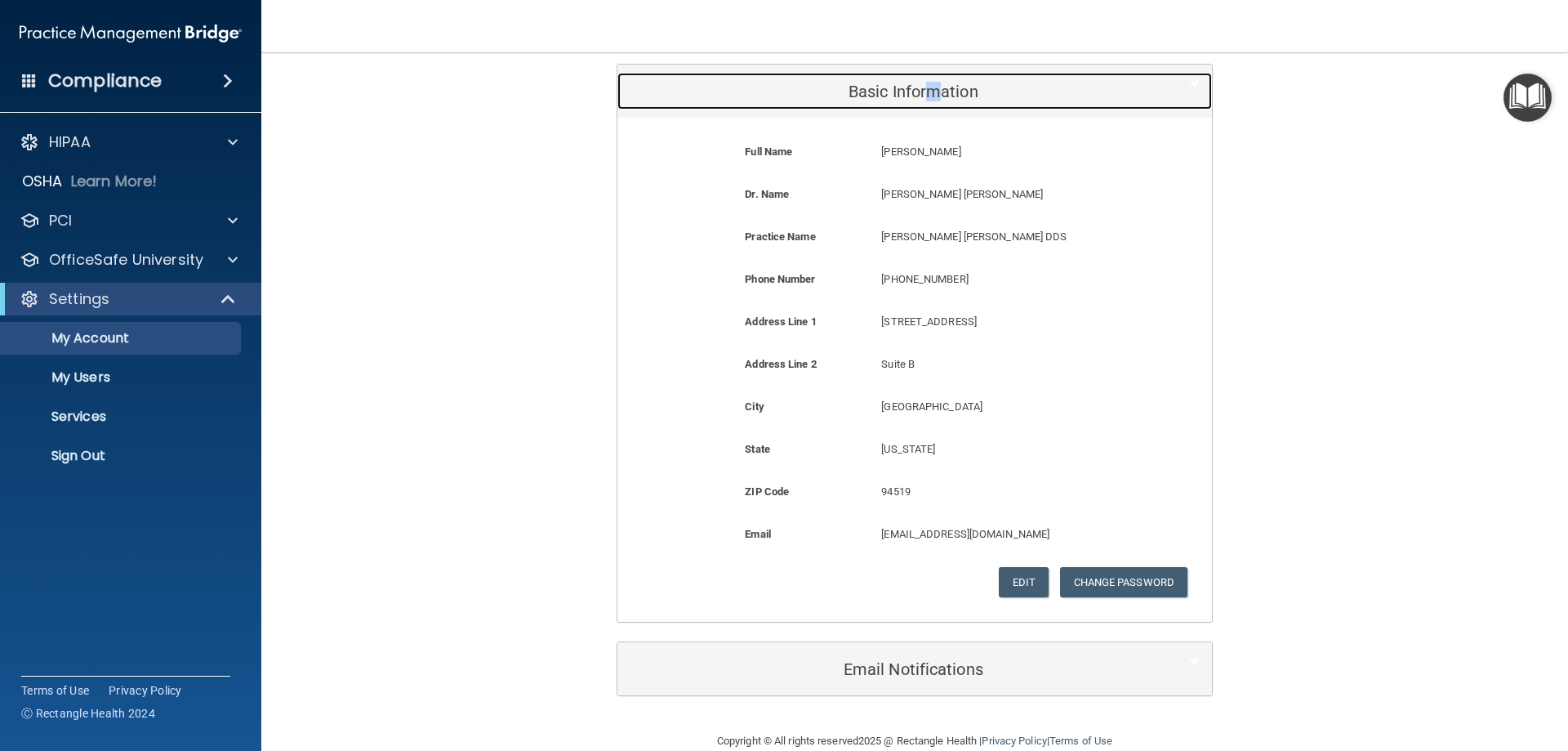
scroll to position [223, 0]
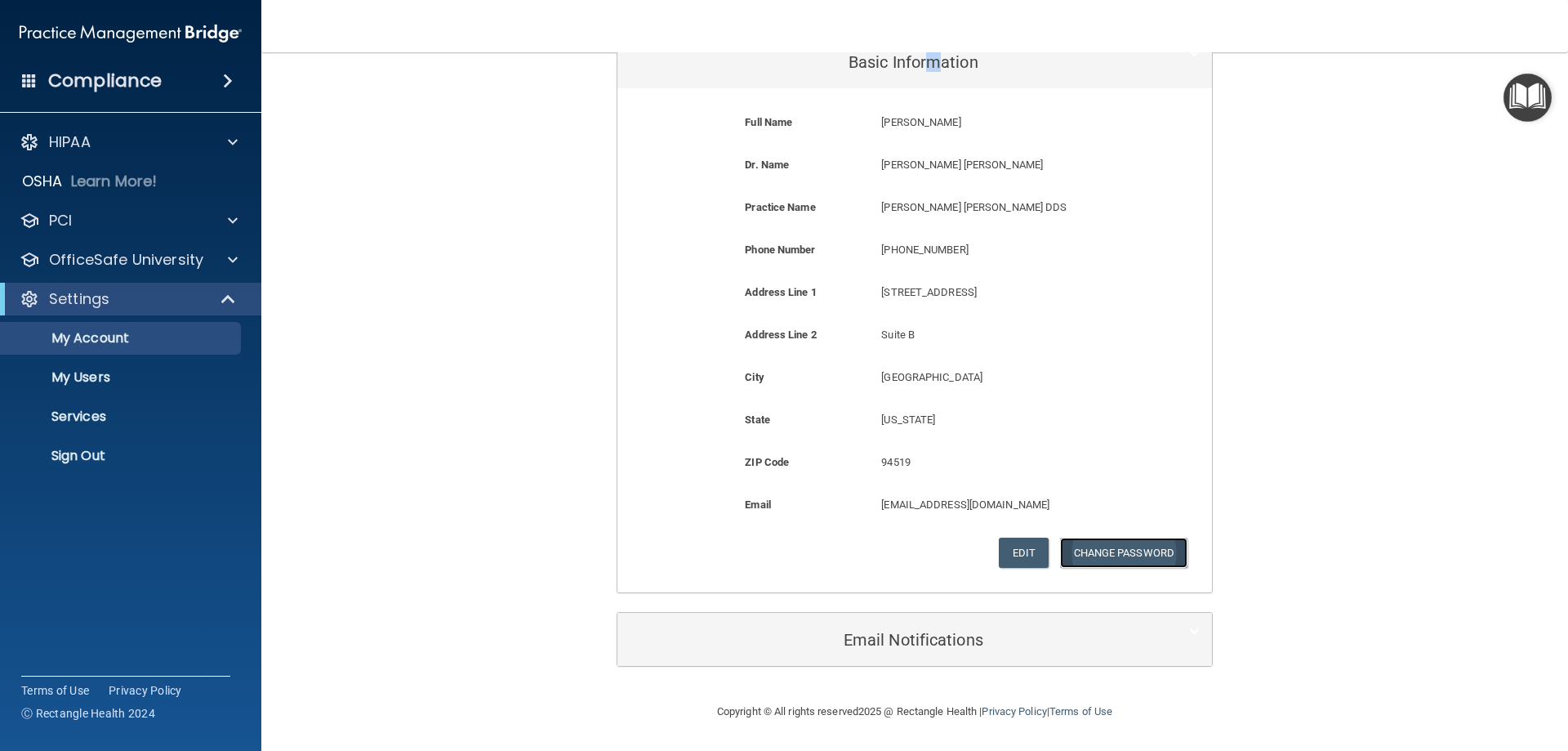
click at [1136, 554] on button "Change Password" at bounding box center [1124, 553] width 128 height 31
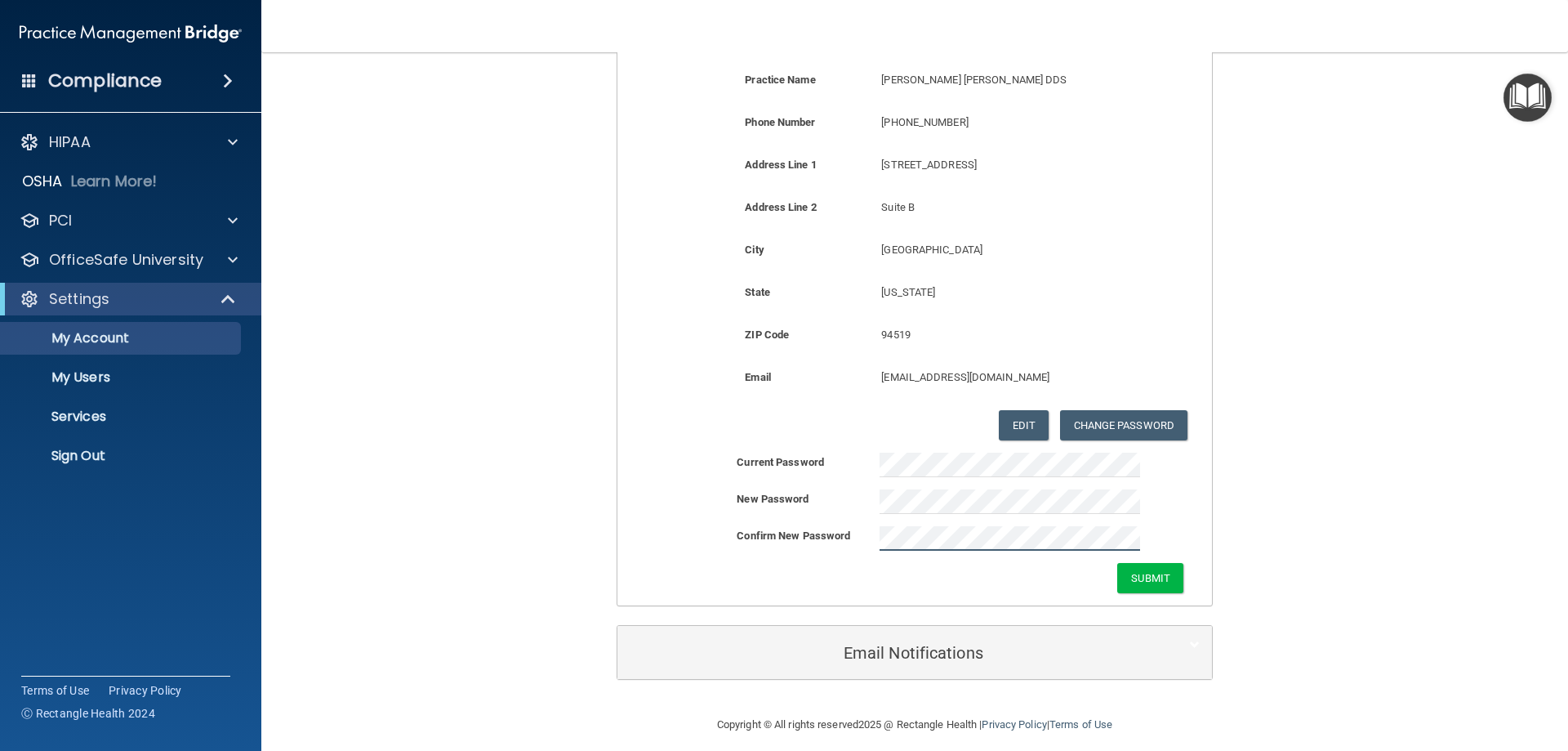
scroll to position [364, 0]
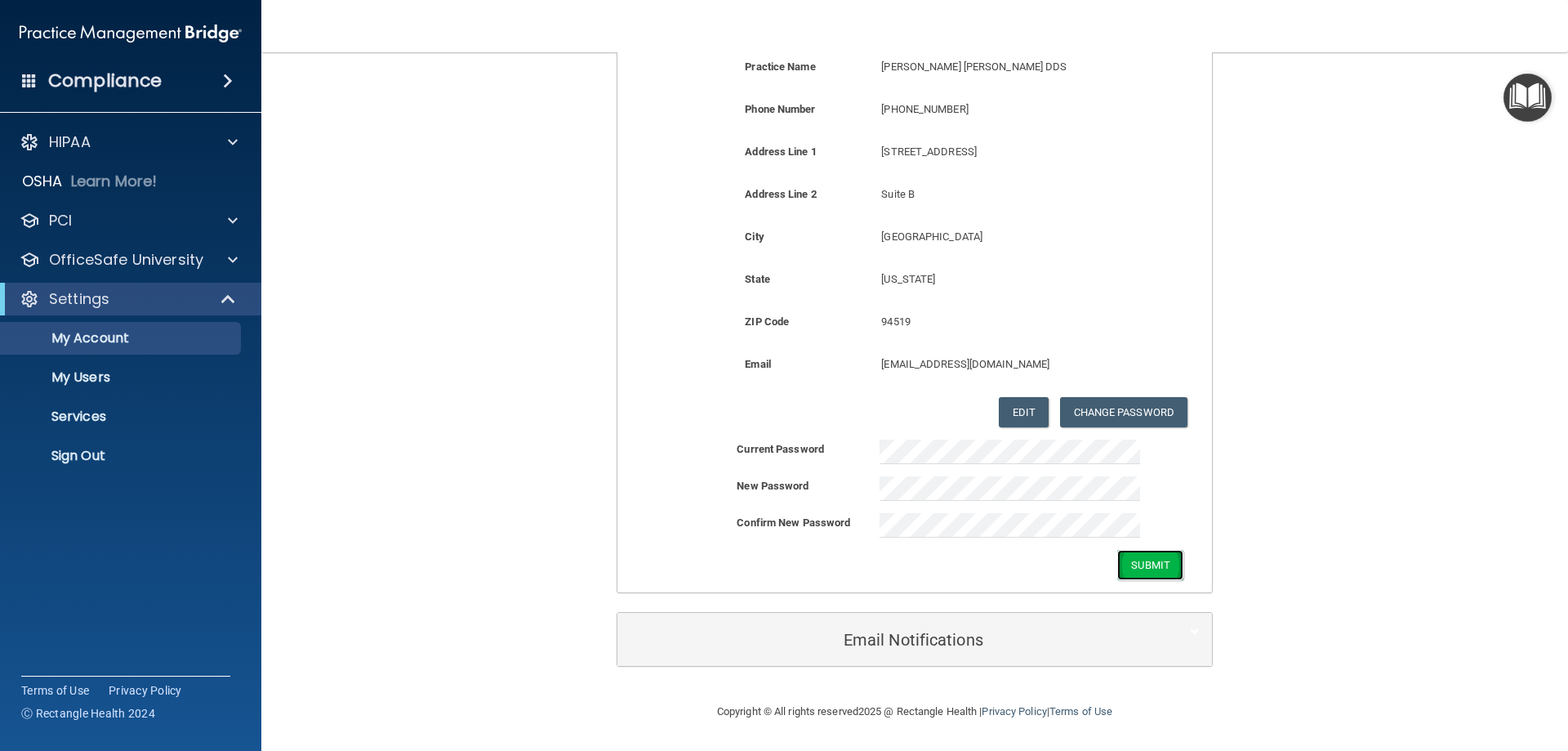
click at [1149, 562] on button "Submit" at bounding box center [1150, 565] width 66 height 31
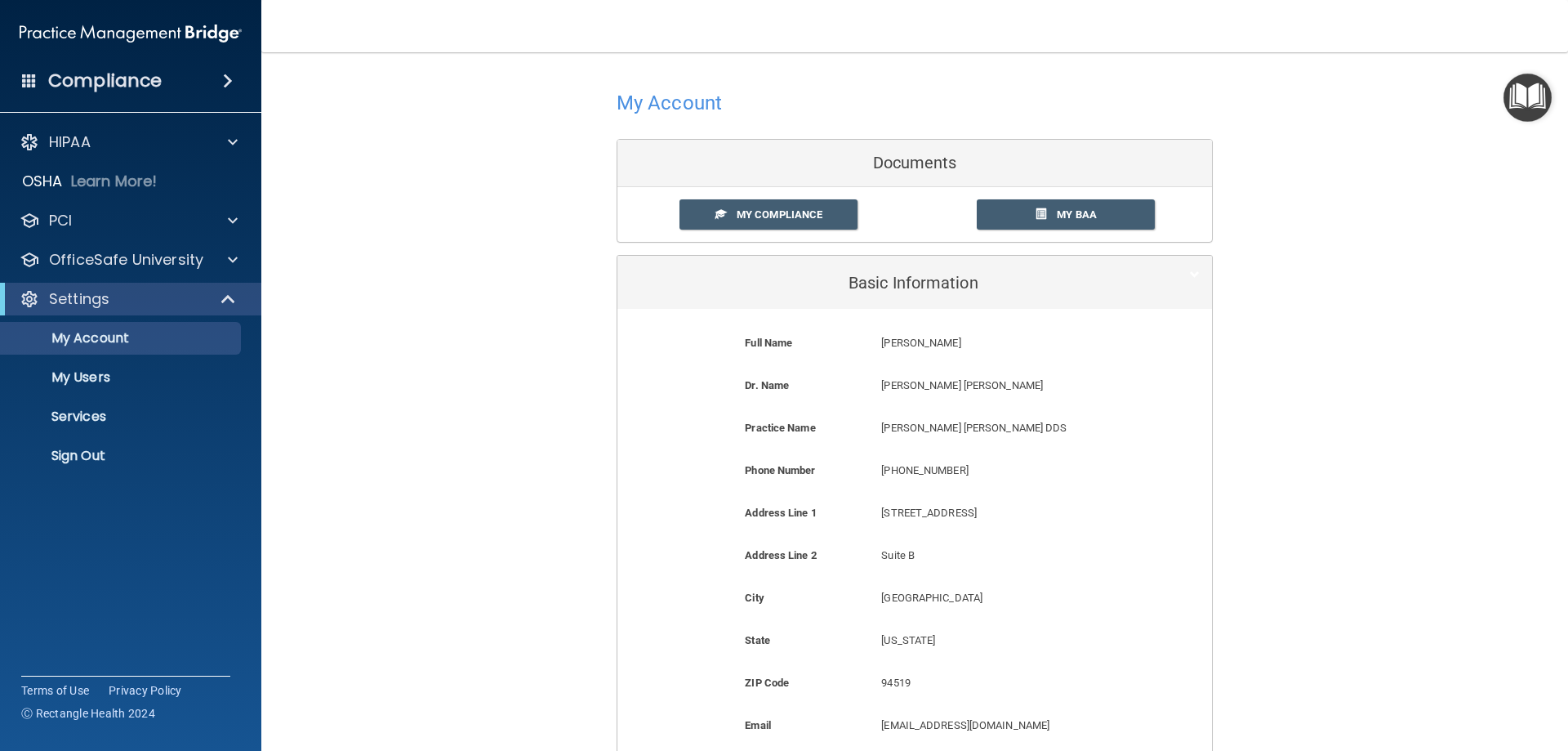
scroll to position [0, 0]
click at [80, 455] on p "Sign Out" at bounding box center [122, 455] width 223 height 16
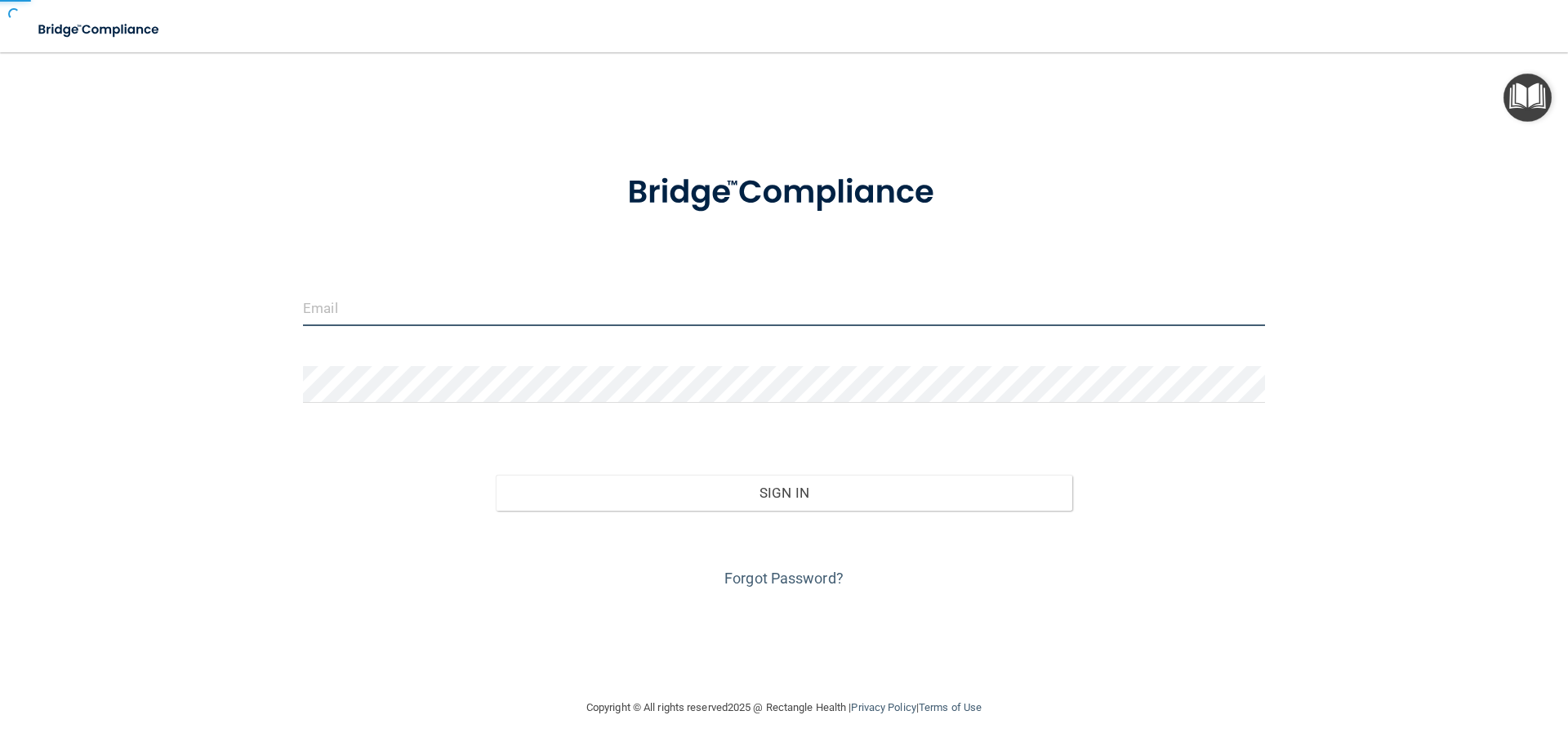
type input "[EMAIL_ADDRESS][DOMAIN_NAME]"
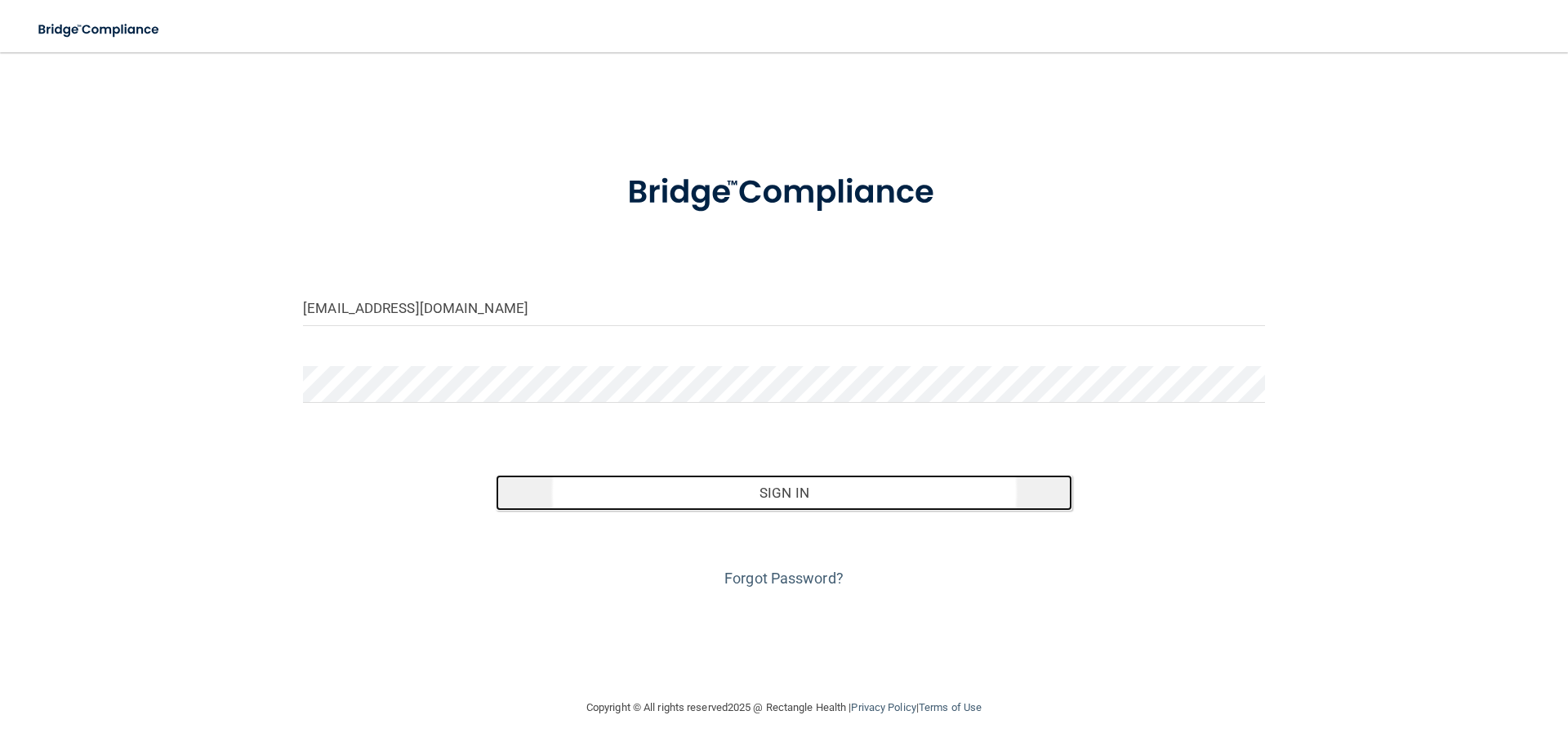
click at [768, 478] on button "Sign In" at bounding box center [785, 493] width 578 height 36
click at [770, 475] on button "Sign In" at bounding box center [785, 493] width 578 height 36
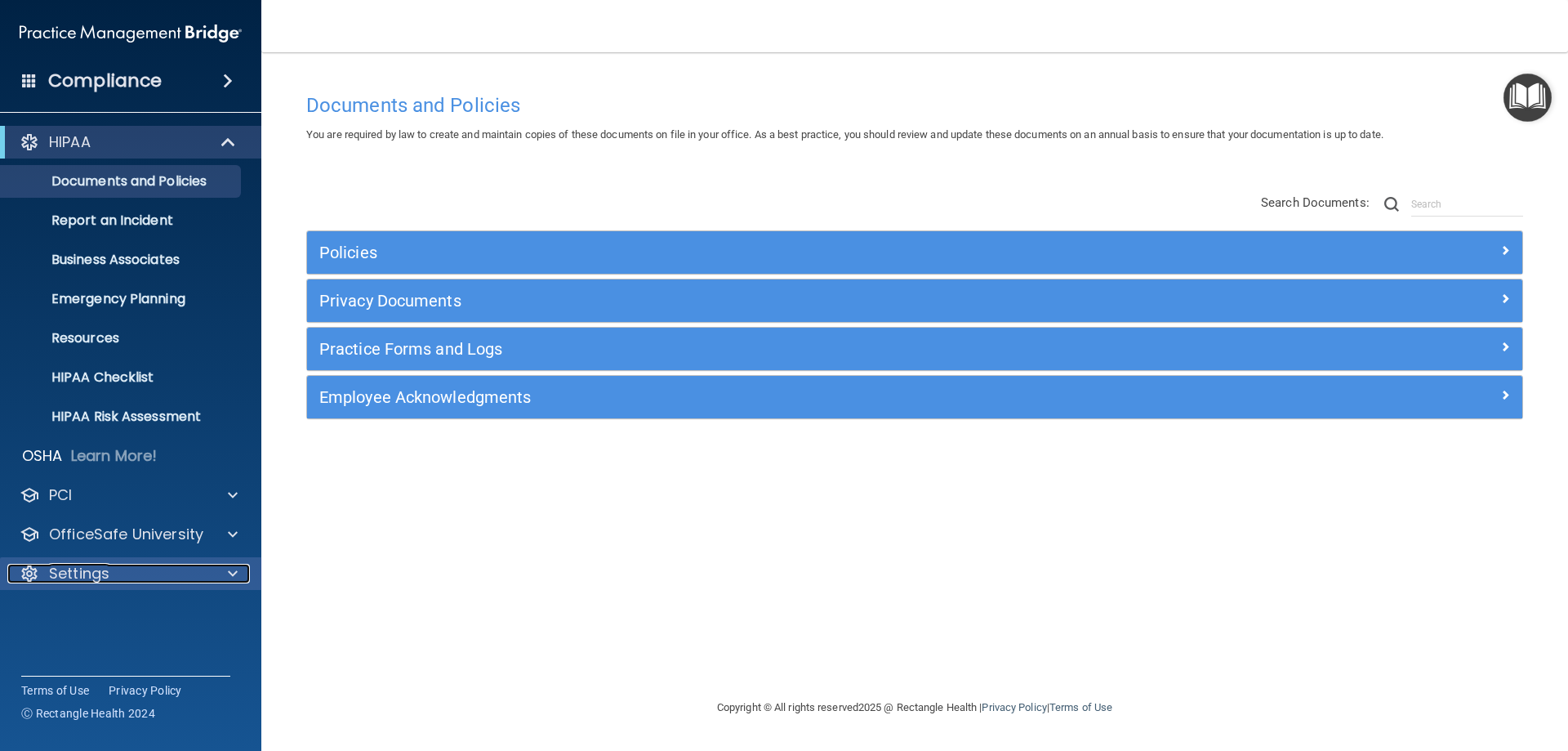
click at [80, 571] on p "Settings" at bounding box center [79, 573] width 60 height 20
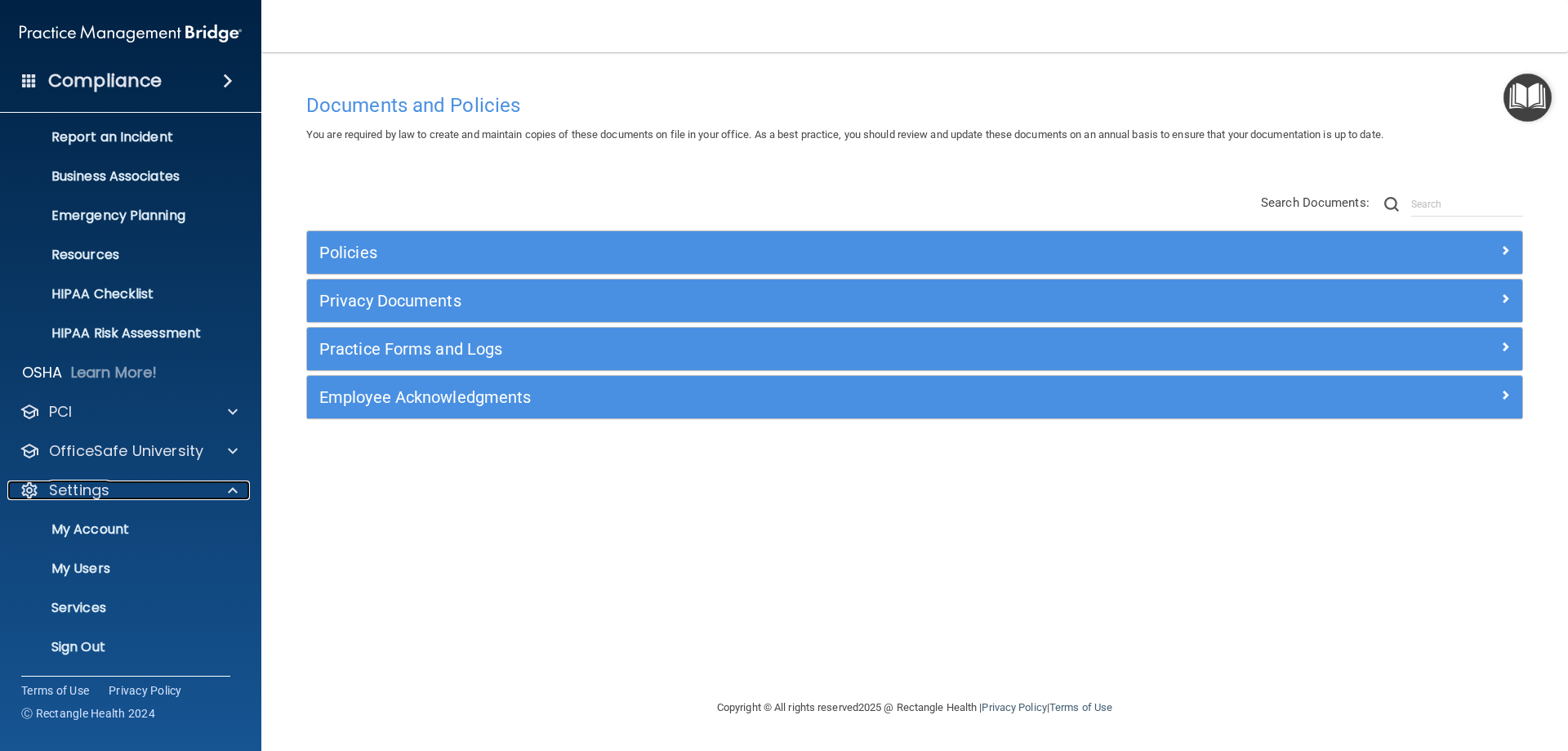
scroll to position [84, 0]
click at [94, 645] on p "Sign Out" at bounding box center [122, 646] width 223 height 16
